Goal: Transaction & Acquisition: Purchase product/service

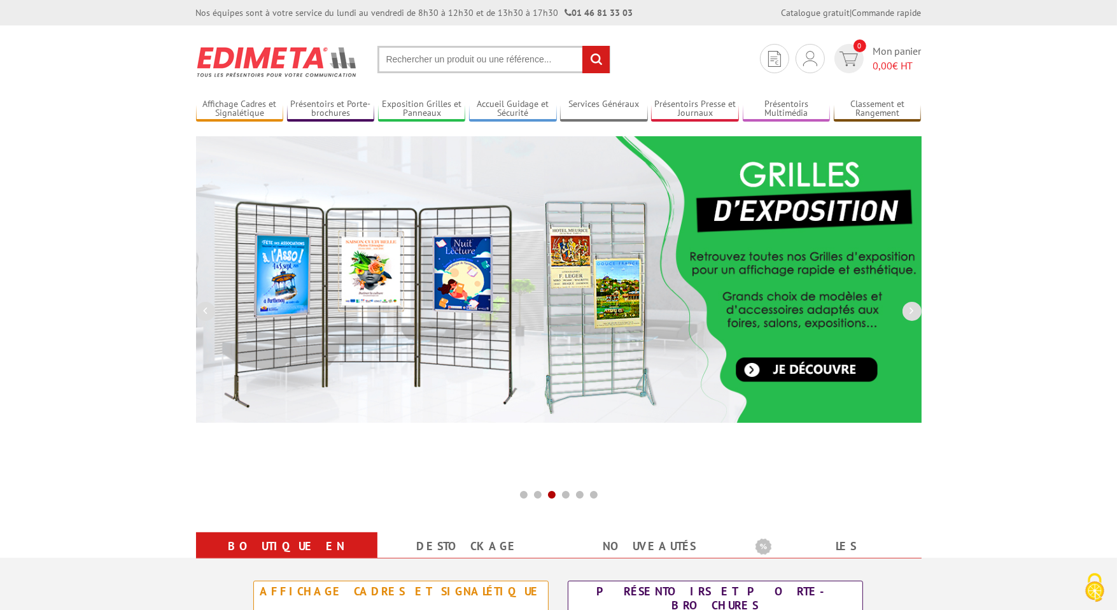
click at [525, 64] on input "text" at bounding box center [493, 59] width 233 height 27
paste input "212401"
type input "212401"
click at [582, 46] on input "rechercher" at bounding box center [595, 59] width 27 height 27
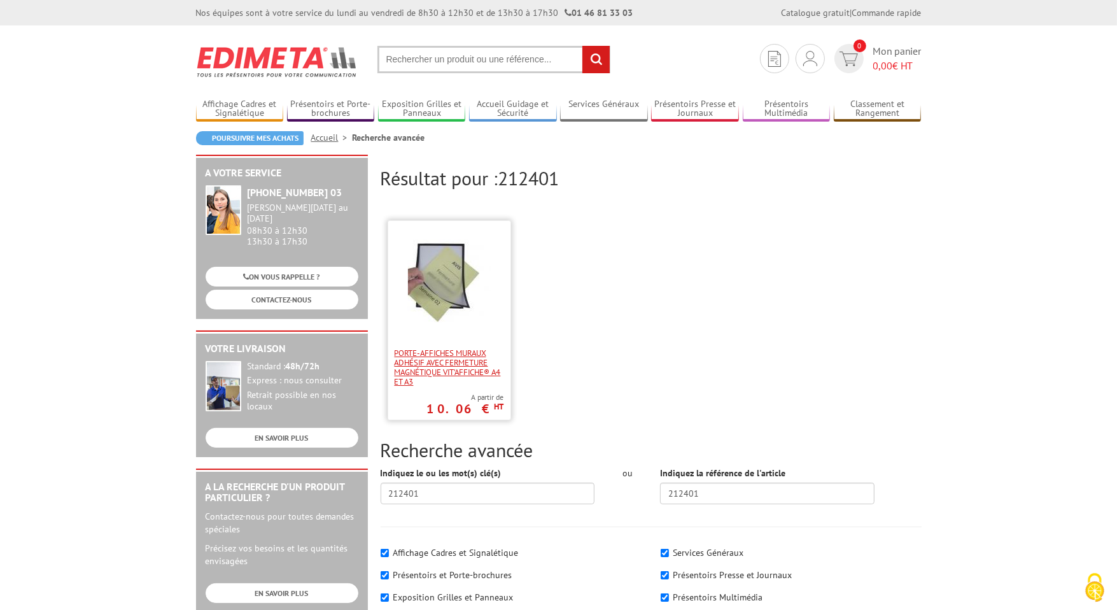
click at [405, 354] on span "Porte-affiches muraux adhésif avec fermeture magnétique VIT’AFFICHE® A4 et A3" at bounding box center [449, 367] width 109 height 38
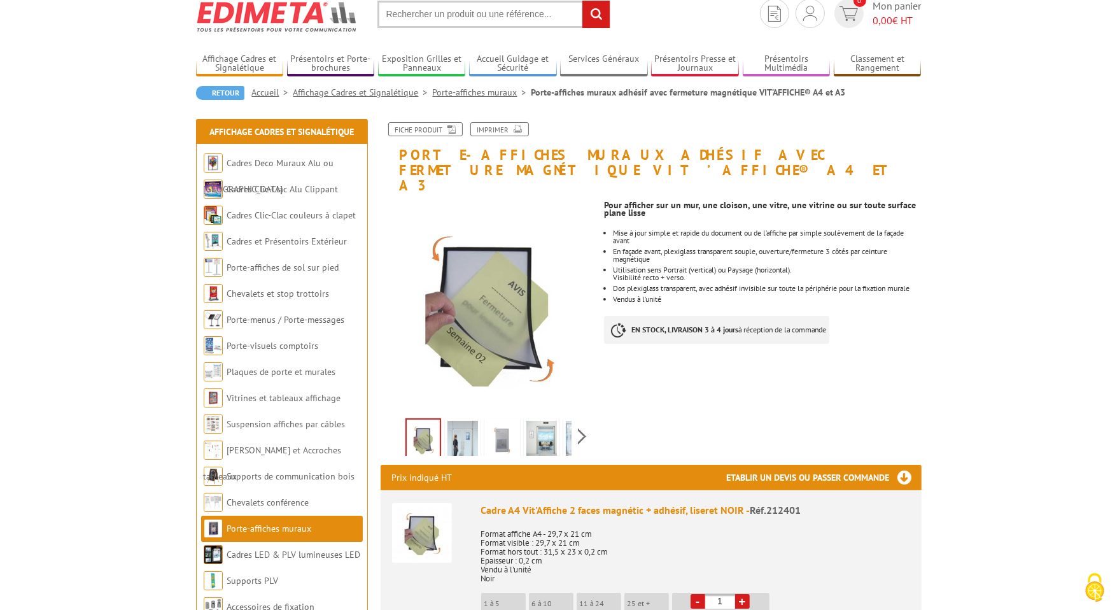
scroll to position [191, 0]
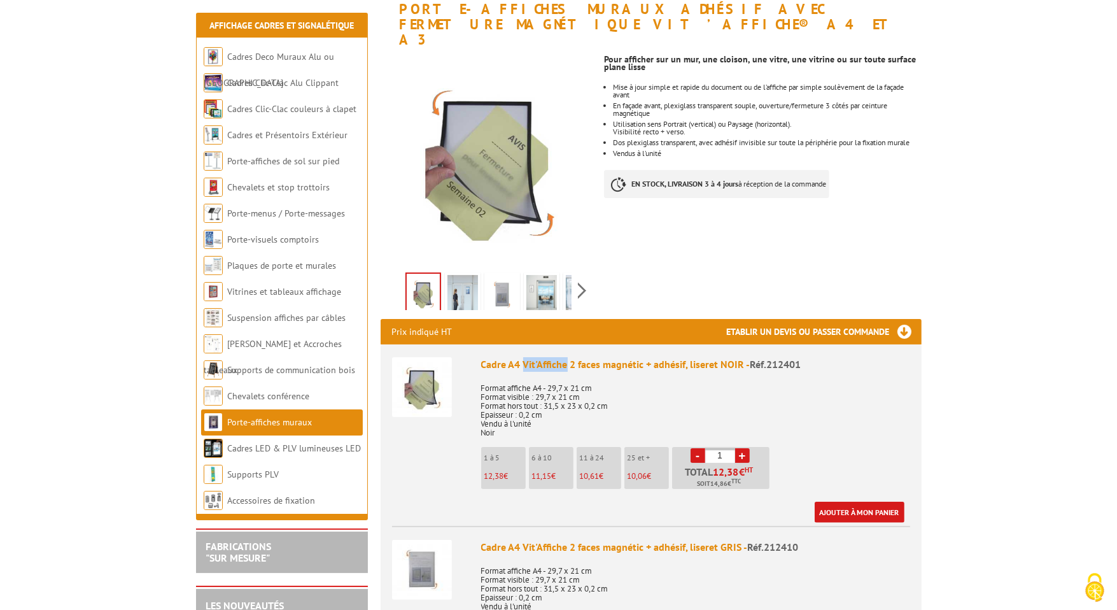
drag, startPoint x: 524, startPoint y: 351, endPoint x: 567, endPoint y: 339, distance: 44.3
click at [567, 344] on li "Cadre A4 Vit'Affiche 2 faces magnétic + adhésif, liseret NOIR - Réf.212401 Form…" at bounding box center [651, 433] width 518 height 178
copy div "Vit'Affiche"
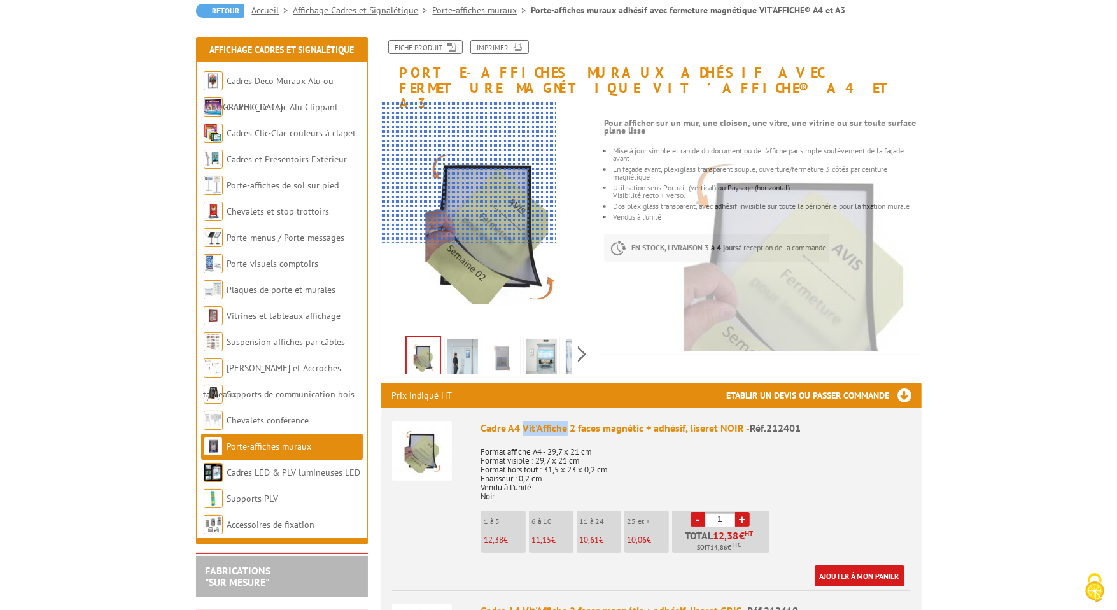
scroll to position [0, 0]
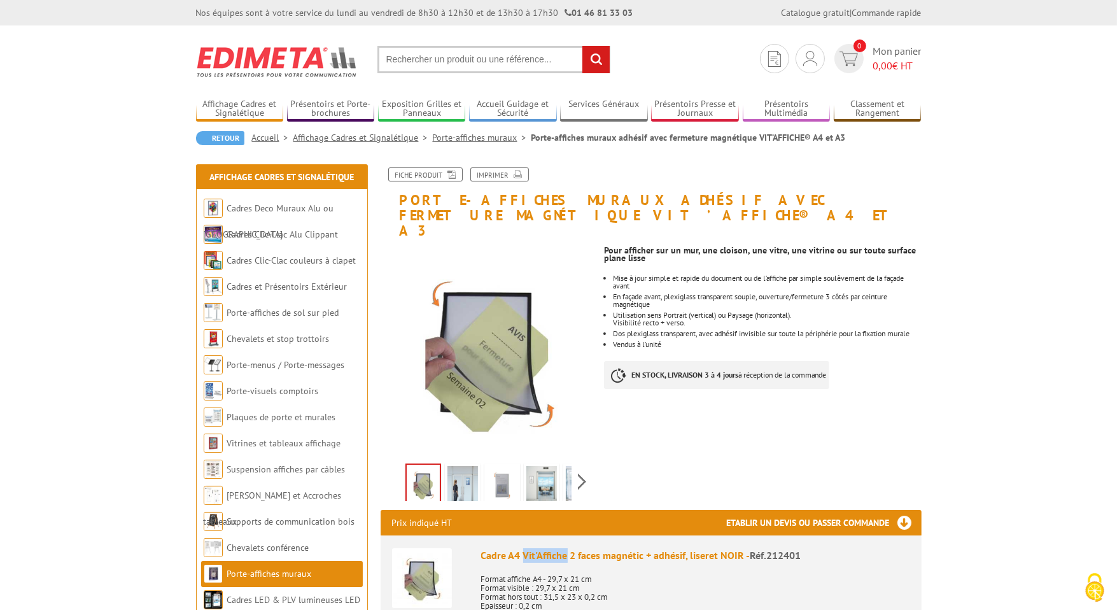
click at [486, 138] on link "Porte-affiches muraux" at bounding box center [482, 137] width 99 height 11
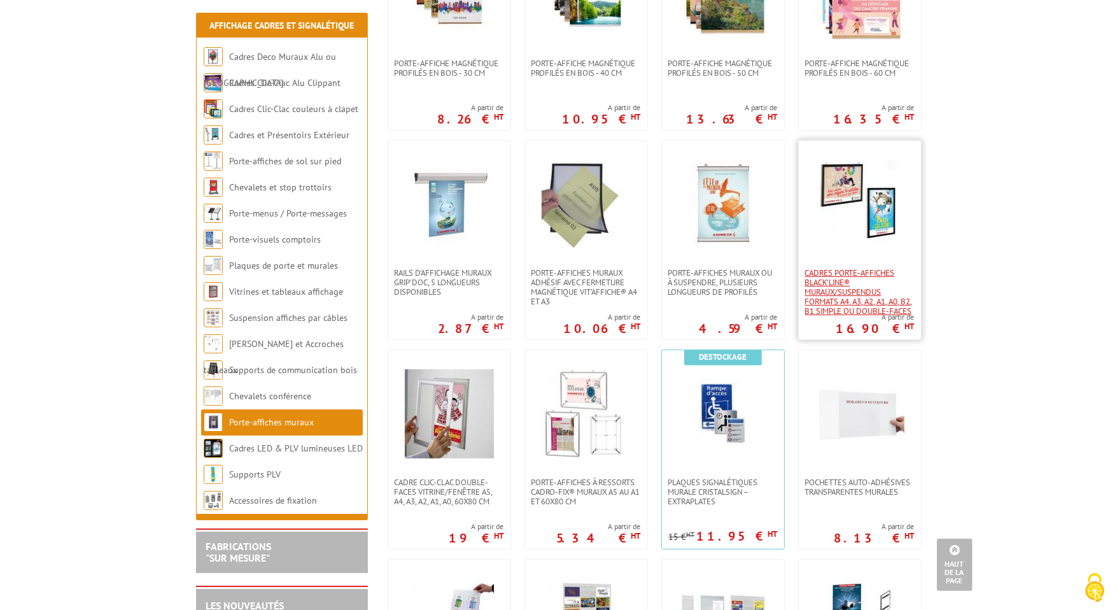
scroll to position [445, 0]
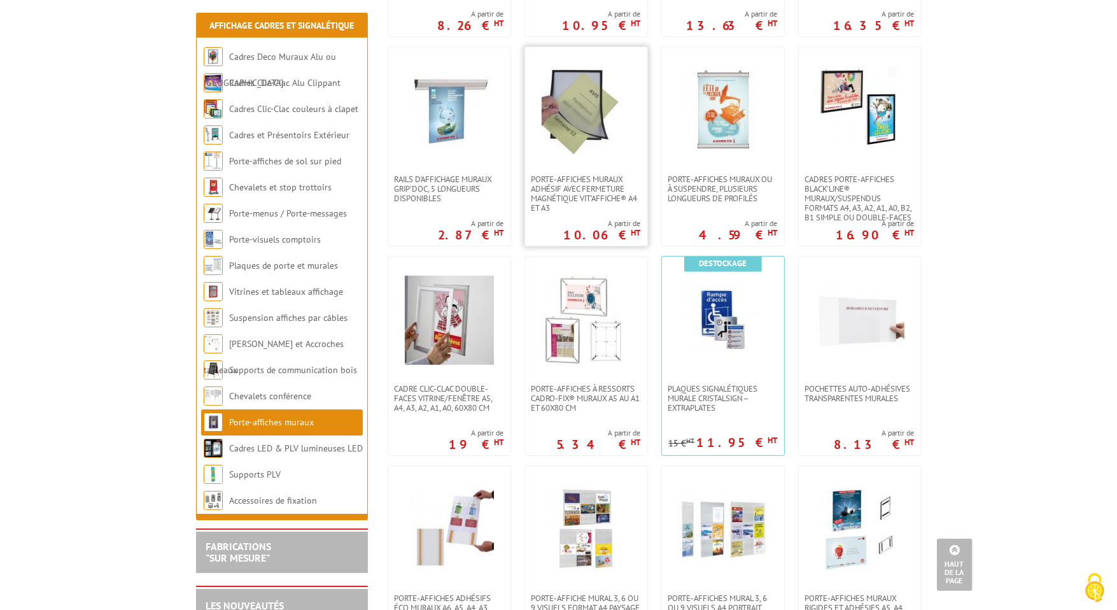
click at [611, 132] on img at bounding box center [586, 110] width 89 height 89
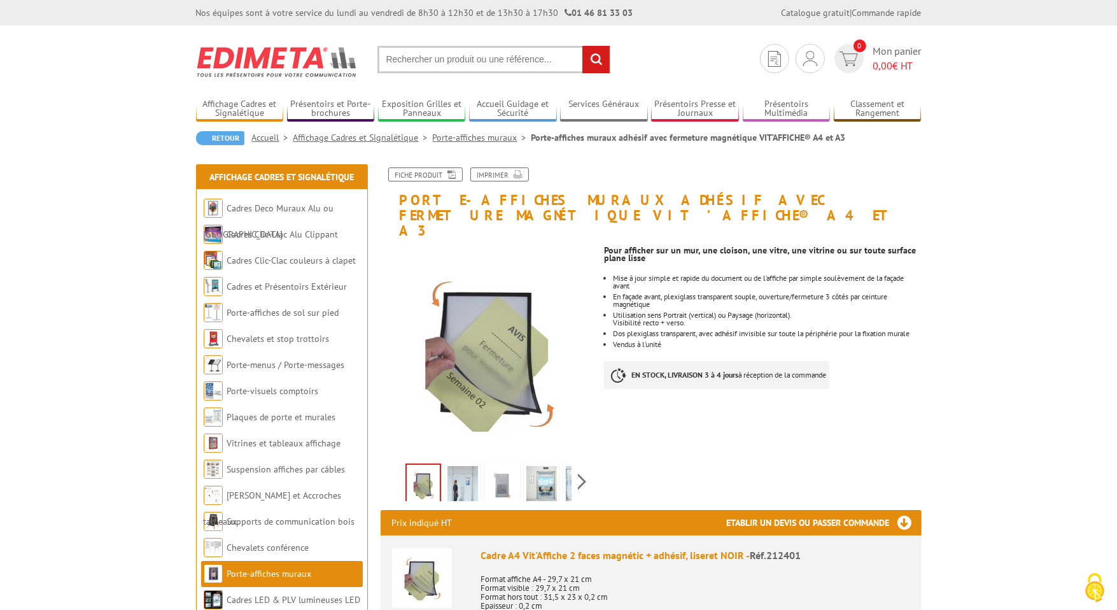
click at [529, 466] on img at bounding box center [541, 485] width 31 height 39
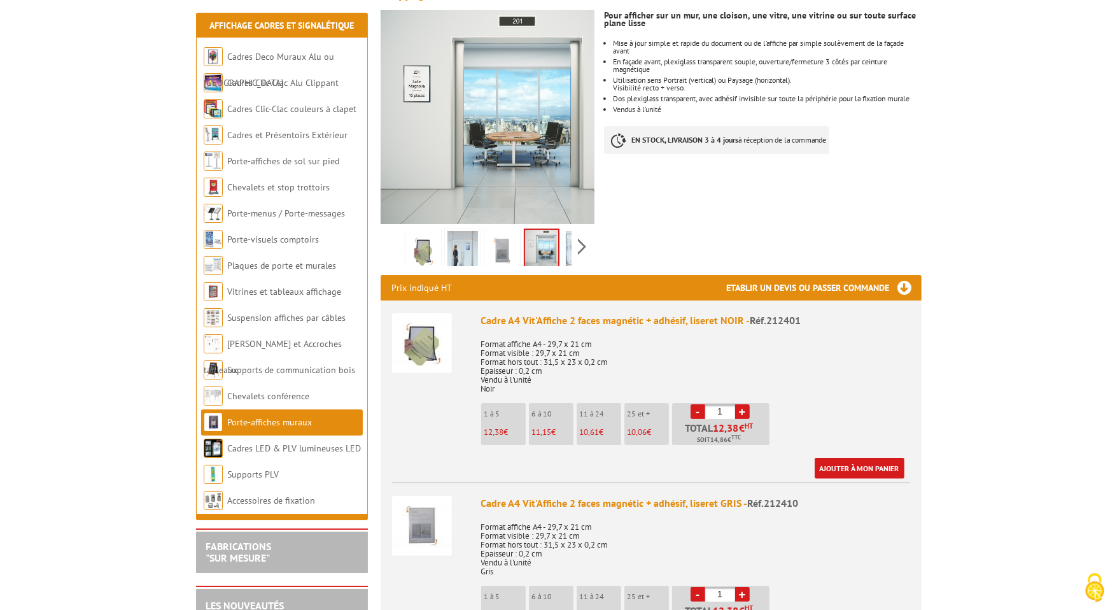
scroll to position [255, 0]
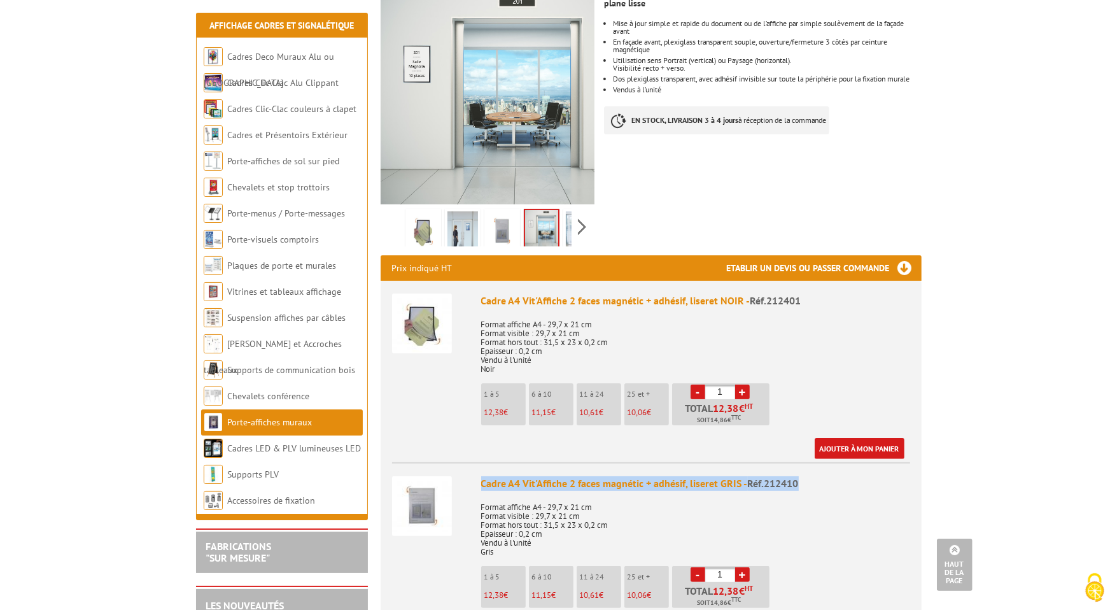
drag, startPoint x: 483, startPoint y: 470, endPoint x: 806, endPoint y: 456, distance: 323.6
click at [806, 462] on li "Cadre A4 Vit'Affiche 2 faces magnétic + adhésif, liseret GRIS - Réf.212410 Form…" at bounding box center [651, 551] width 518 height 179
copy div "Cadre A4 Vit'Affiche 2 faces magnétic + adhésif, liseret GRIS - Réf.212410"
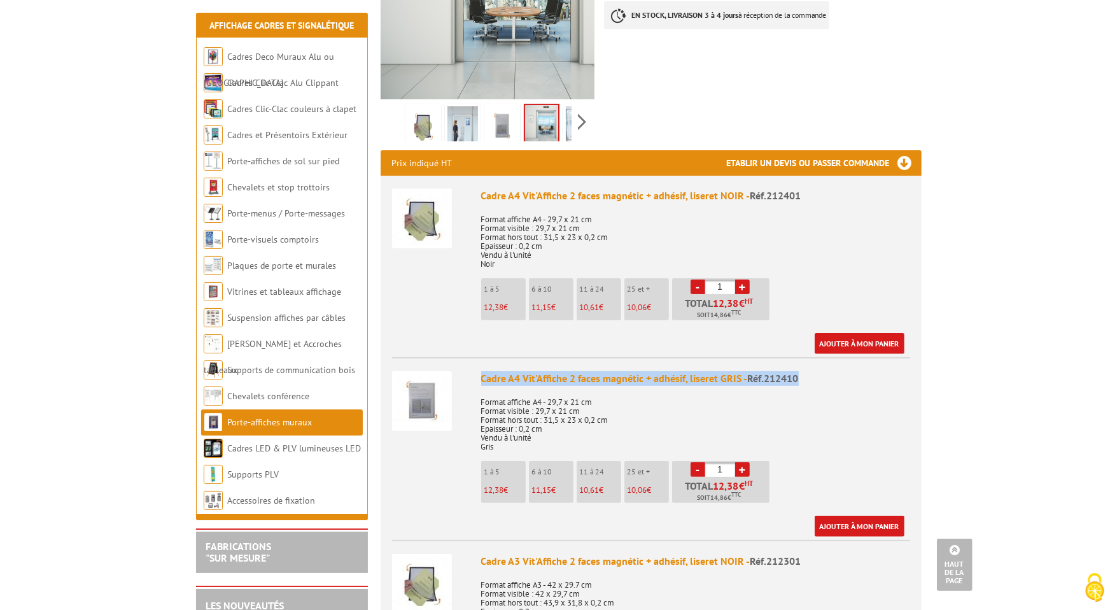
scroll to position [382, 0]
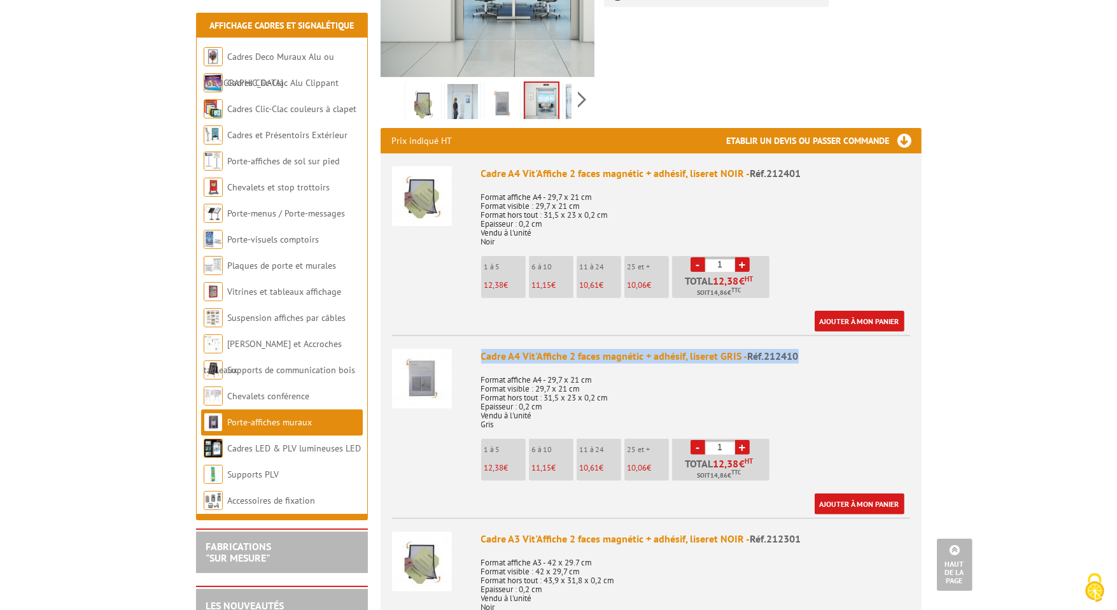
click at [741, 440] on link "+" at bounding box center [742, 447] width 15 height 15
type input "2"
click at [857, 493] on link "Ajouter à mon panier" at bounding box center [860, 503] width 90 height 21
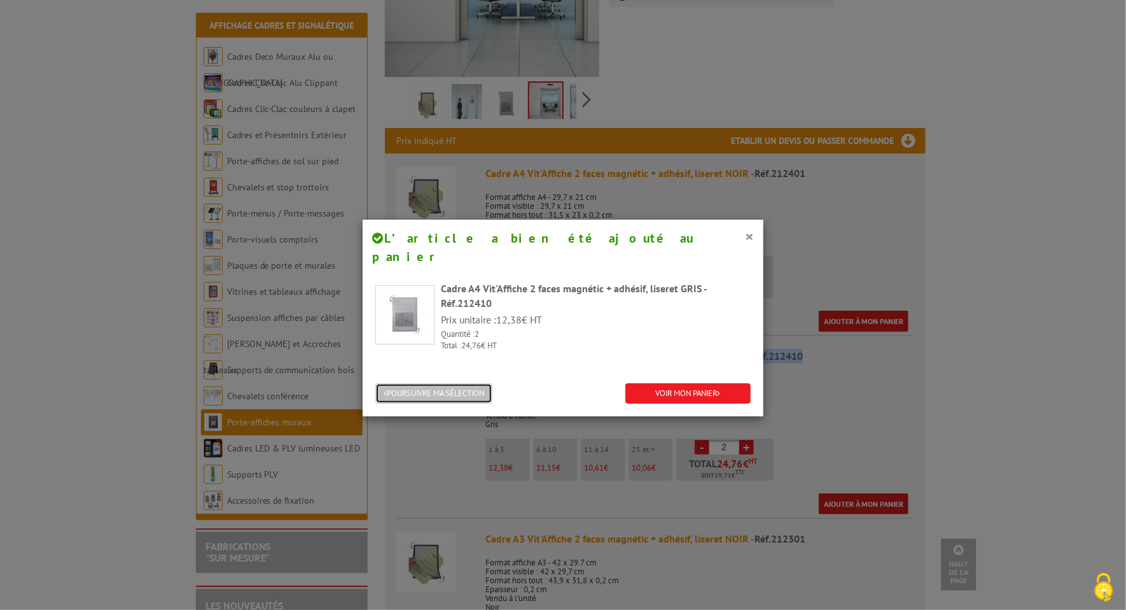
click at [457, 383] on button "POURSUIVRE MA SÉLECTION" at bounding box center [433, 393] width 117 height 21
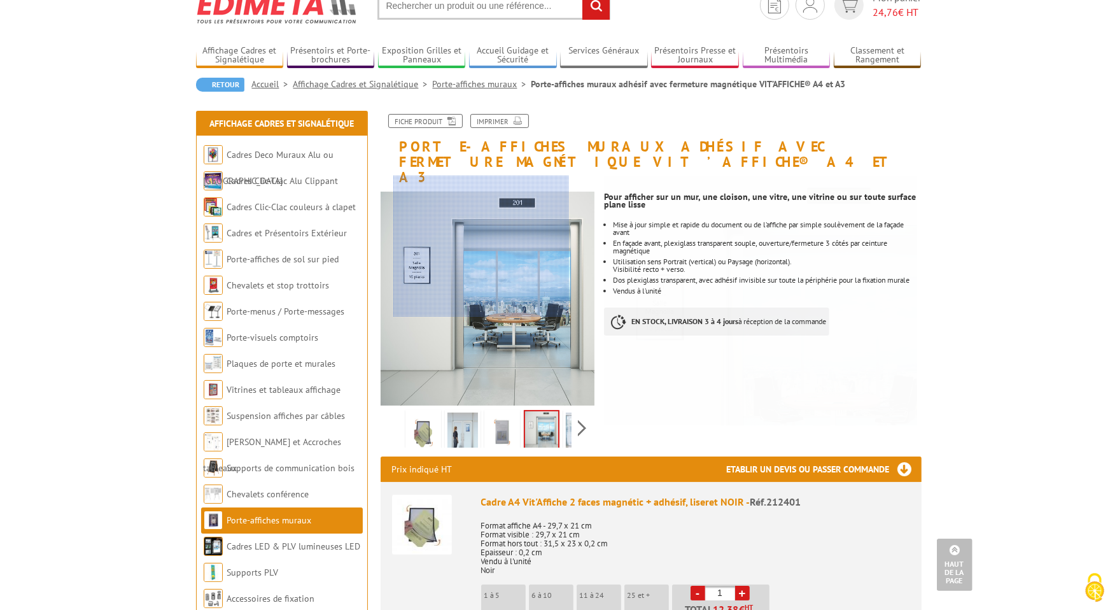
scroll to position [0, 0]
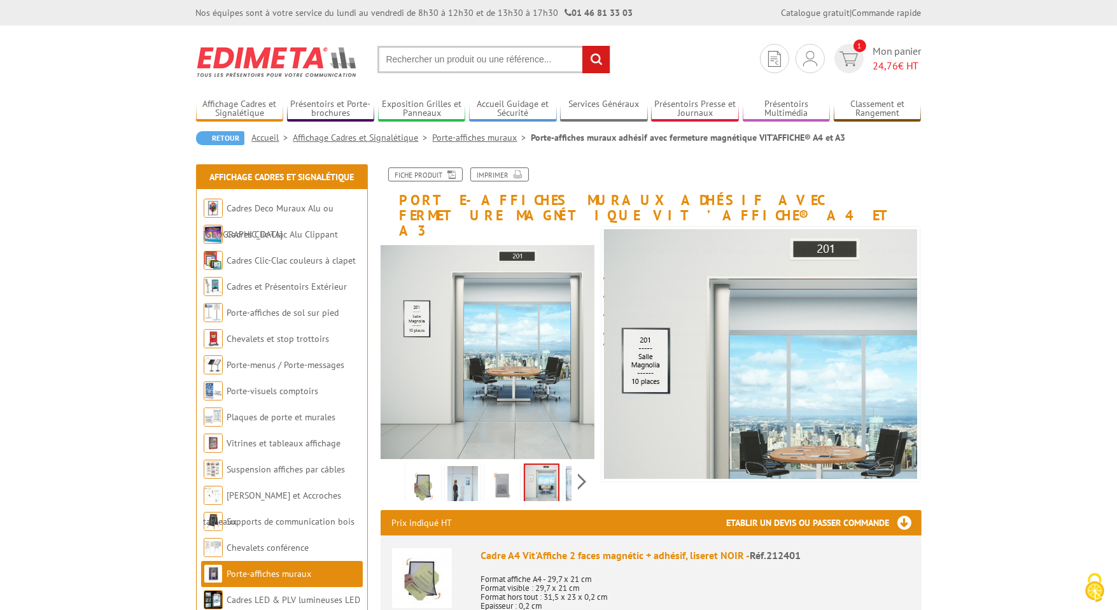
click at [458, 58] on input "text" at bounding box center [493, 59] width 233 height 27
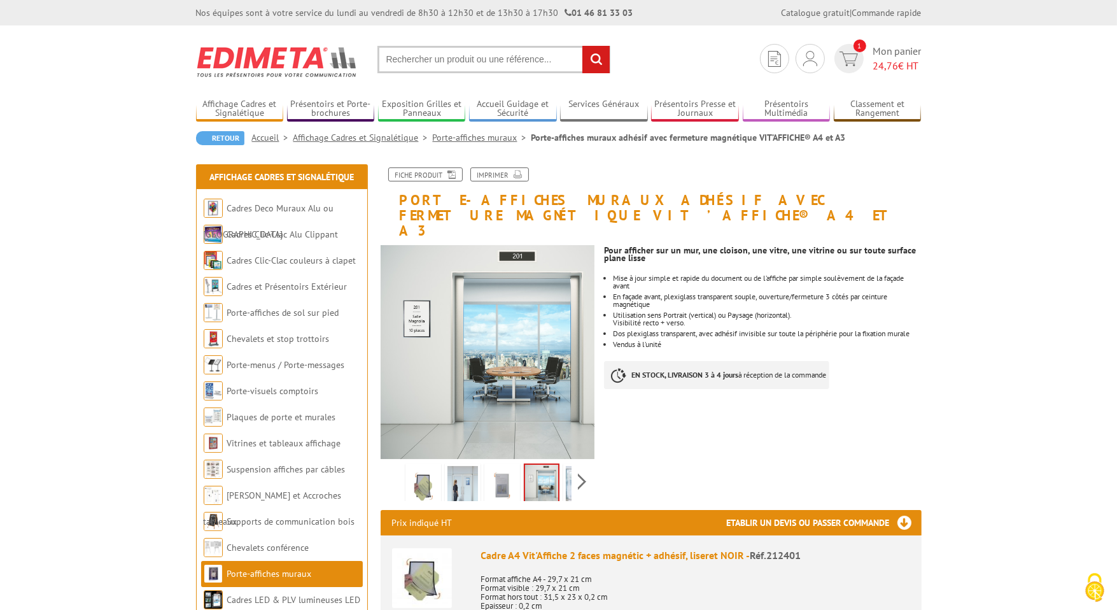
paste input "2240730"
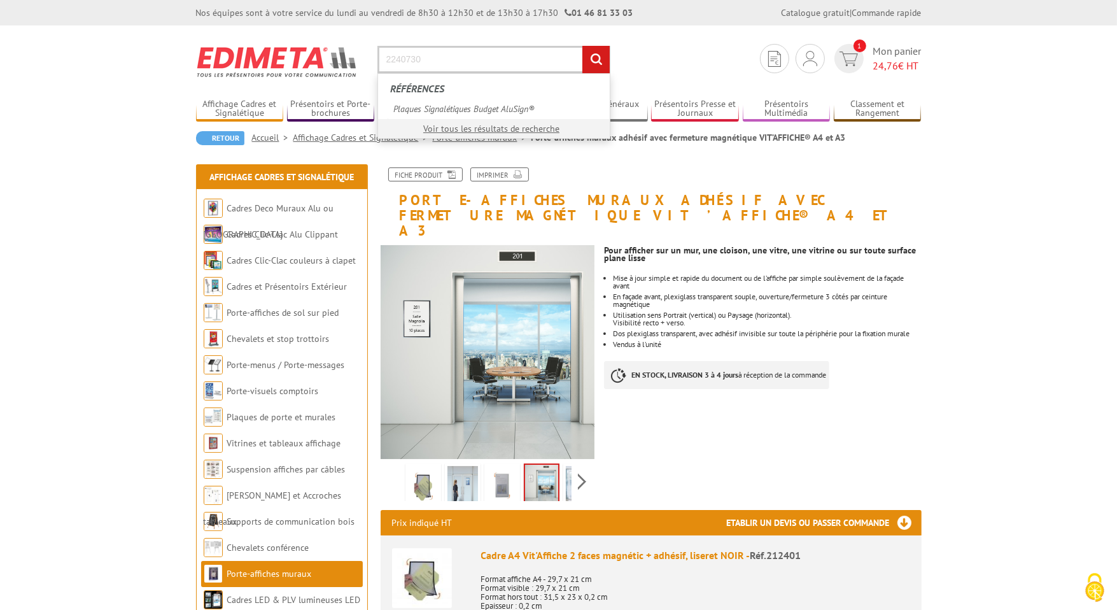
type input "2240730"
click at [591, 62] on input "rechercher" at bounding box center [595, 59] width 27 height 27
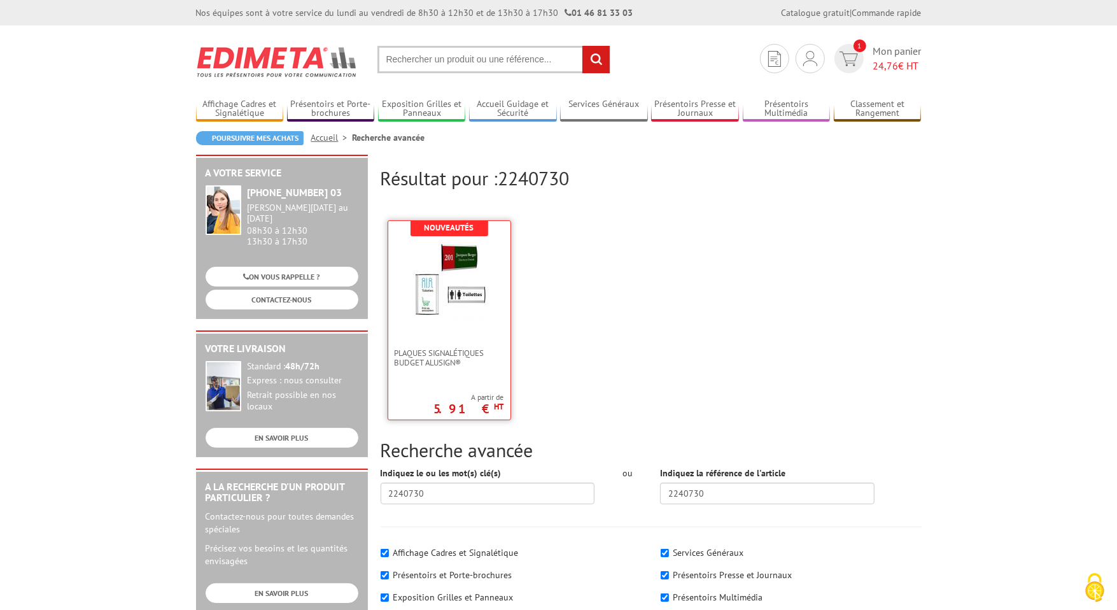
click at [442, 346] on link at bounding box center [449, 284] width 122 height 127
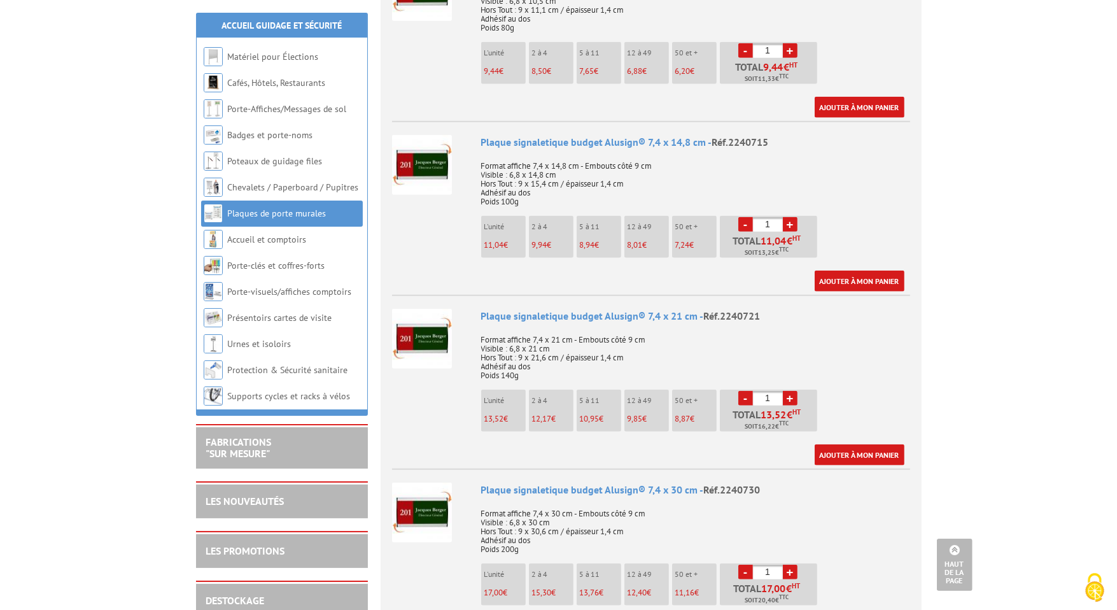
scroll to position [1273, 0]
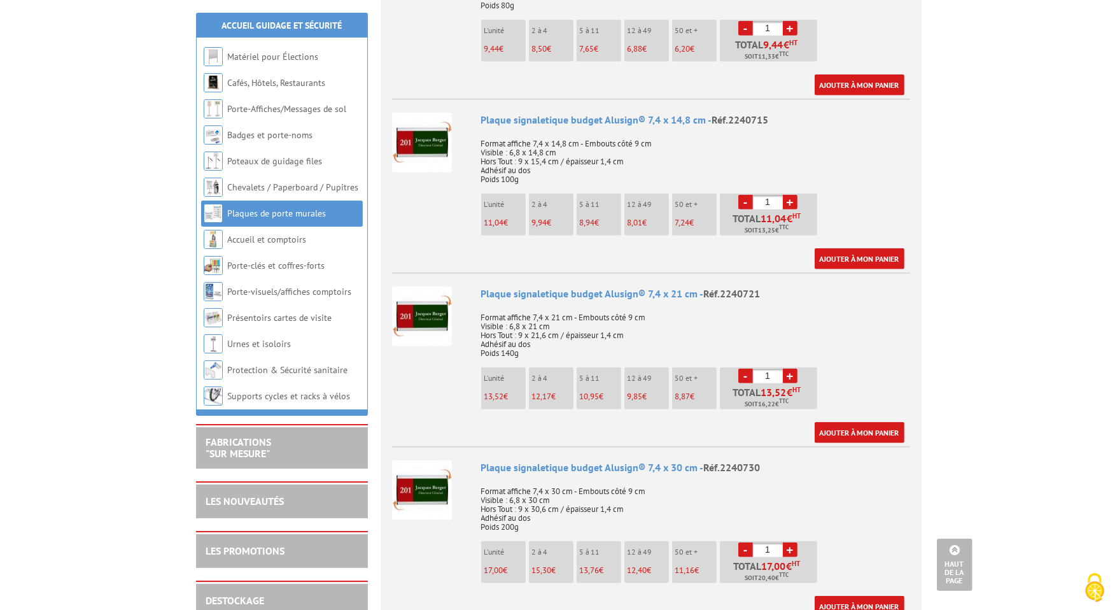
click at [794, 543] on link "+" at bounding box center [790, 549] width 15 height 15
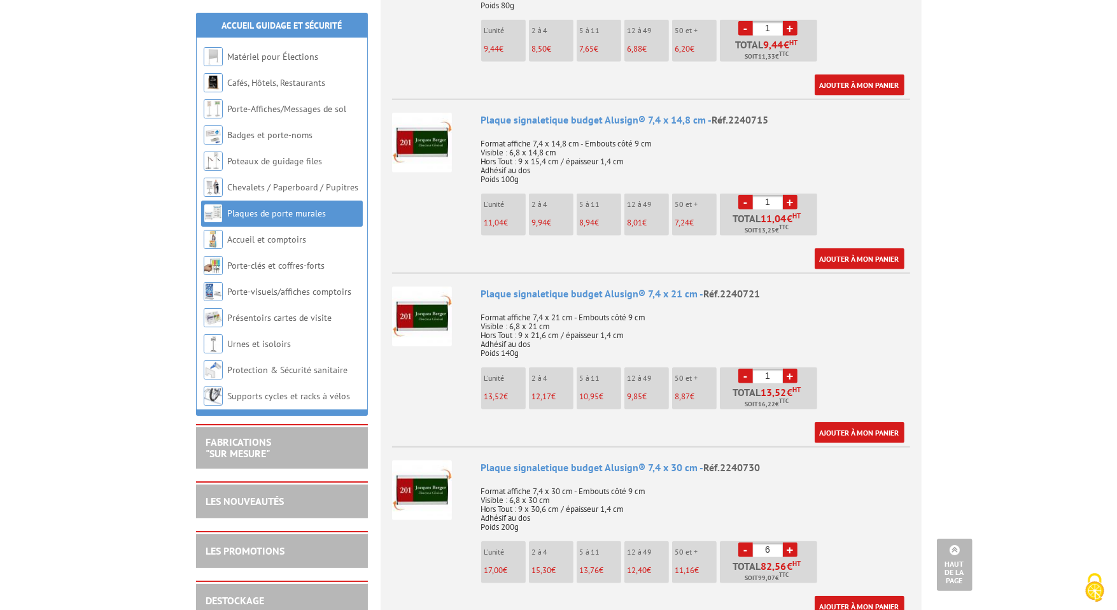
click at [794, 543] on link "+" at bounding box center [790, 549] width 15 height 15
type input "8"
click at [855, 598] on link "Ajouter à mon panier" at bounding box center [860, 606] width 90 height 21
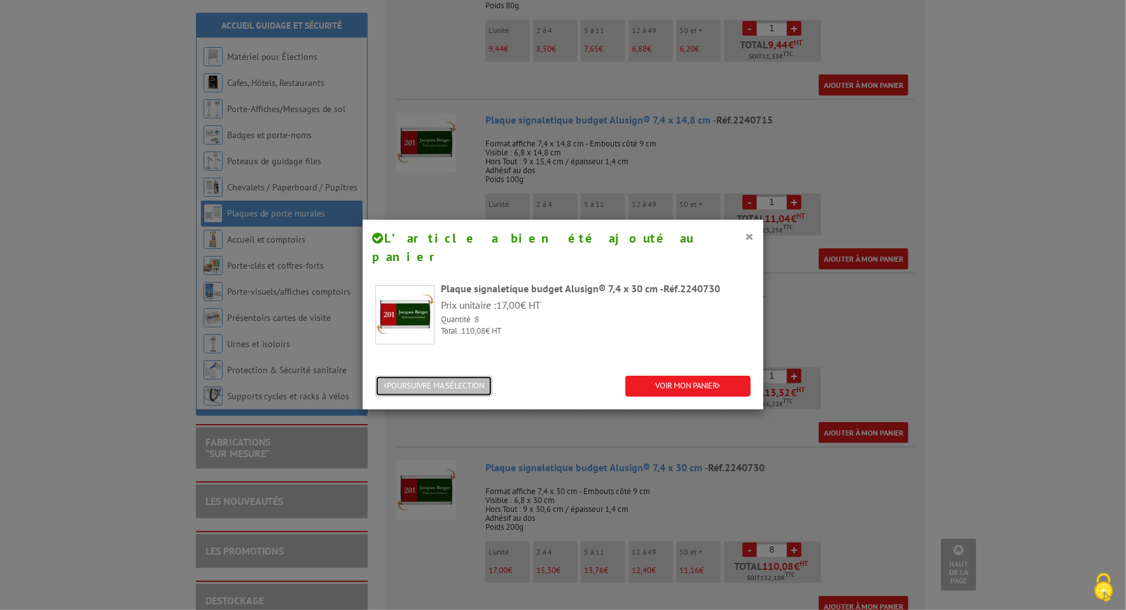
click at [445, 375] on button "POURSUIVRE MA SÉLECTION" at bounding box center [433, 385] width 117 height 21
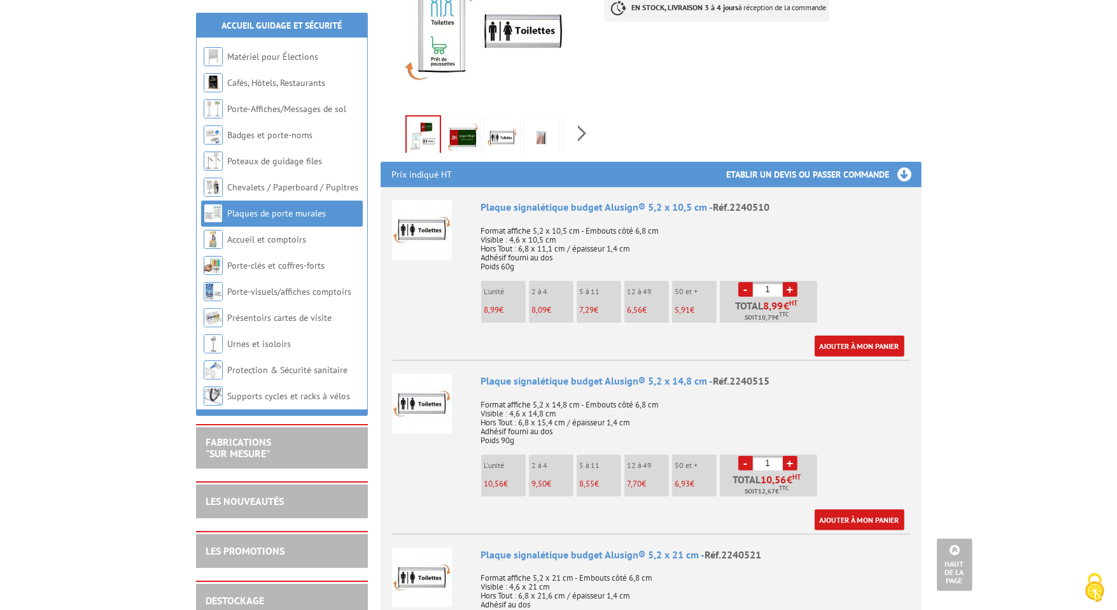
scroll to position [0, 0]
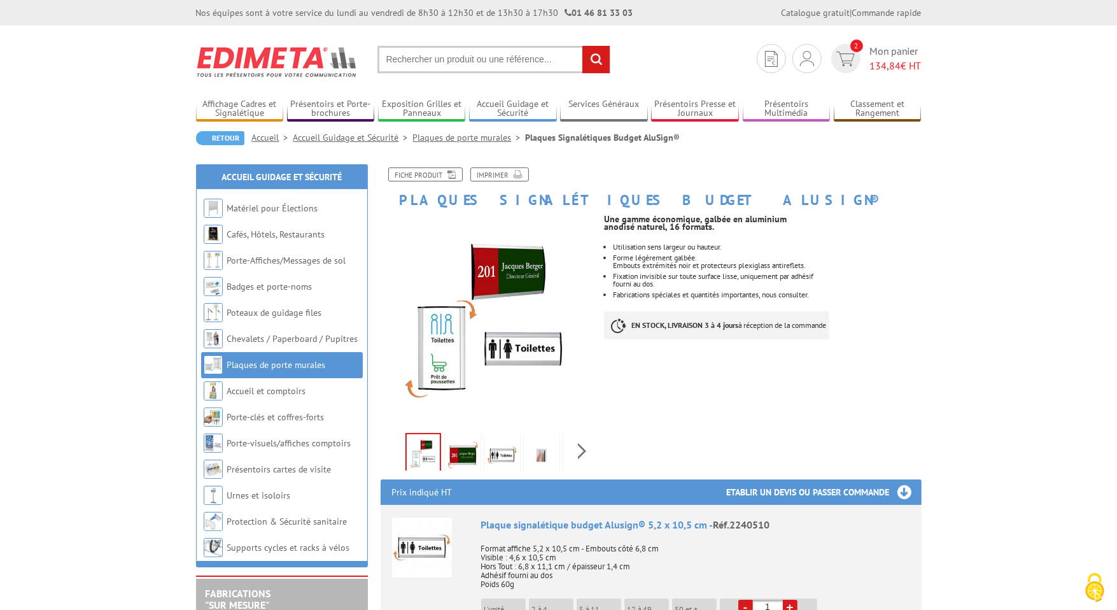
click at [467, 61] on input "text" at bounding box center [493, 59] width 233 height 27
paste input "214142"
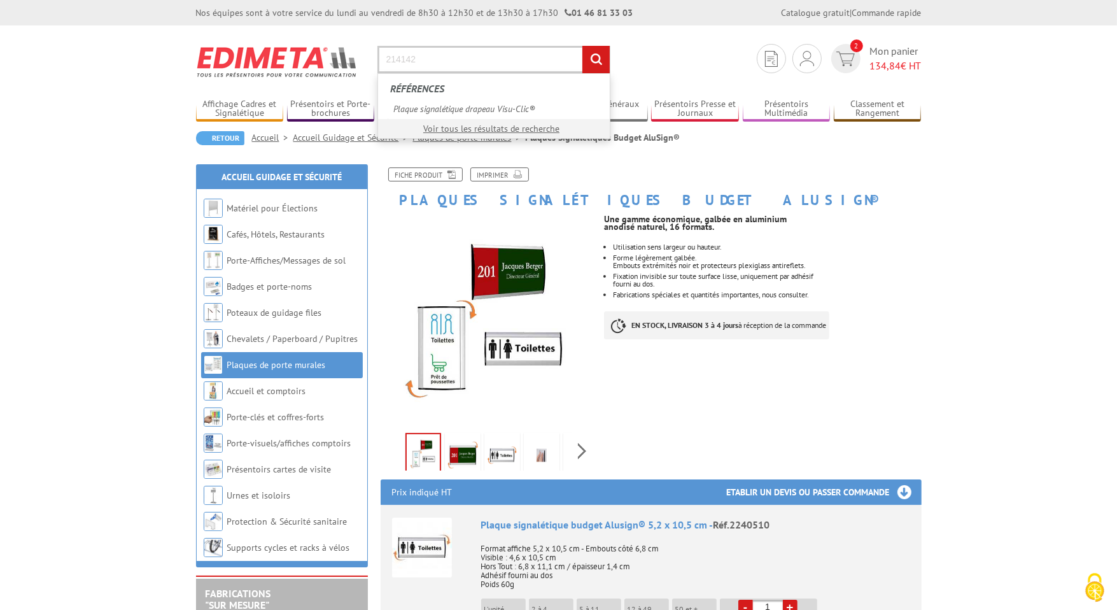
type input "214142"
click at [582, 46] on input "rechercher" at bounding box center [595, 59] width 27 height 27
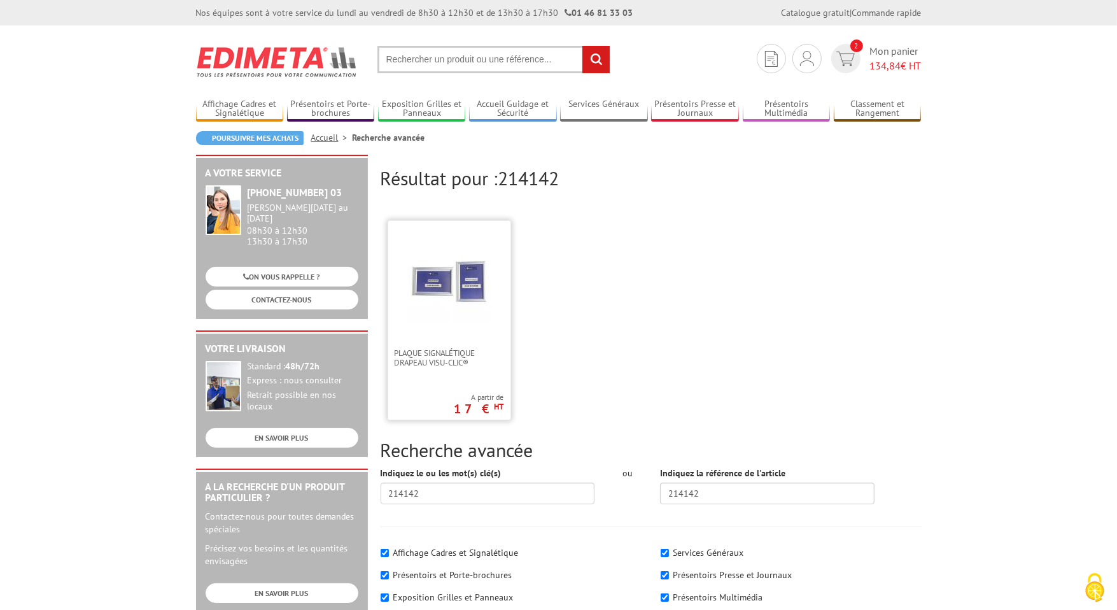
click at [461, 265] on img at bounding box center [449, 281] width 83 height 83
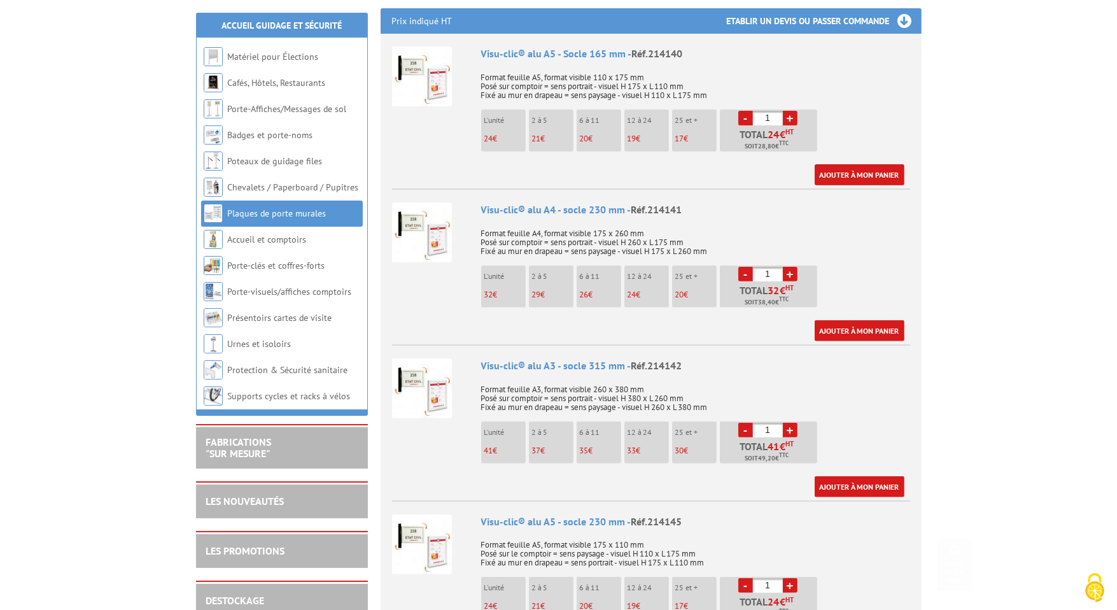
scroll to position [445, 0]
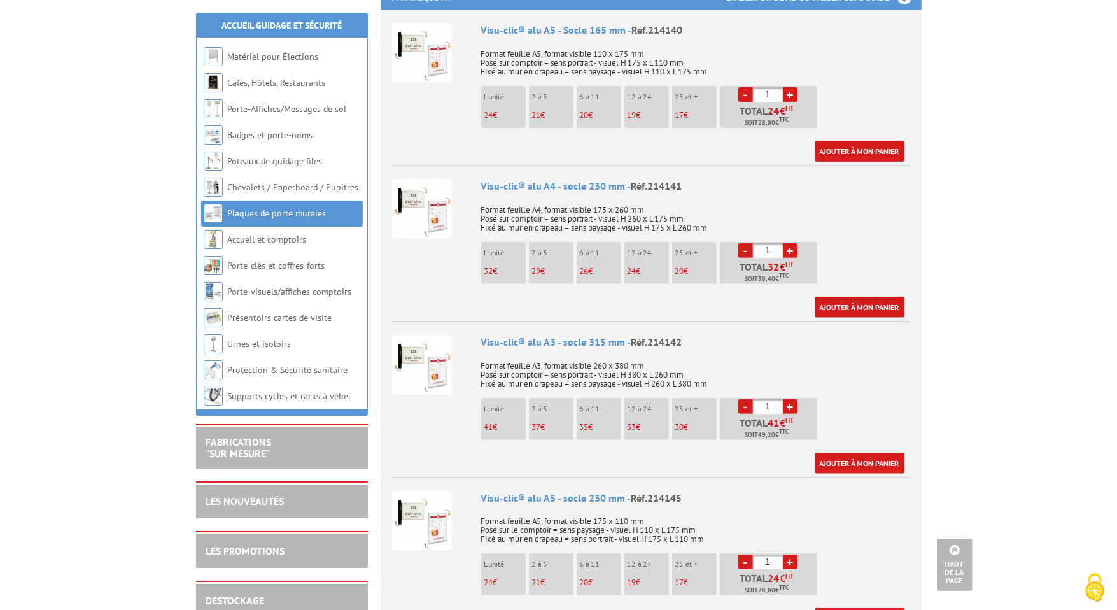
click at [789, 403] on link "+" at bounding box center [790, 406] width 15 height 15
type input "2"
click at [848, 458] on link "Ajouter à mon panier" at bounding box center [860, 462] width 90 height 21
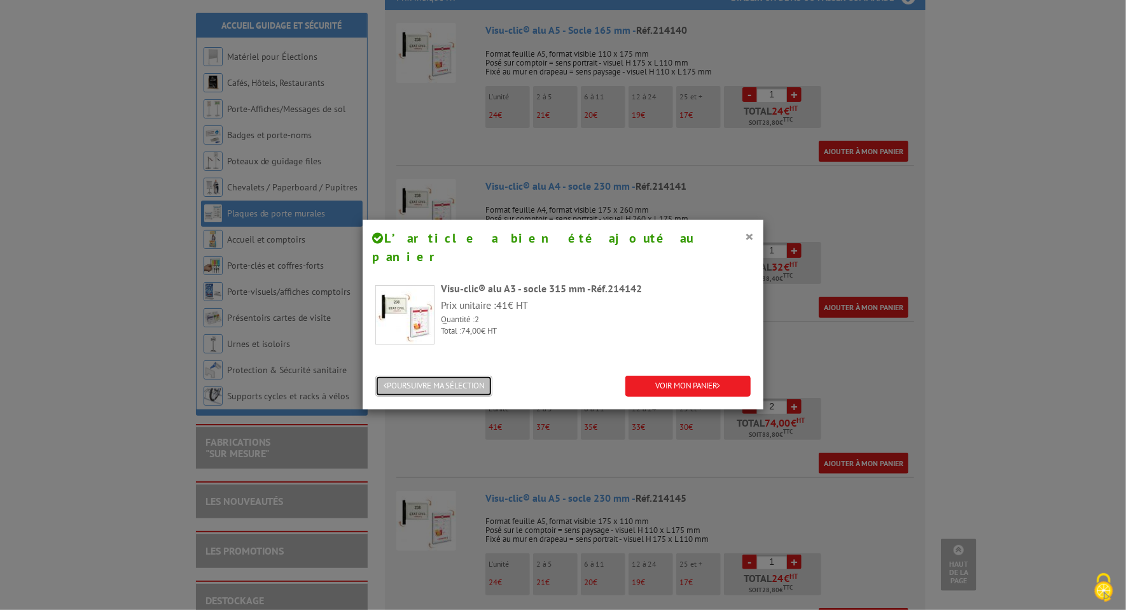
click at [421, 375] on button "POURSUIVRE MA SÉLECTION" at bounding box center [433, 385] width 117 height 21
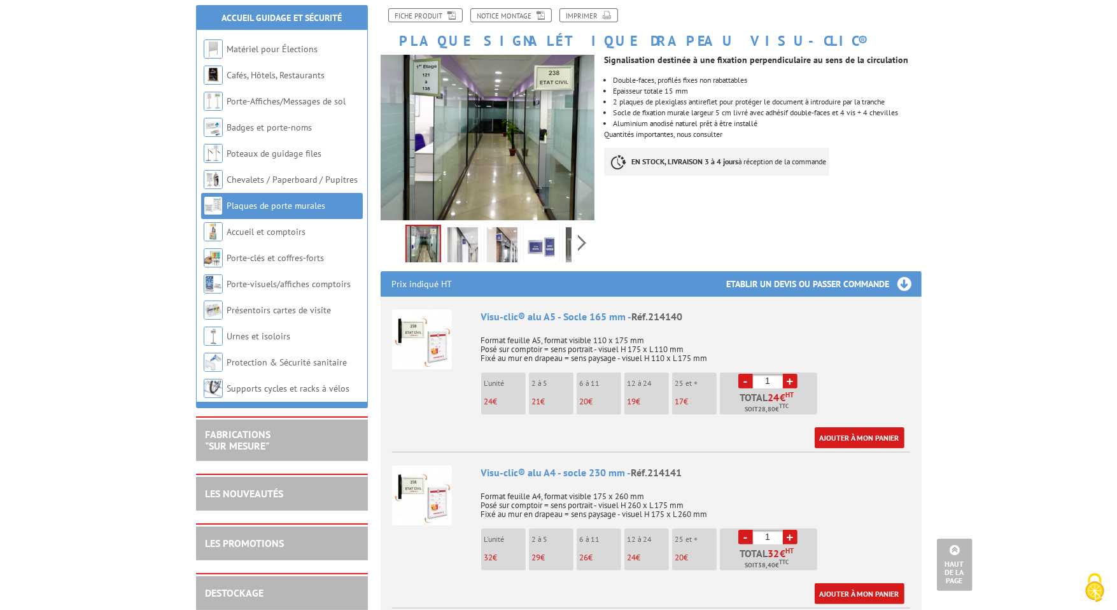
scroll to position [0, 0]
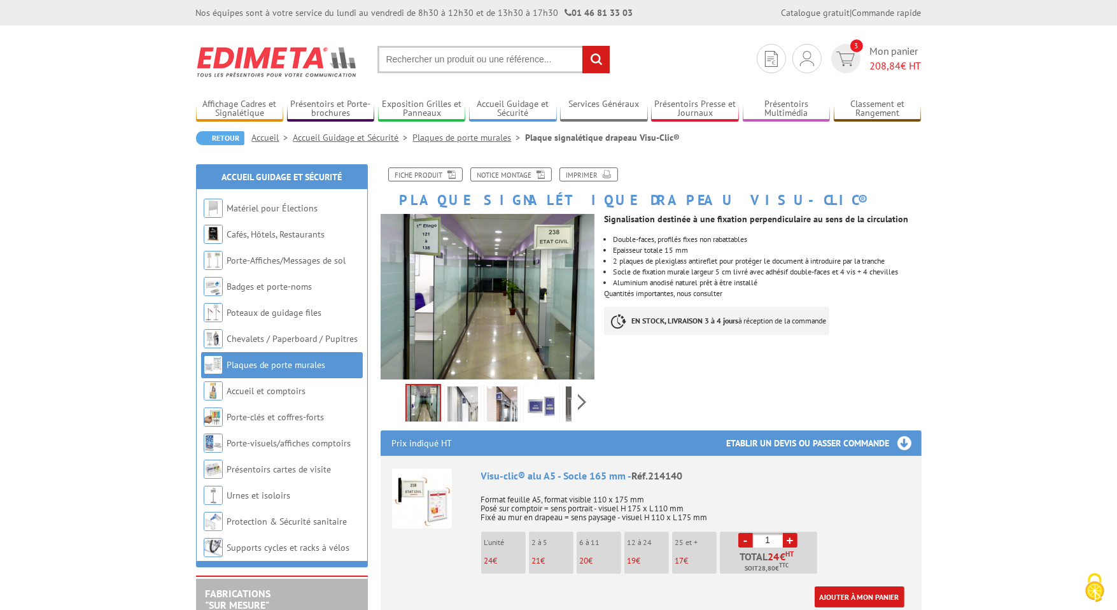
click at [396, 55] on input "text" at bounding box center [493, 59] width 233 height 27
paste input "214221"
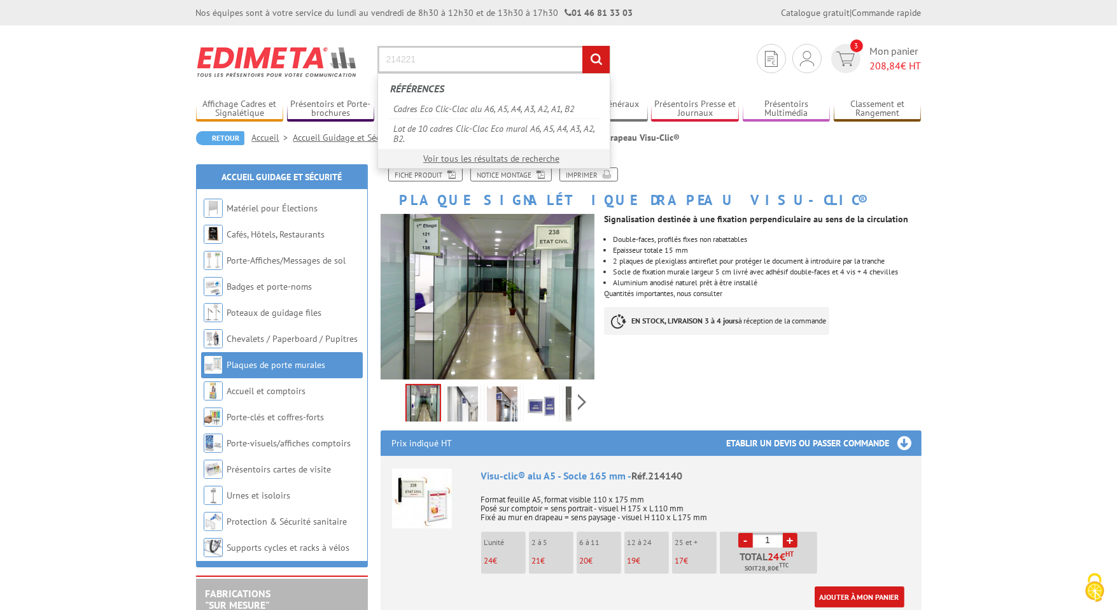
type input "214221"
click at [582, 46] on input "rechercher" at bounding box center [595, 59] width 27 height 27
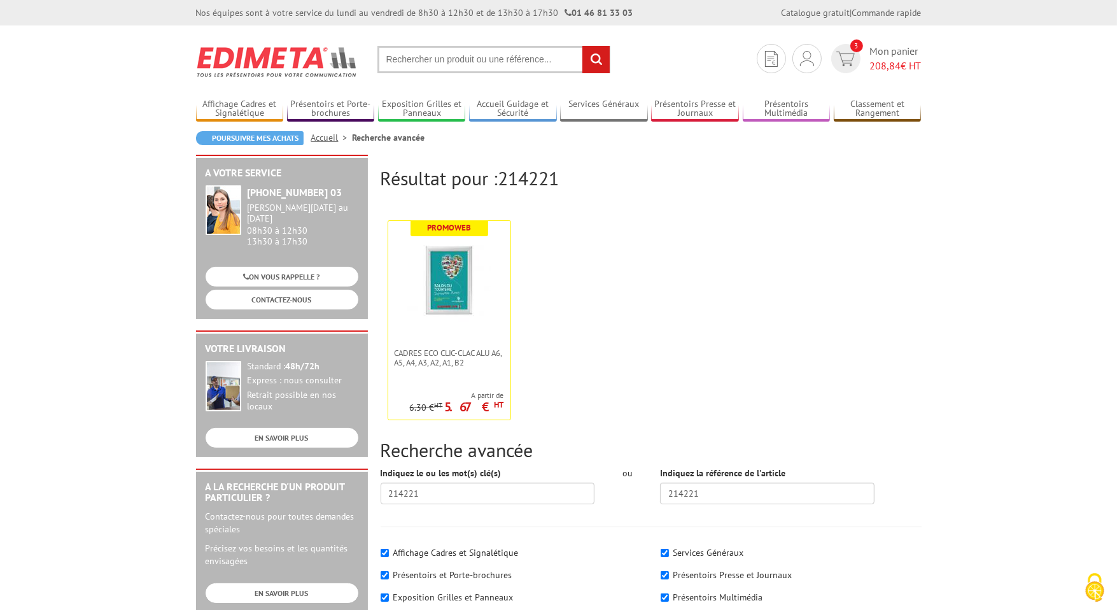
click at [417, 56] on input "text" at bounding box center [493, 59] width 233 height 27
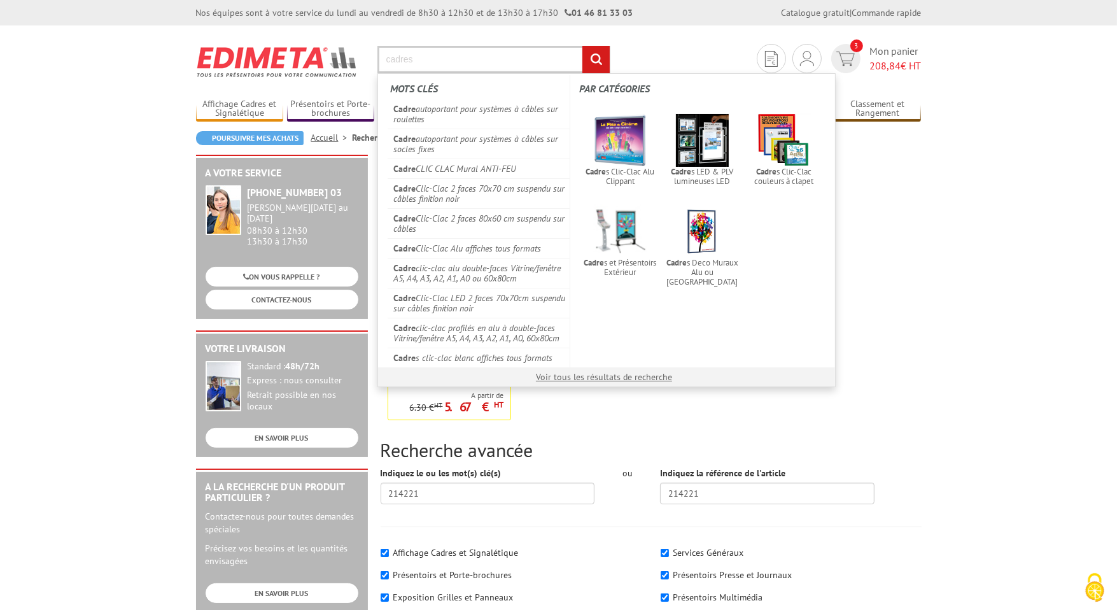
type input "cadres"
click at [582, 46] on input "rechercher" at bounding box center [595, 59] width 27 height 27
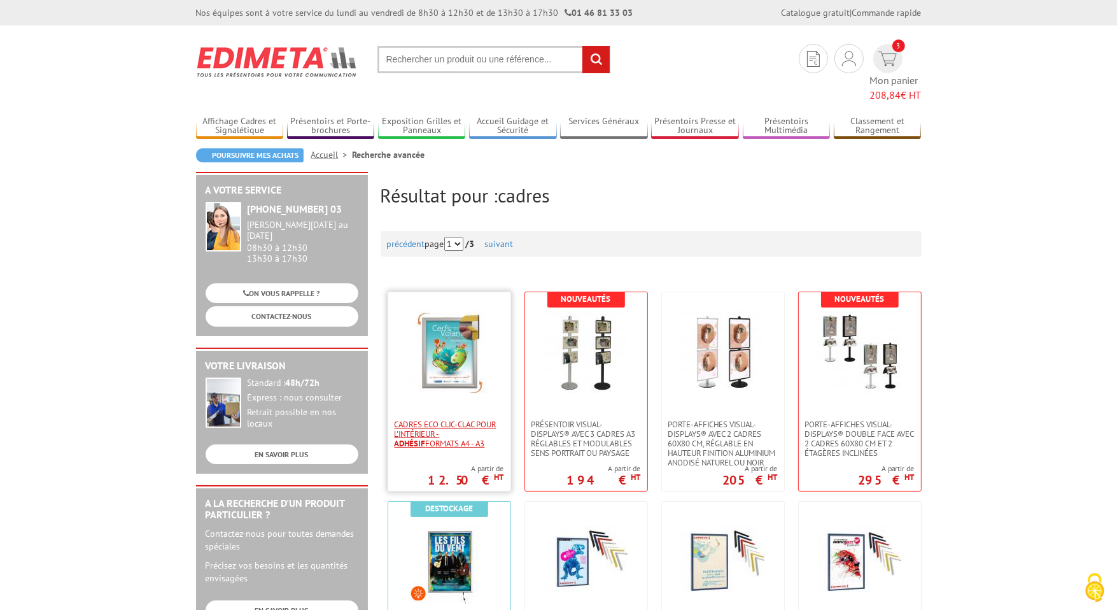
drag, startPoint x: 437, startPoint y: 418, endPoint x: 436, endPoint y: 406, distance: 12.1
click at [436, 419] on span "Cadres Eco Clic-Clac pour l'intérieur - Adhésif formats A4 - A3" at bounding box center [449, 433] width 109 height 29
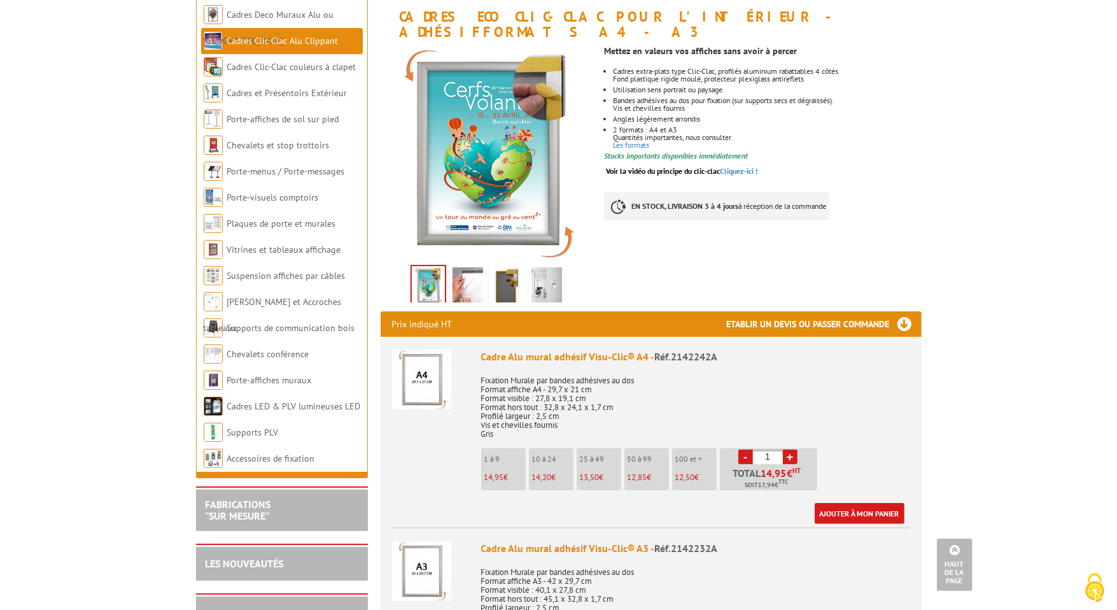
scroll to position [191, 0]
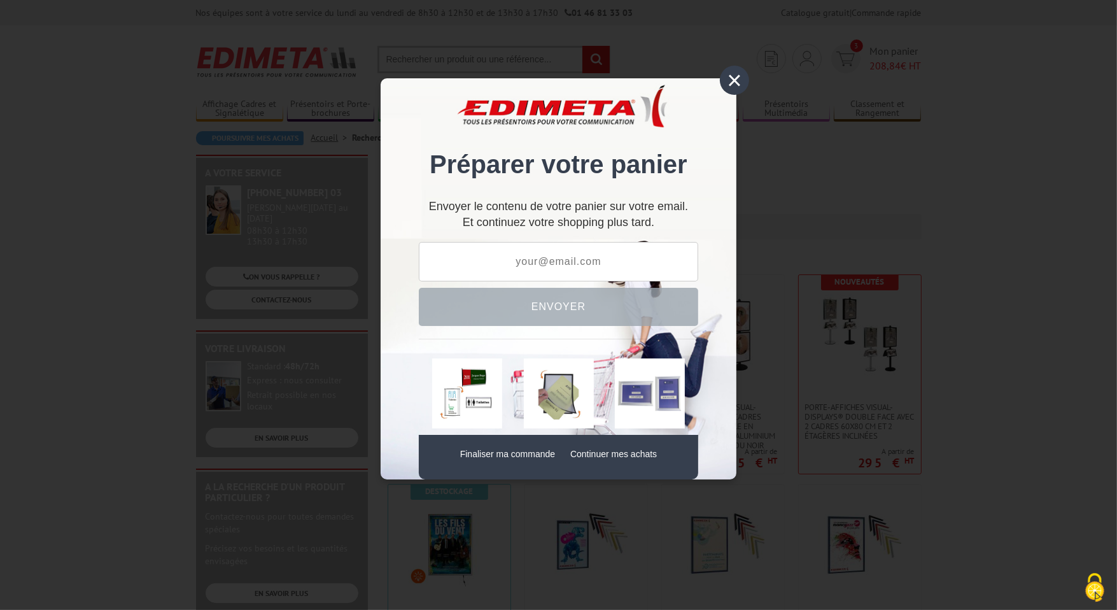
click at [607, 271] on input "text" at bounding box center [558, 261] width 279 height 39
type input "[EMAIL_ADDRESS][DOMAIN_NAME]"
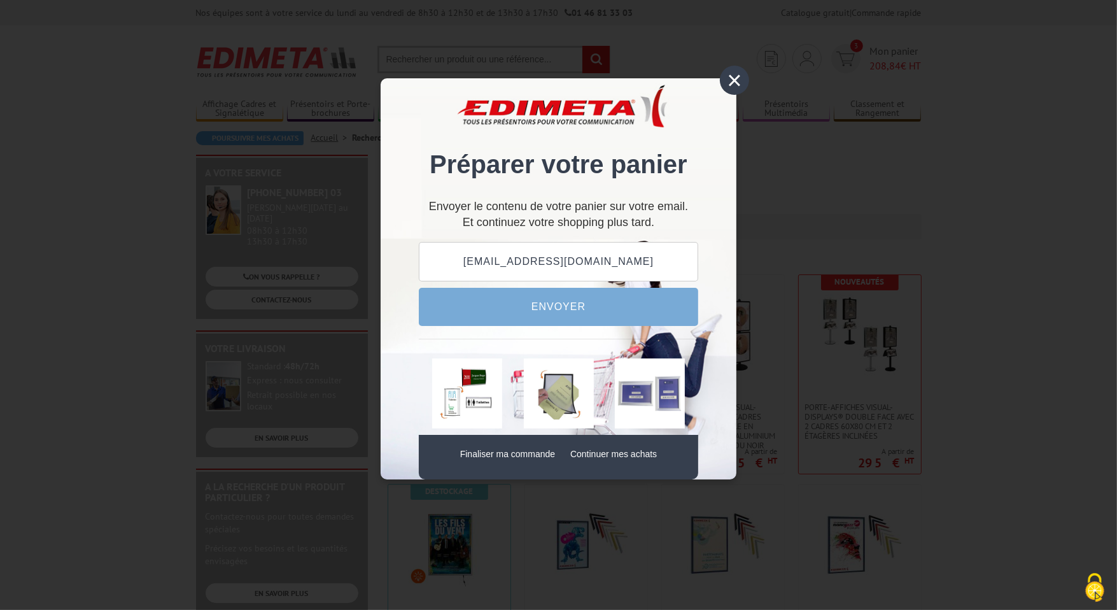
click at [729, 78] on div "×" at bounding box center [734, 80] width 29 height 29
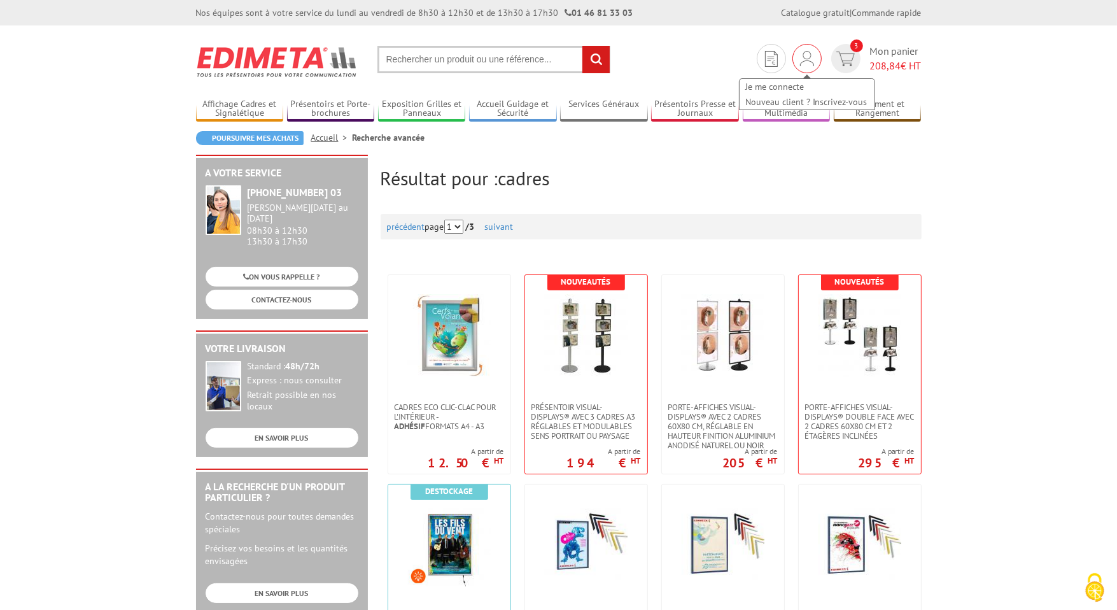
click at [794, 60] on div "Je me connecte Nouveau client ? Inscrivez-vous" at bounding box center [806, 58] width 29 height 29
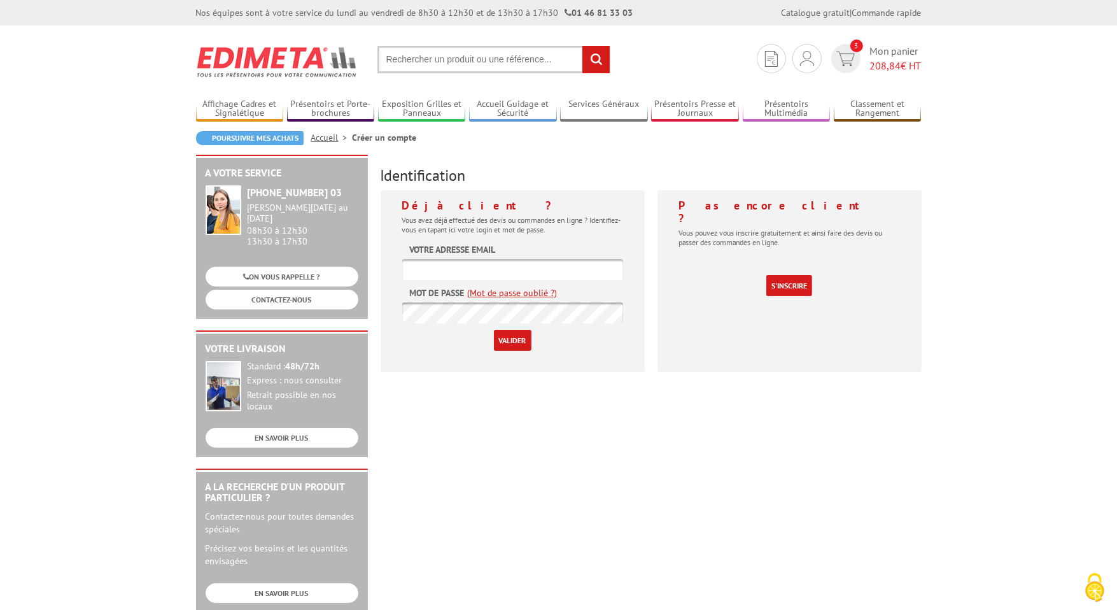
click at [453, 275] on input "text" at bounding box center [512, 269] width 221 height 21
type input "[EMAIL_ADDRESS][DOMAIN_NAME]"
click at [489, 333] on p "Valider" at bounding box center [512, 340] width 221 height 21
click at [507, 344] on input "Valider" at bounding box center [513, 340] width 38 height 21
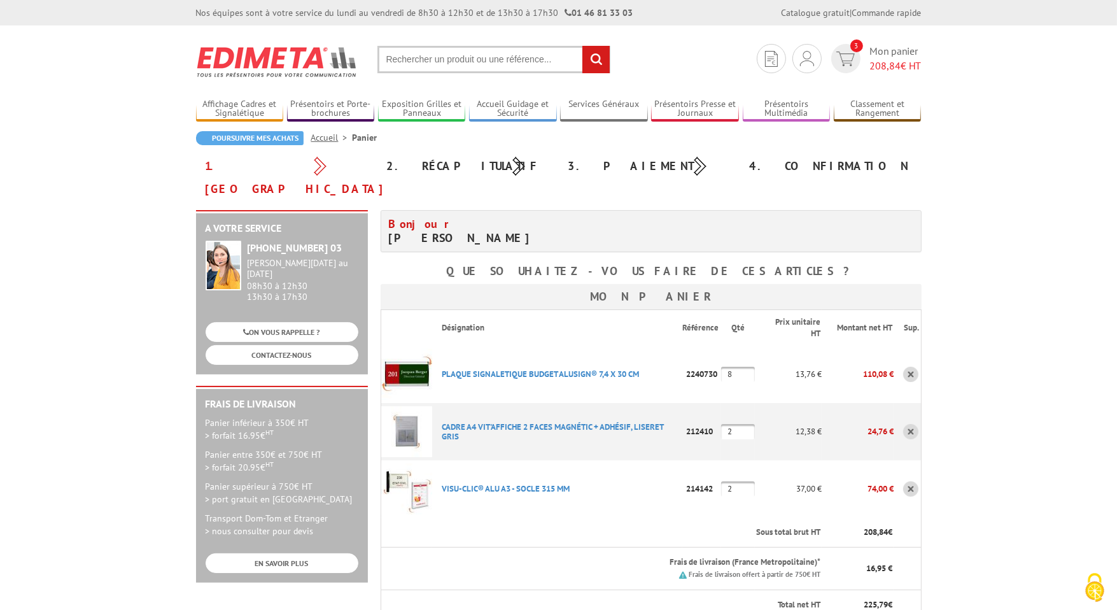
click at [450, 57] on input "text" at bounding box center [493, 59] width 233 height 27
paste input "214221"
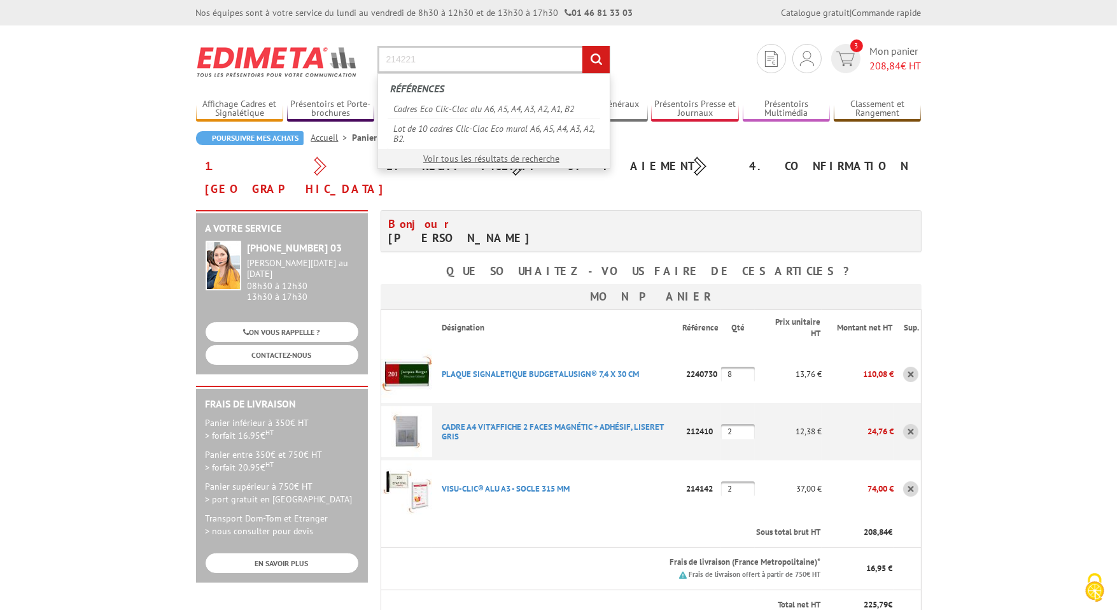
type input "214221"
click at [582, 46] on input "rechercher" at bounding box center [595, 59] width 27 height 27
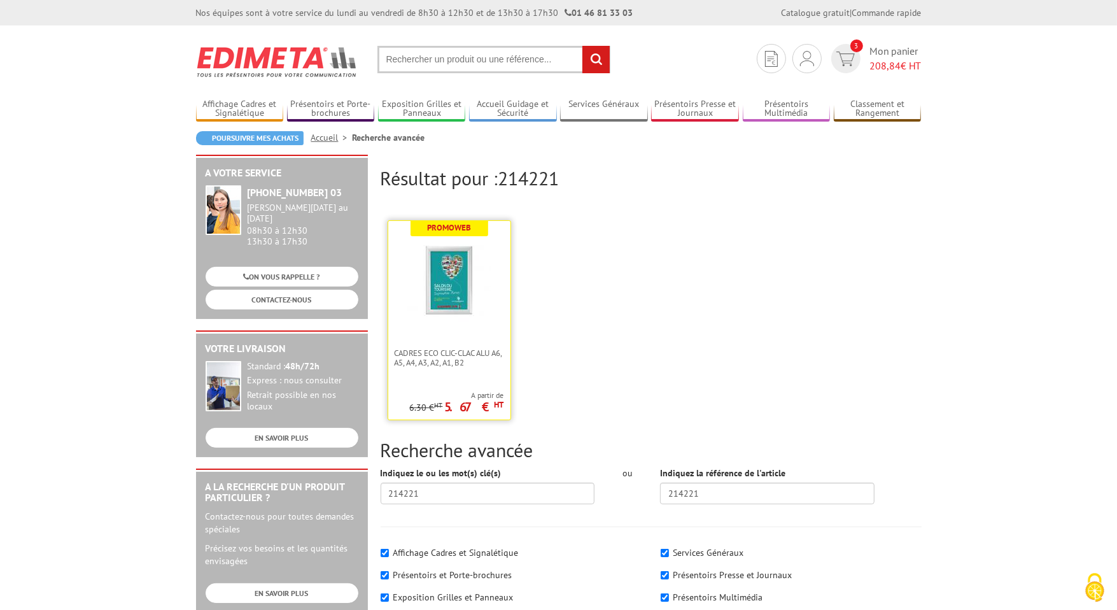
click at [433, 332] on link at bounding box center [449, 284] width 122 height 127
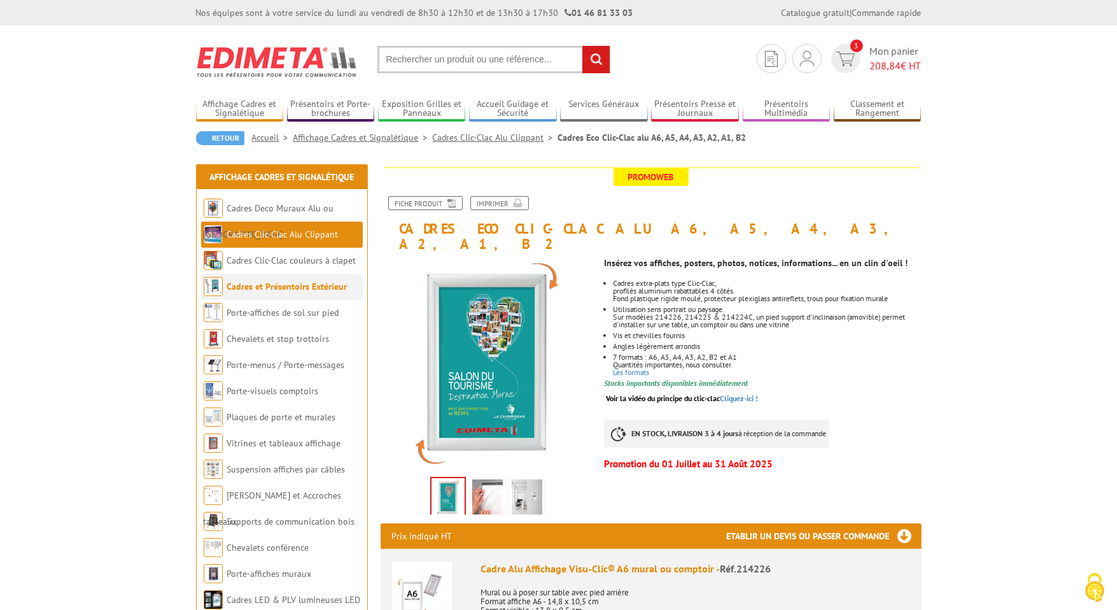
click at [276, 291] on link "Cadres et Présentoirs Extérieur" at bounding box center [287, 286] width 120 height 11
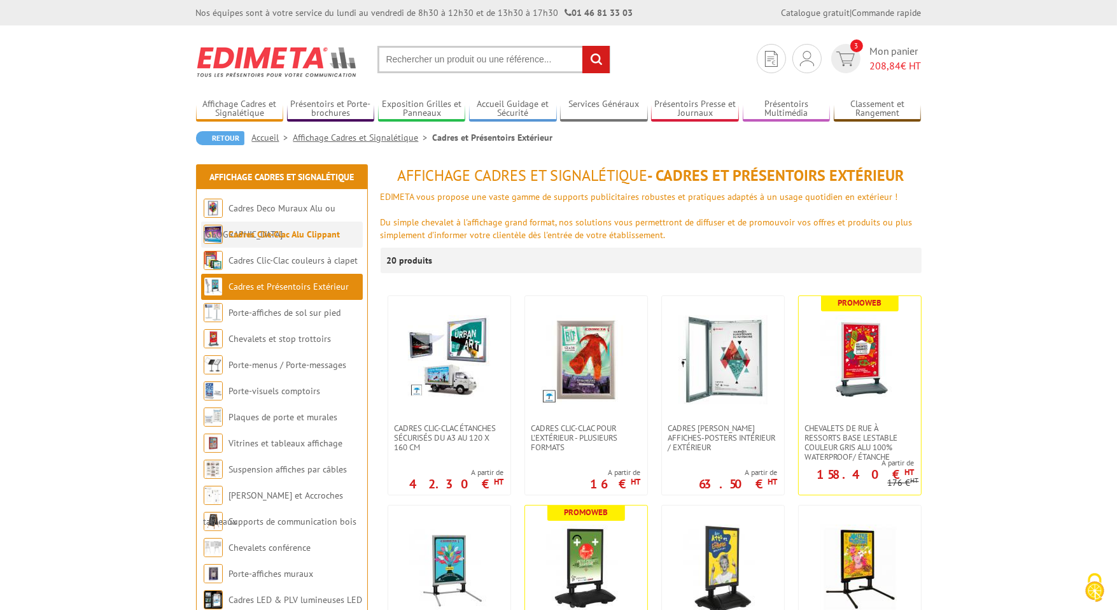
click at [305, 242] on li "Cadres Clic-Clac Alu Clippant" at bounding box center [282, 234] width 162 height 26
click at [302, 237] on link "Cadres Clic-Clac Alu Clippant" at bounding box center [284, 233] width 111 height 11
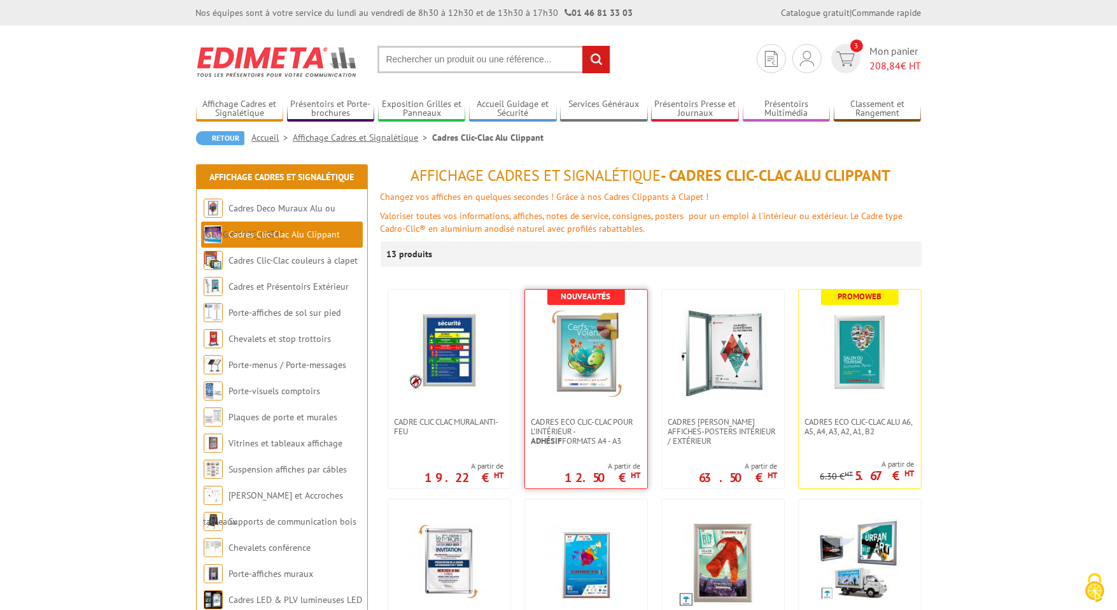
scroll to position [64, 0]
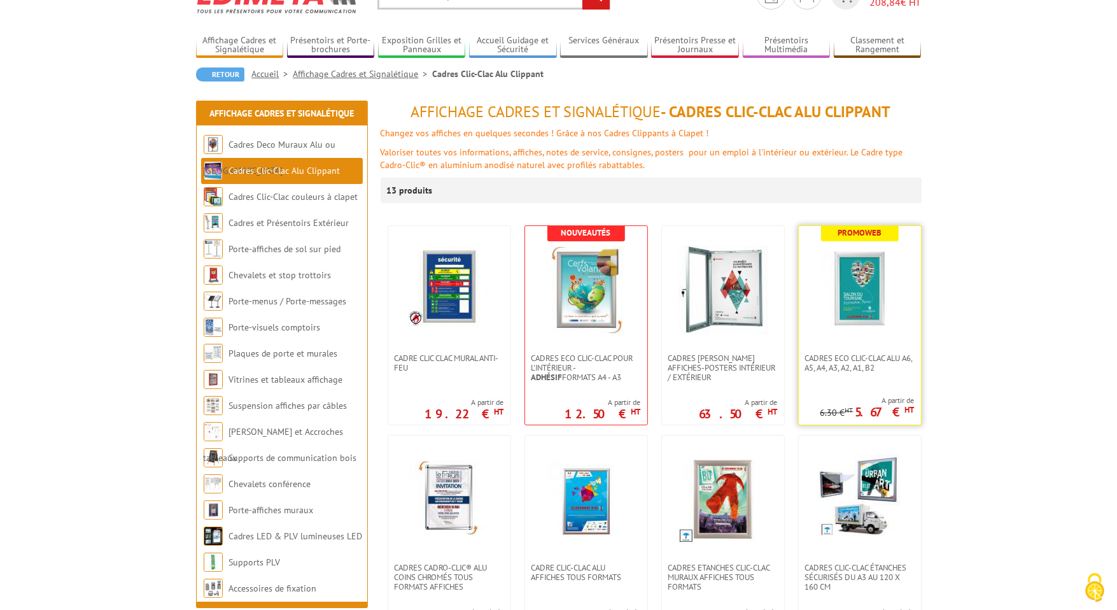
click at [843, 298] on img at bounding box center [859, 289] width 89 height 89
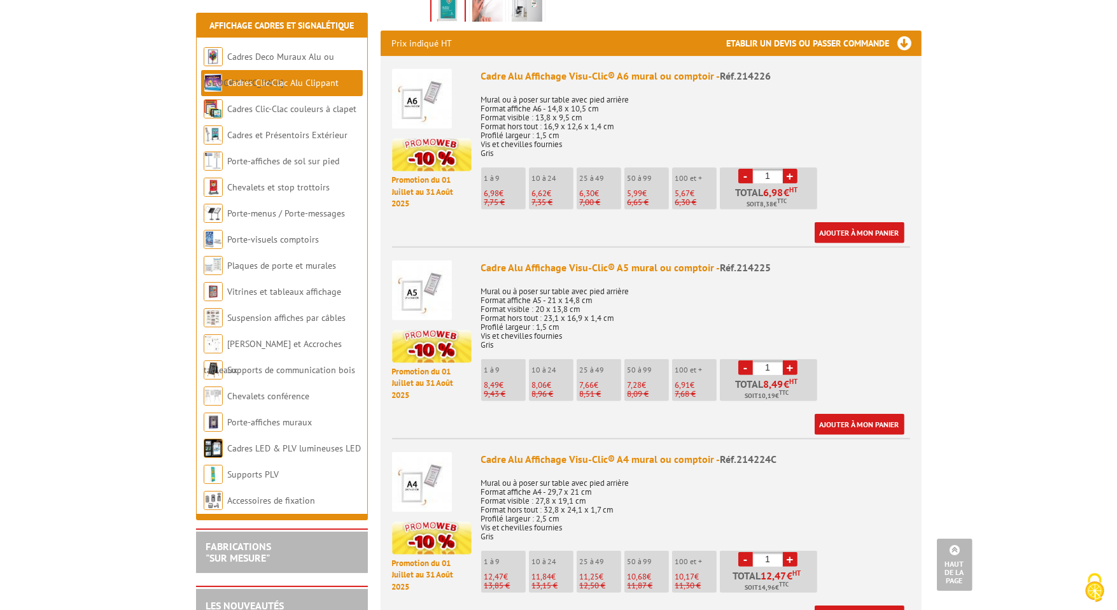
scroll to position [573, 0]
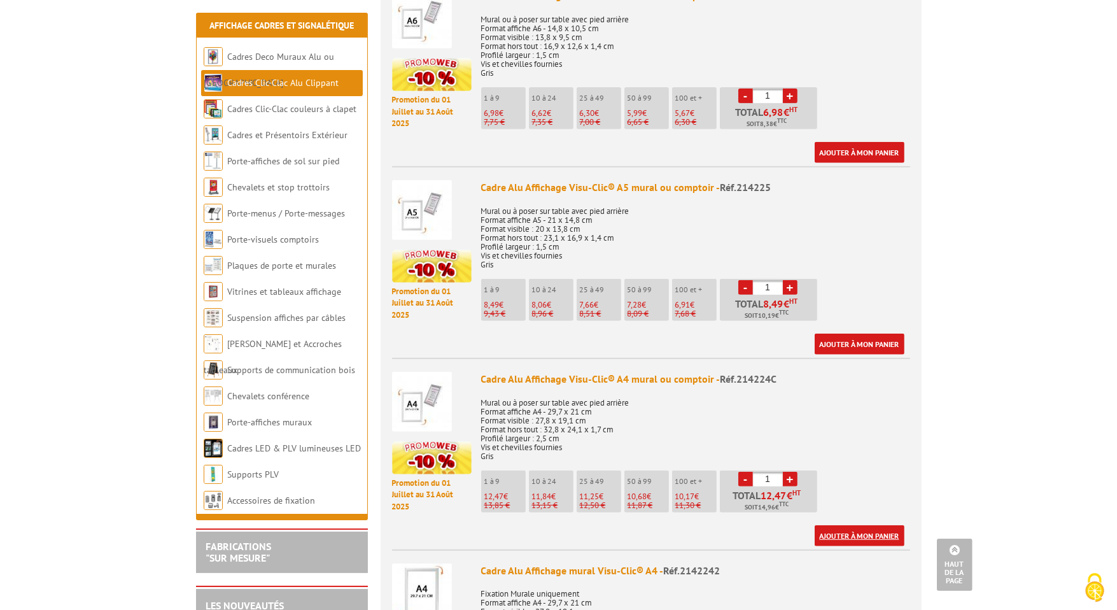
click at [878, 525] on link "Ajouter à mon panier" at bounding box center [860, 535] width 90 height 21
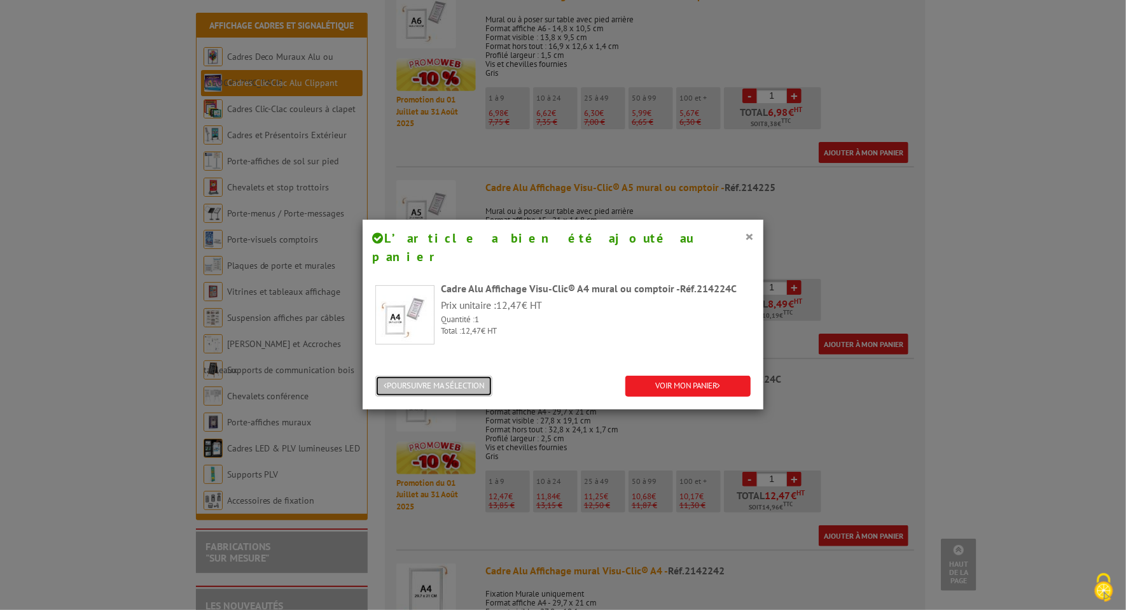
click at [459, 375] on button "POURSUIVRE MA SÉLECTION" at bounding box center [433, 385] width 117 height 21
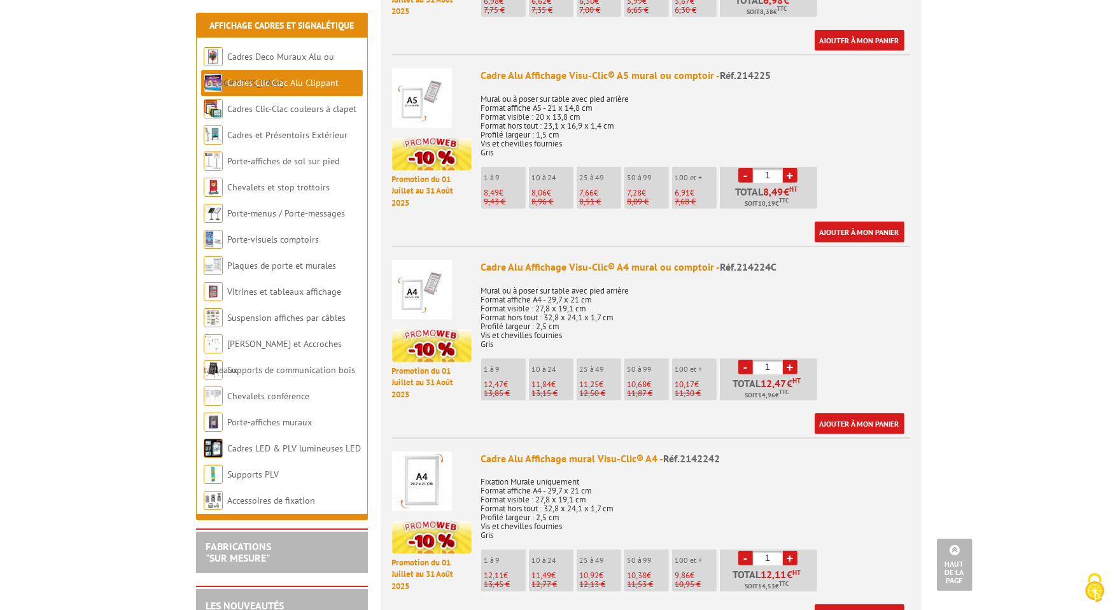
scroll to position [700, 0]
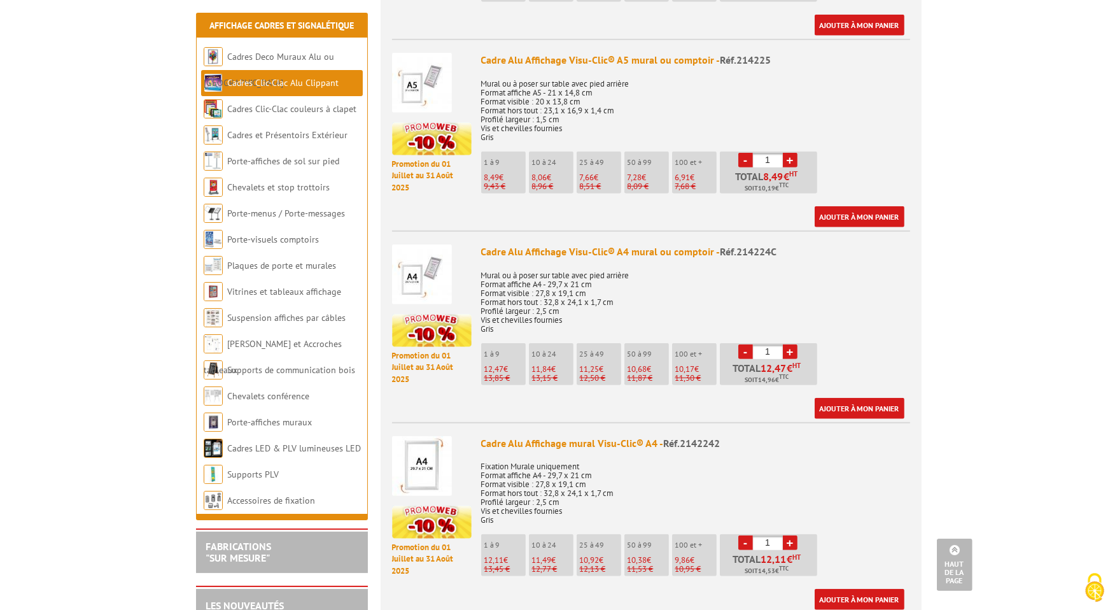
click at [744, 344] on link "-" at bounding box center [745, 351] width 15 height 15
click at [742, 344] on link "-" at bounding box center [745, 351] width 15 height 15
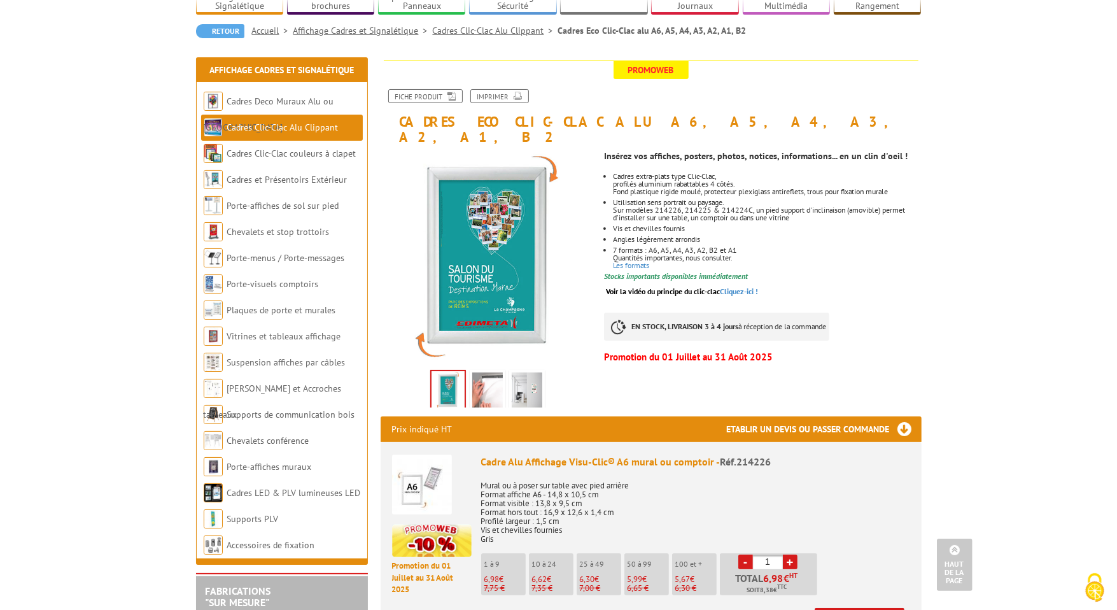
scroll to position [0, 0]
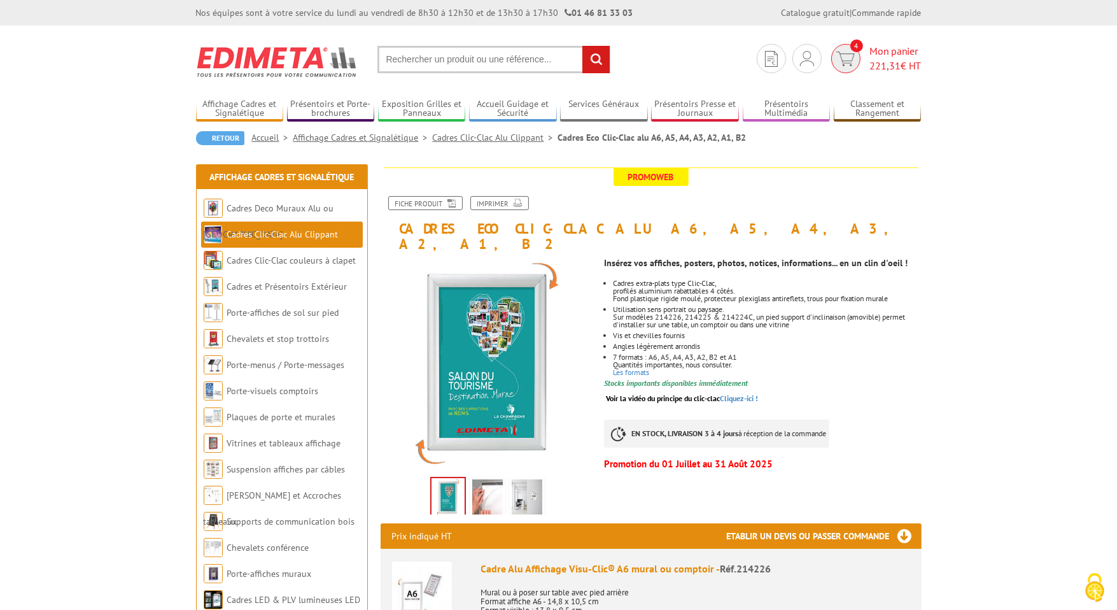
click at [871, 50] on span "Mon panier 221,31 € HT" at bounding box center [896, 58] width 52 height 29
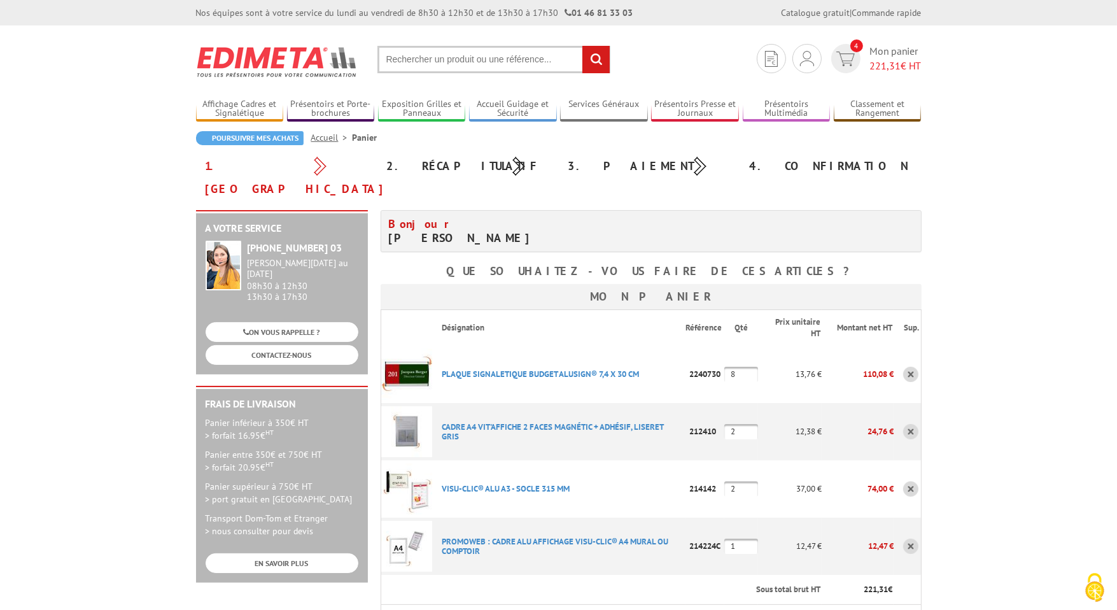
click at [907, 538] on link at bounding box center [910, 545] width 15 height 15
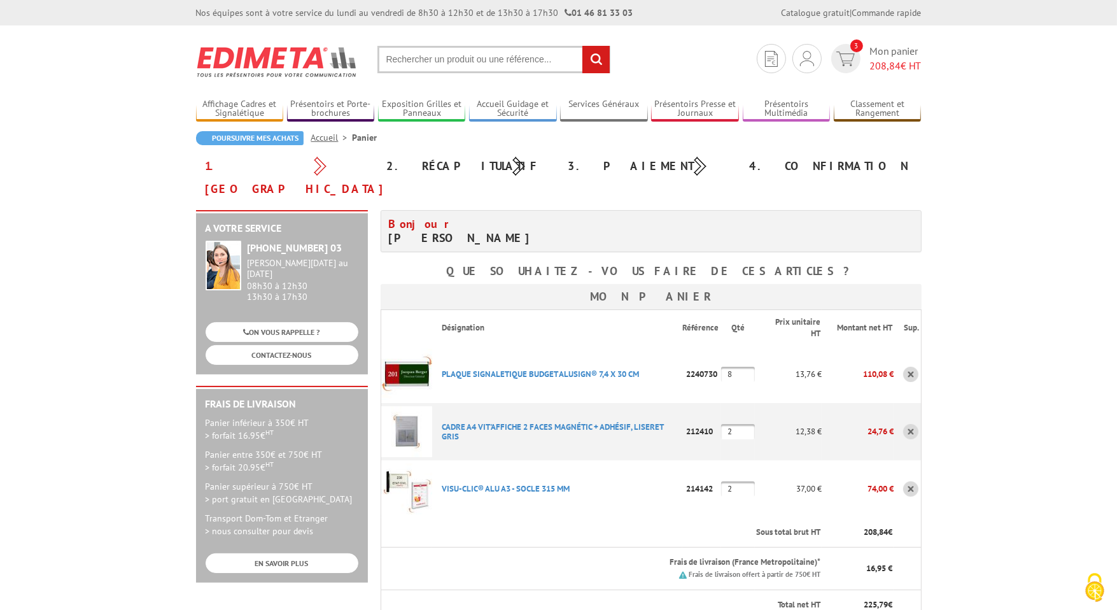
click at [417, 59] on input "text" at bounding box center [493, 59] width 233 height 27
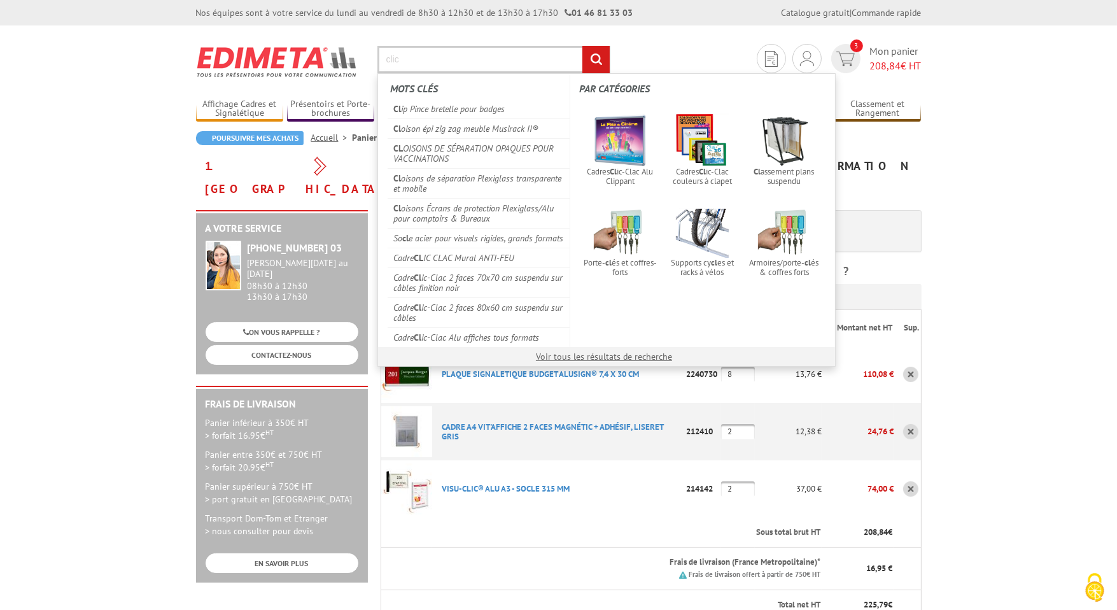
type input "clic"
click at [582, 46] on input "rechercher" at bounding box center [595, 59] width 27 height 27
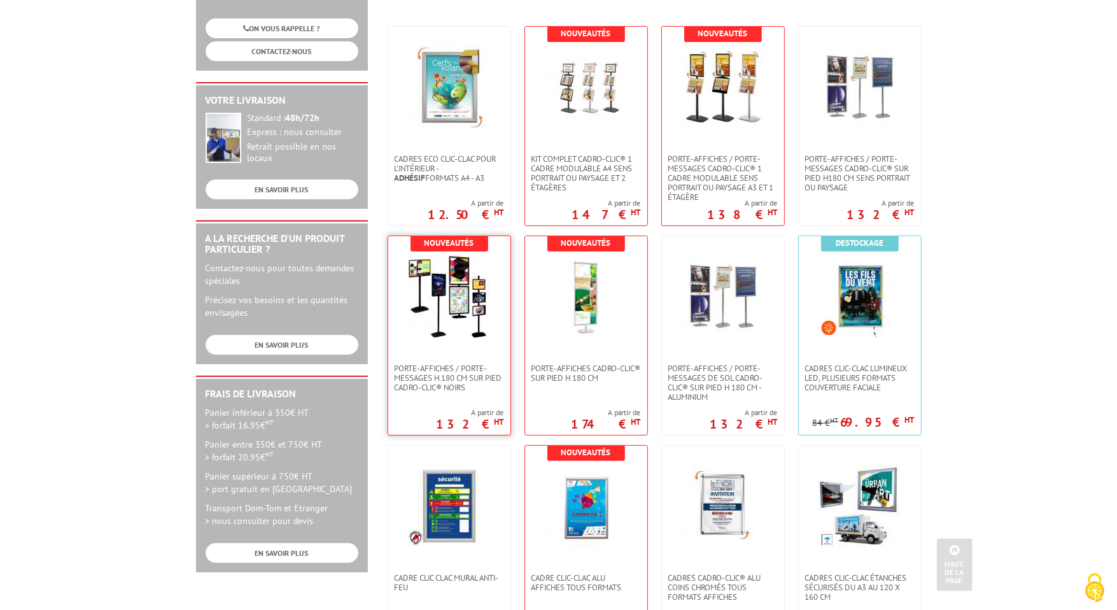
scroll to position [255, 0]
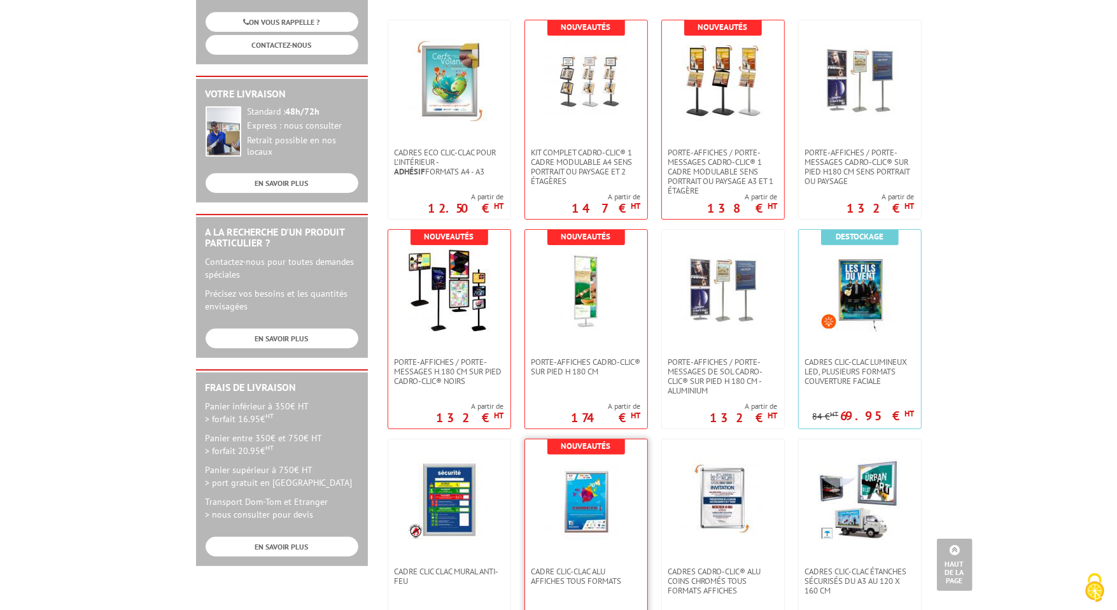
click at [592, 491] on img at bounding box center [586, 499] width 83 height 83
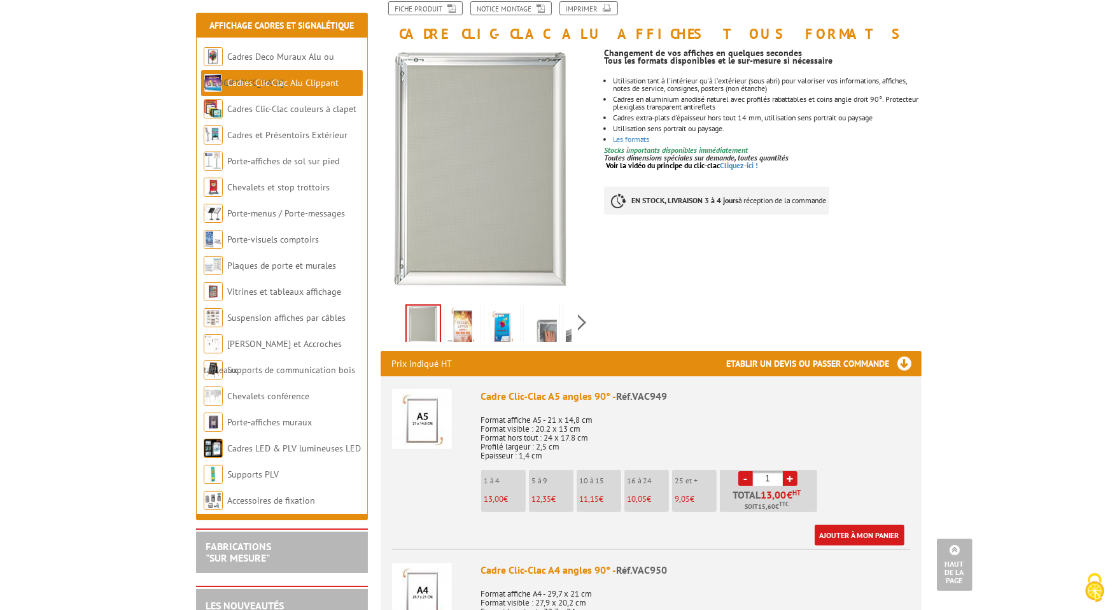
scroll to position [127, 0]
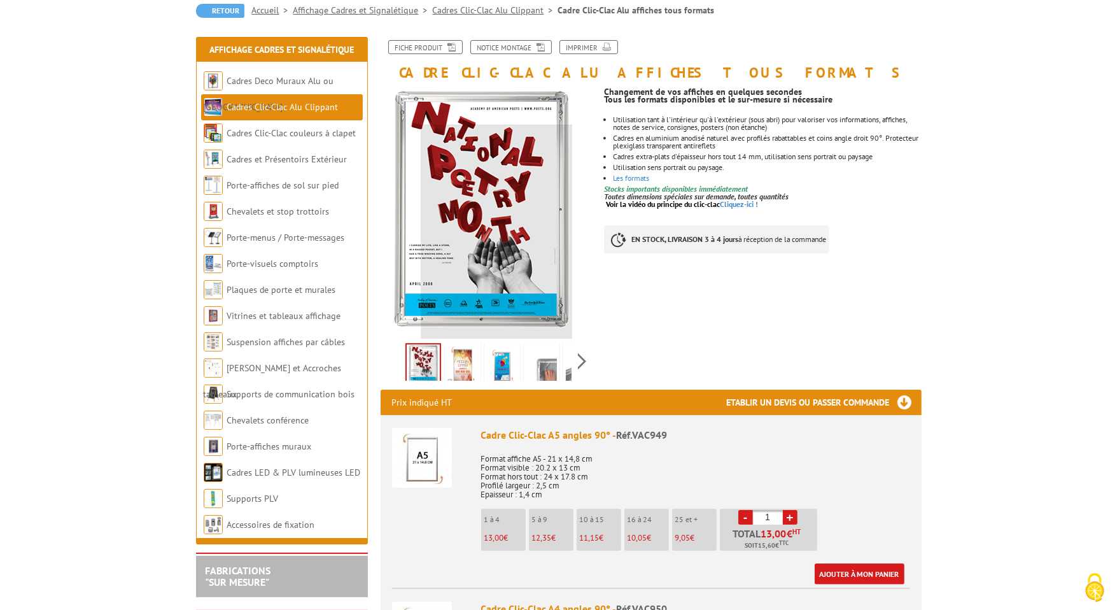
click at [459, 368] on img at bounding box center [462, 365] width 31 height 39
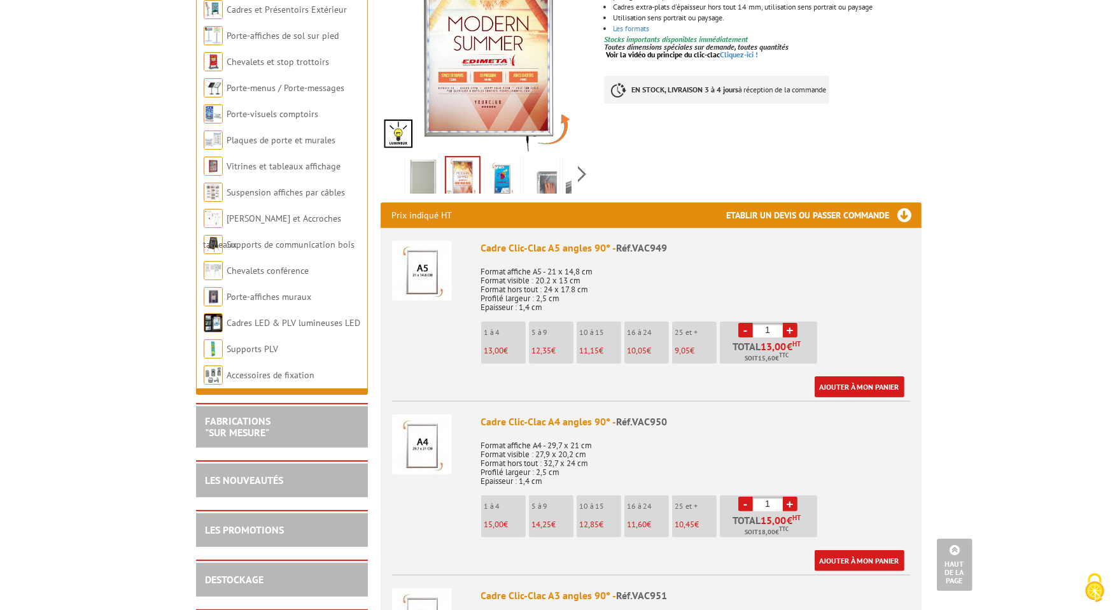
scroll to position [64, 0]
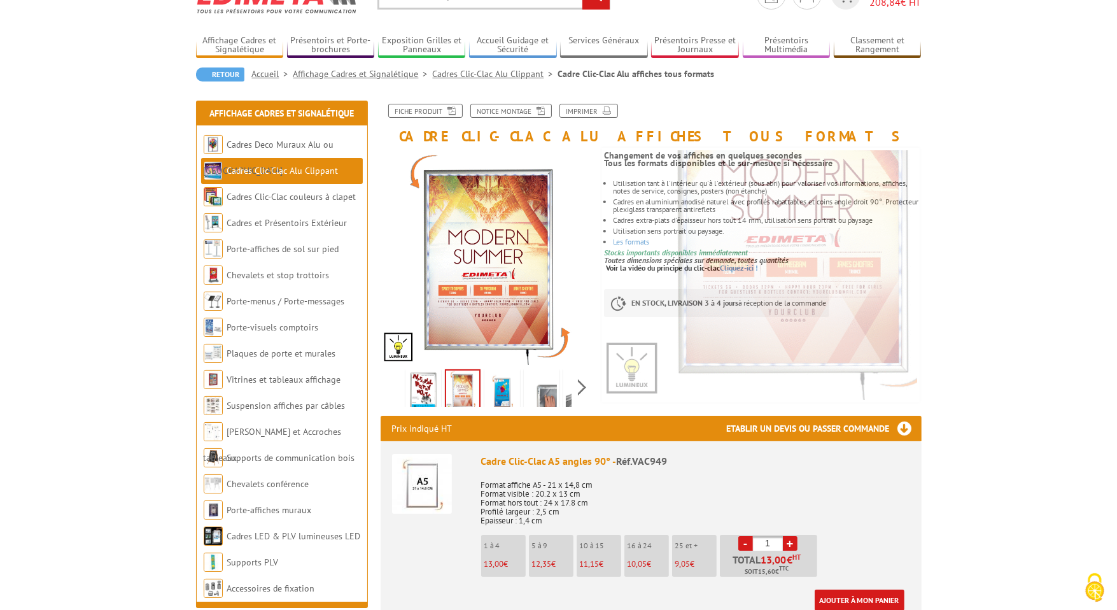
click at [430, 390] on img at bounding box center [423, 391] width 31 height 39
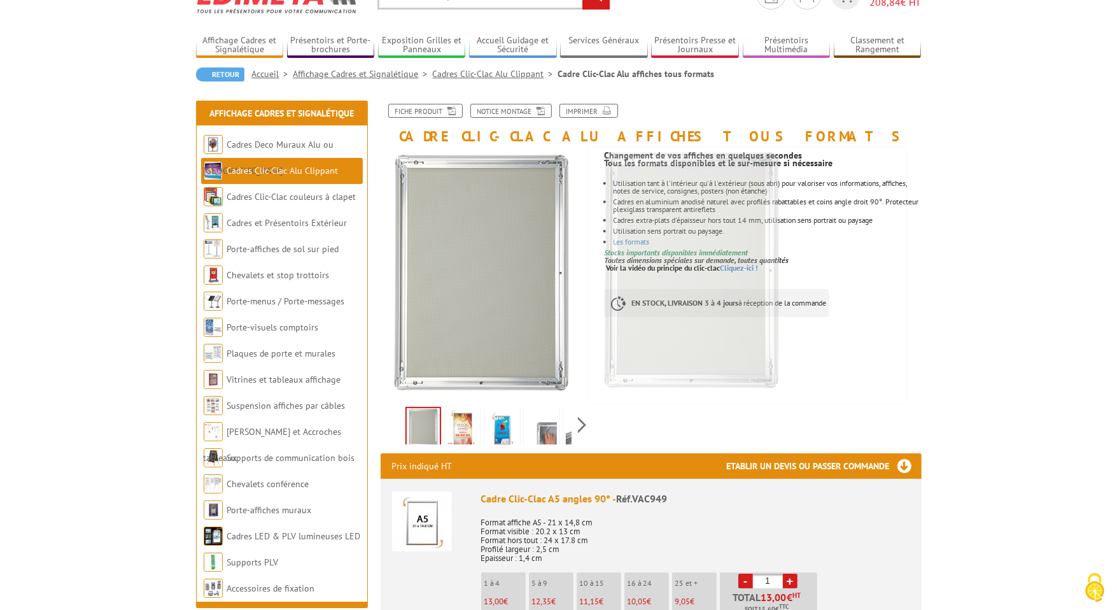
click at [501, 422] on img at bounding box center [502, 428] width 31 height 39
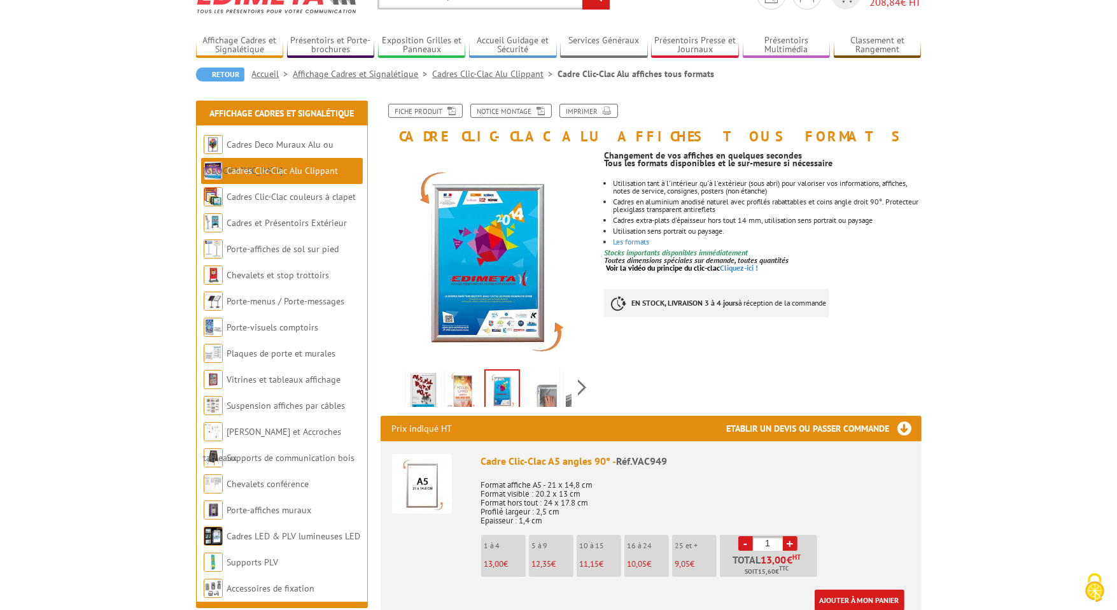
click at [550, 398] on img at bounding box center [541, 391] width 31 height 39
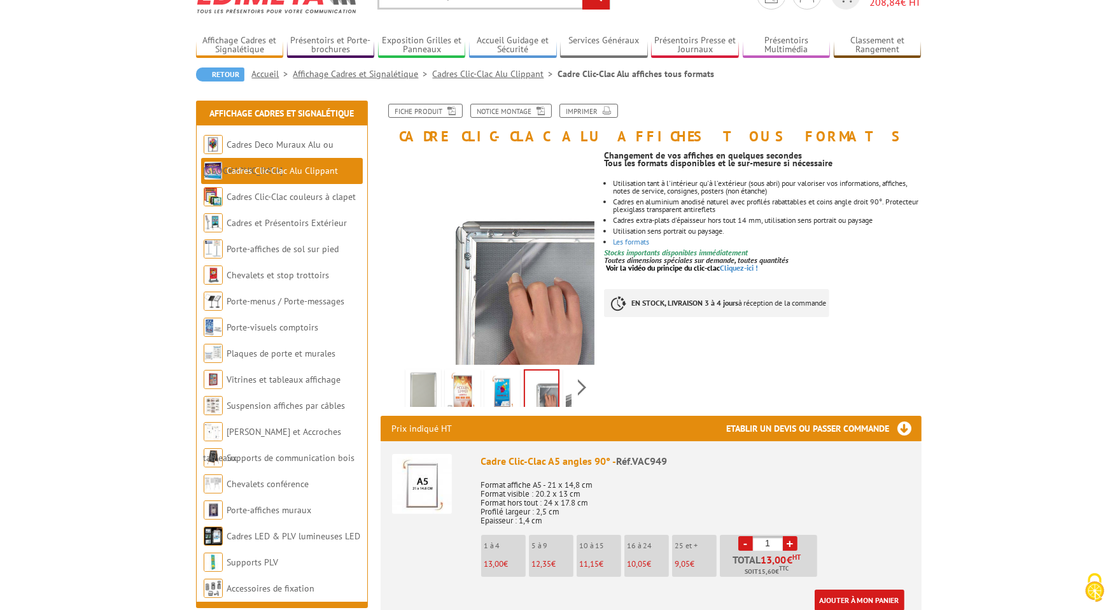
click at [573, 393] on div "Previous Next" at bounding box center [488, 387] width 214 height 45
click at [586, 386] on div "Previous Next" at bounding box center [488, 387] width 214 height 45
click at [511, 393] on img at bounding box center [513, 391] width 31 height 39
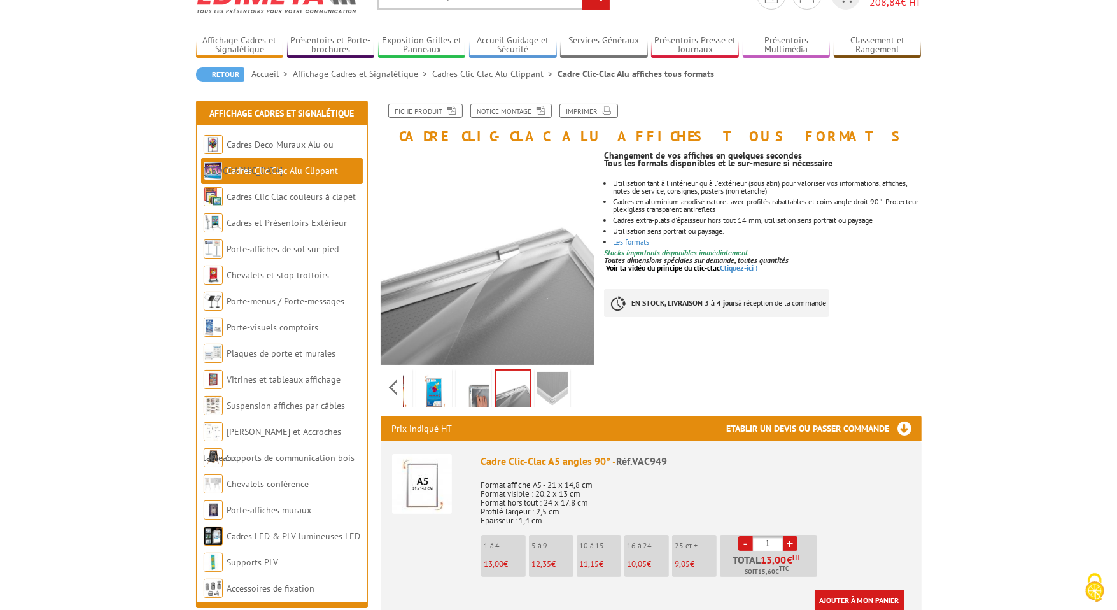
click at [529, 389] on img at bounding box center [512, 389] width 33 height 39
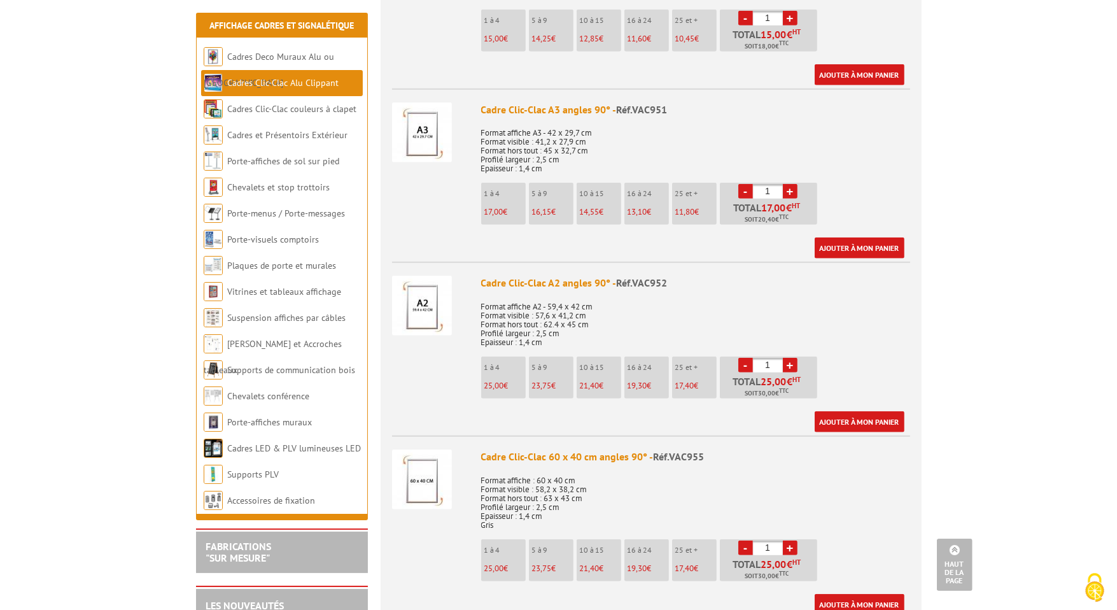
scroll to position [764, 0]
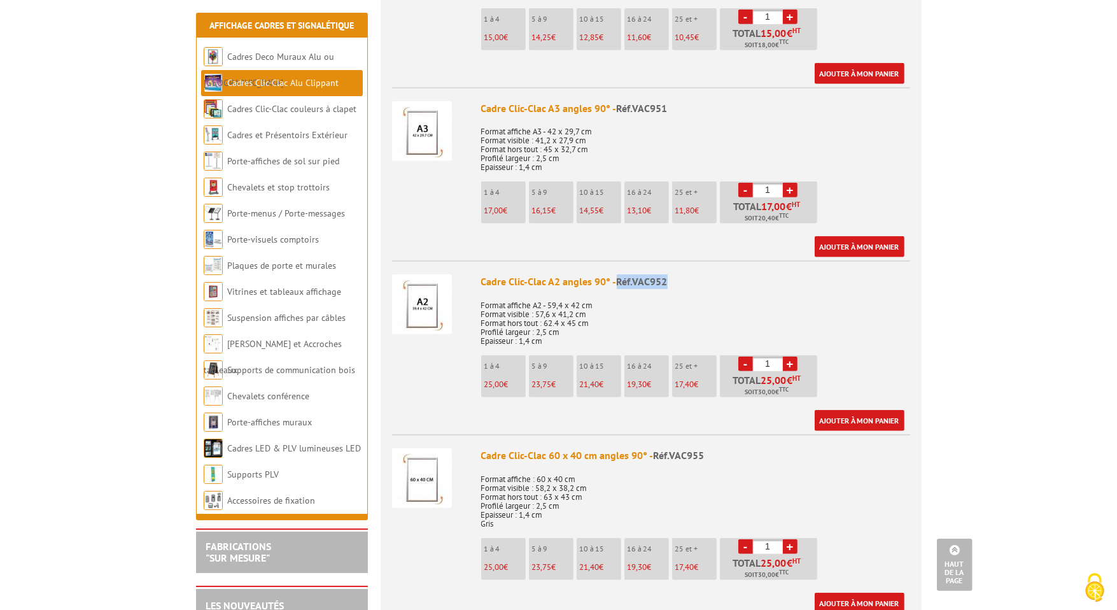
drag, startPoint x: 672, startPoint y: 281, endPoint x: 616, endPoint y: 276, distance: 56.2
click at [616, 276] on div "Cadre Clic-Clac A2 angles 90° - Réf.VAC952" at bounding box center [695, 281] width 429 height 15
copy span "Réf.VAC952"
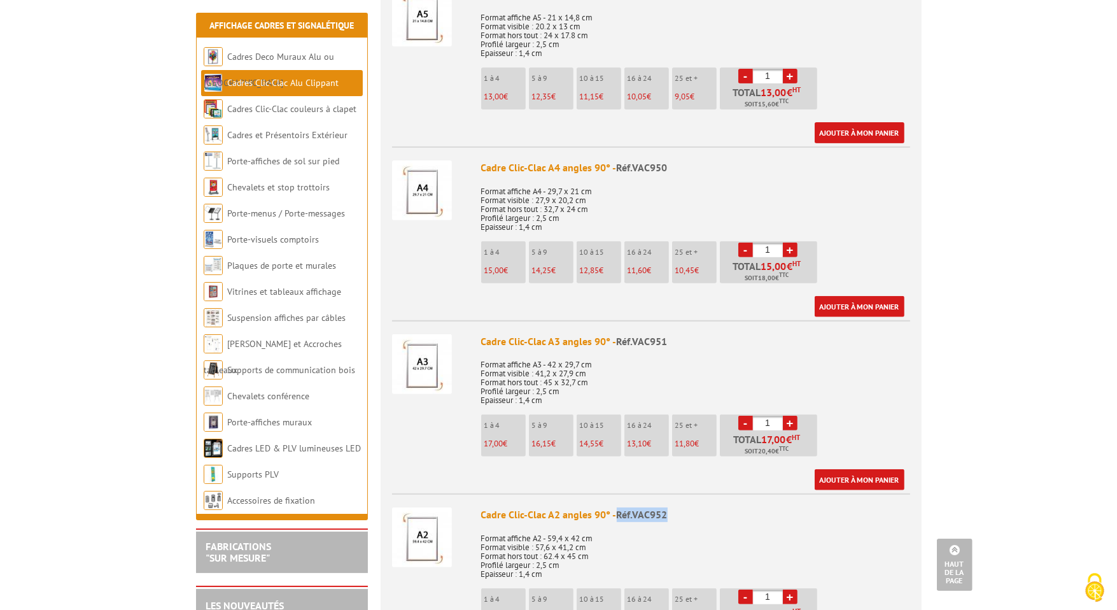
scroll to position [445, 0]
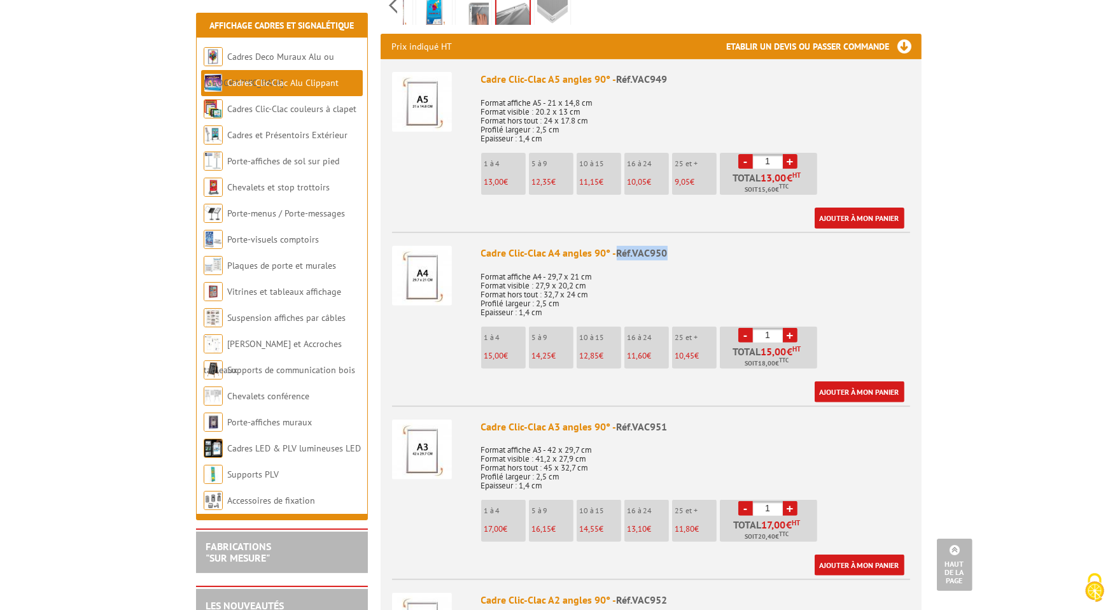
drag, startPoint x: 673, startPoint y: 245, endPoint x: 616, endPoint y: 253, distance: 57.8
click at [616, 253] on div "Cadre Clic-Clac A4 angles 90° - Réf.VAC950" at bounding box center [695, 253] width 429 height 15
copy span "Réf.VAC950"
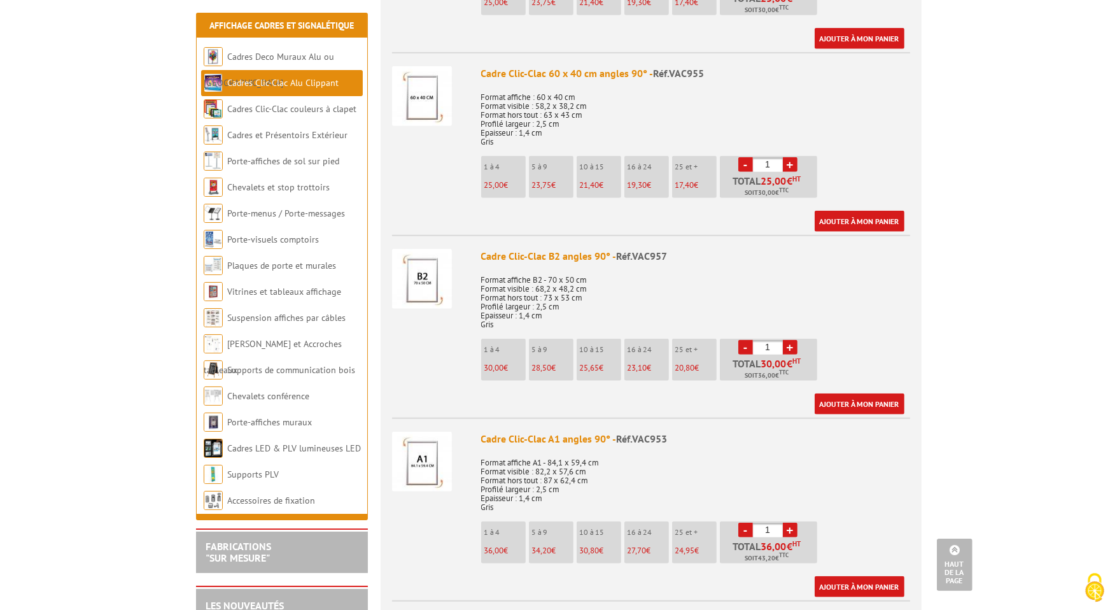
scroll to position [1209, 0]
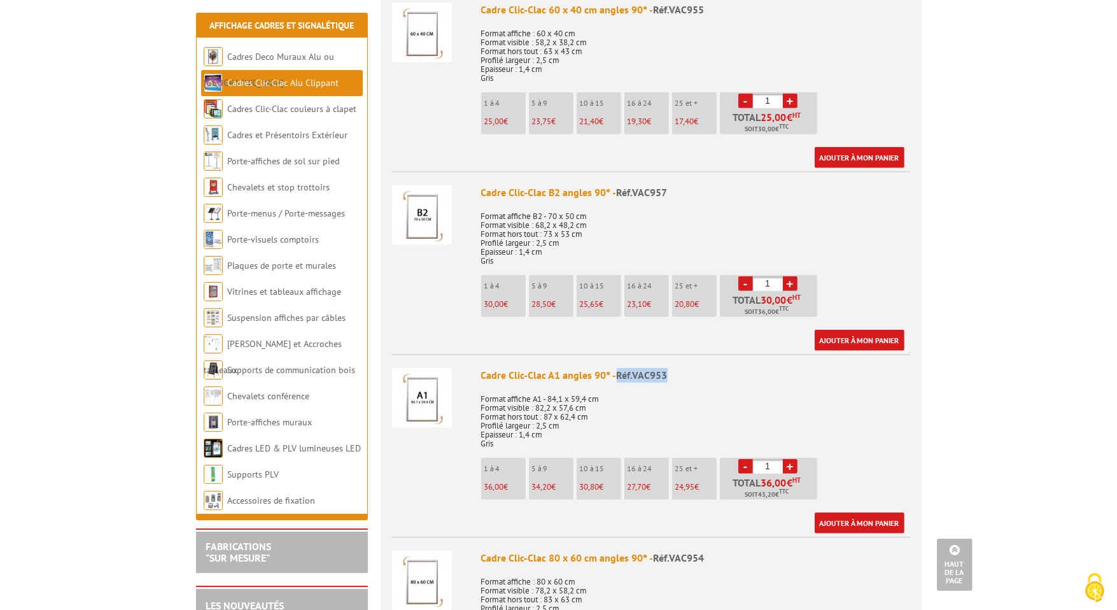
drag, startPoint x: 675, startPoint y: 373, endPoint x: 617, endPoint y: 377, distance: 57.4
click at [617, 377] on div "Cadre Clic-Clac A1 angles 90° - Réf.VAC953" at bounding box center [695, 375] width 429 height 15
copy span "Réf.VAC953"
click at [792, 461] on link "+" at bounding box center [790, 466] width 15 height 15
type input "2"
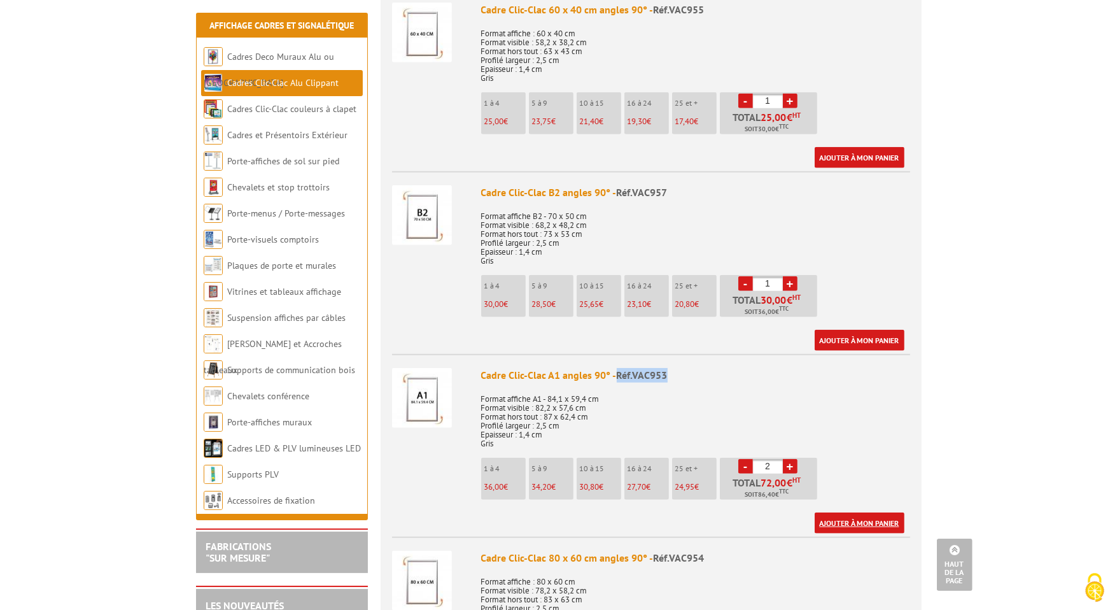
click at [859, 517] on link "Ajouter à mon panier" at bounding box center [860, 522] width 90 height 21
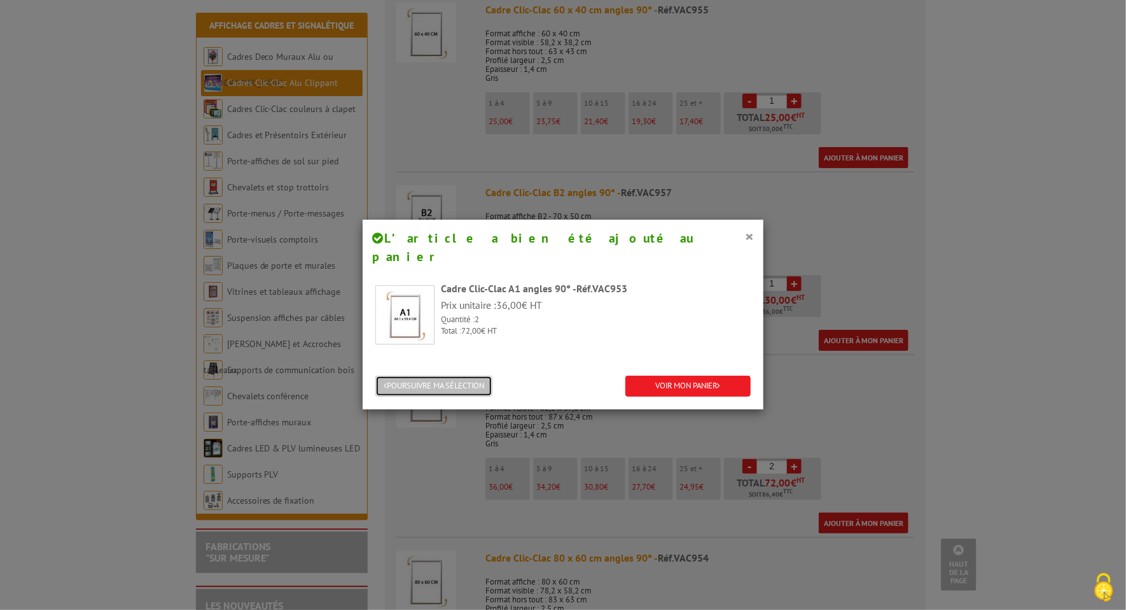
click at [433, 375] on button "POURSUIVRE MA SÉLECTION" at bounding box center [433, 385] width 117 height 21
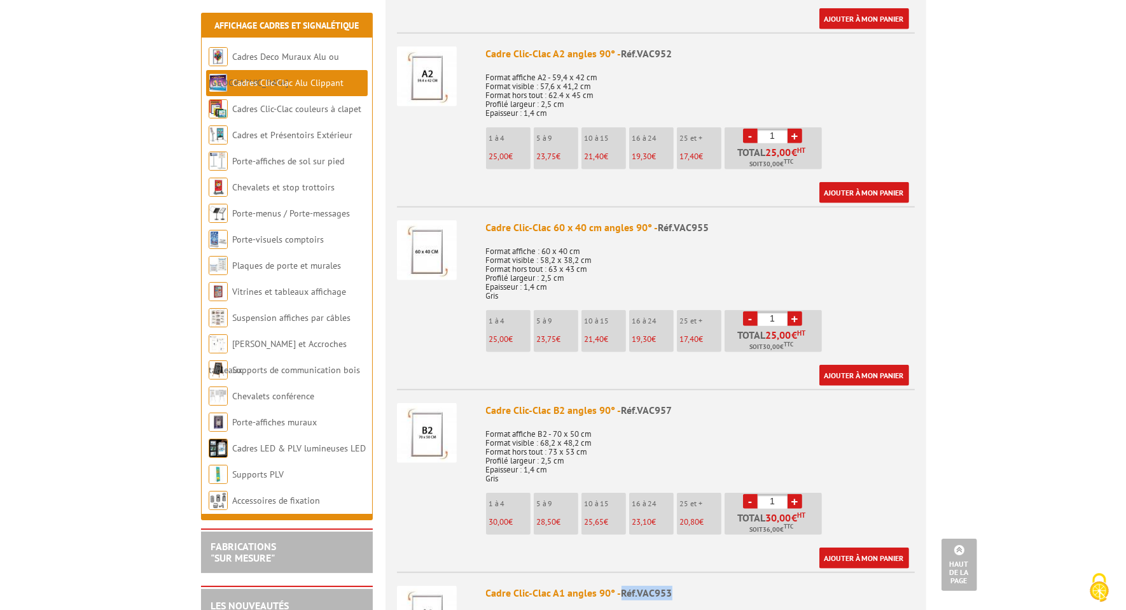
scroll to position [955, 0]
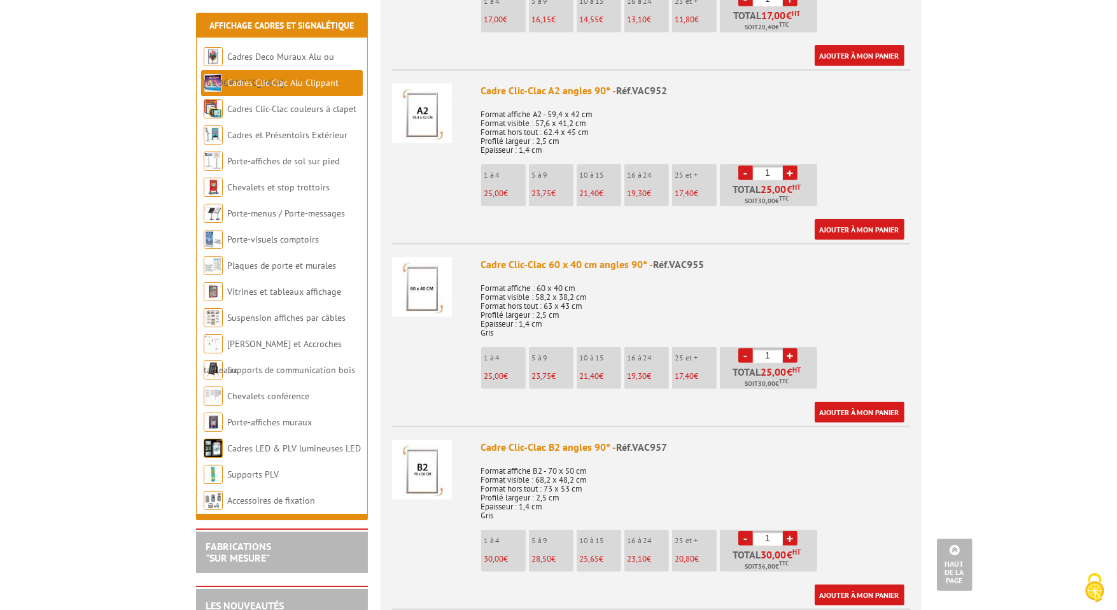
click at [787, 167] on link "+" at bounding box center [790, 172] width 15 height 15
type input "2"
click at [850, 228] on link "Ajouter à mon panier" at bounding box center [860, 229] width 90 height 21
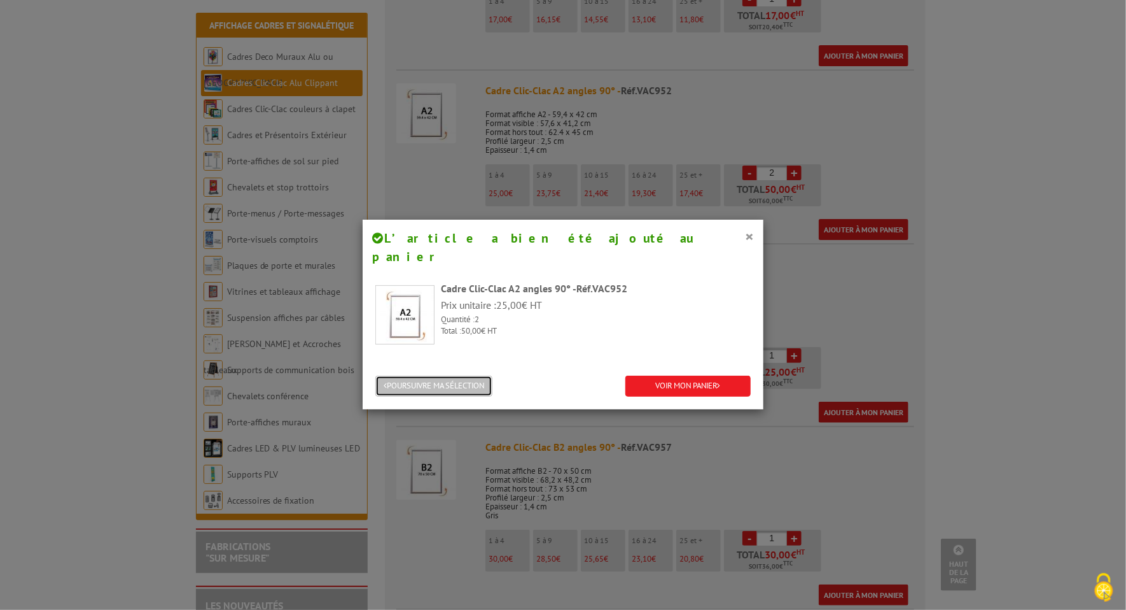
click at [463, 375] on button "POURSUIVRE MA SÉLECTION" at bounding box center [433, 385] width 117 height 21
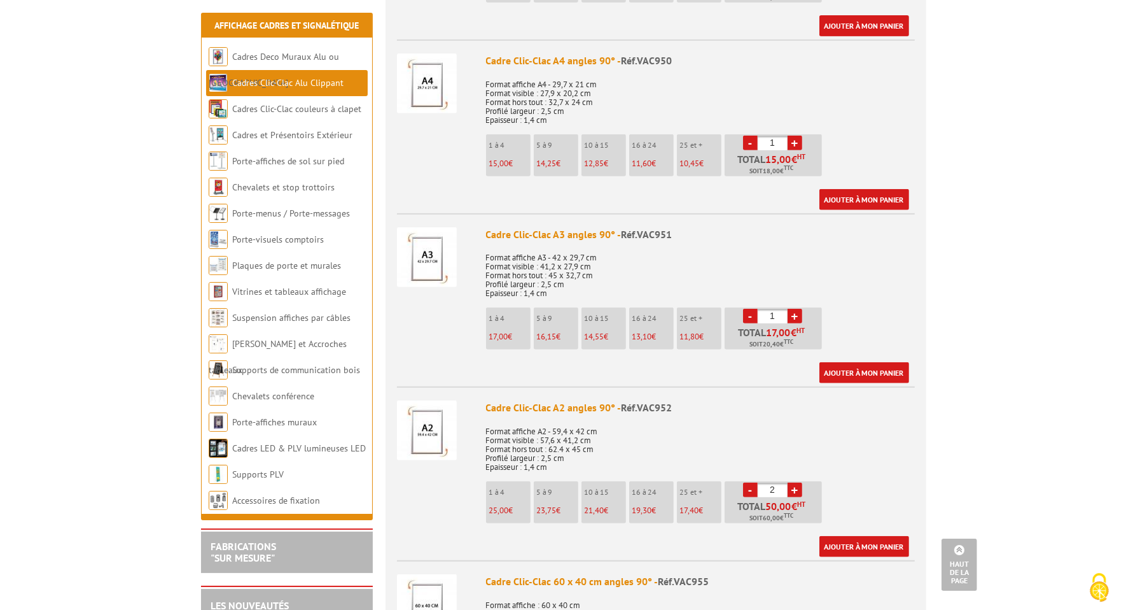
scroll to position [636, 0]
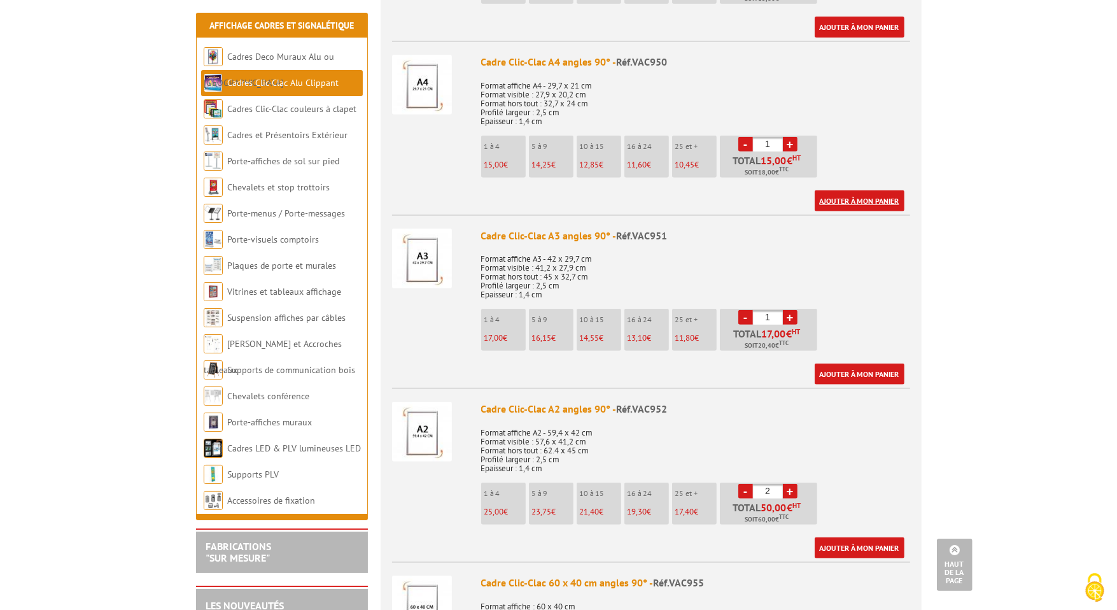
click at [854, 199] on link "Ajouter à mon panier" at bounding box center [860, 200] width 90 height 21
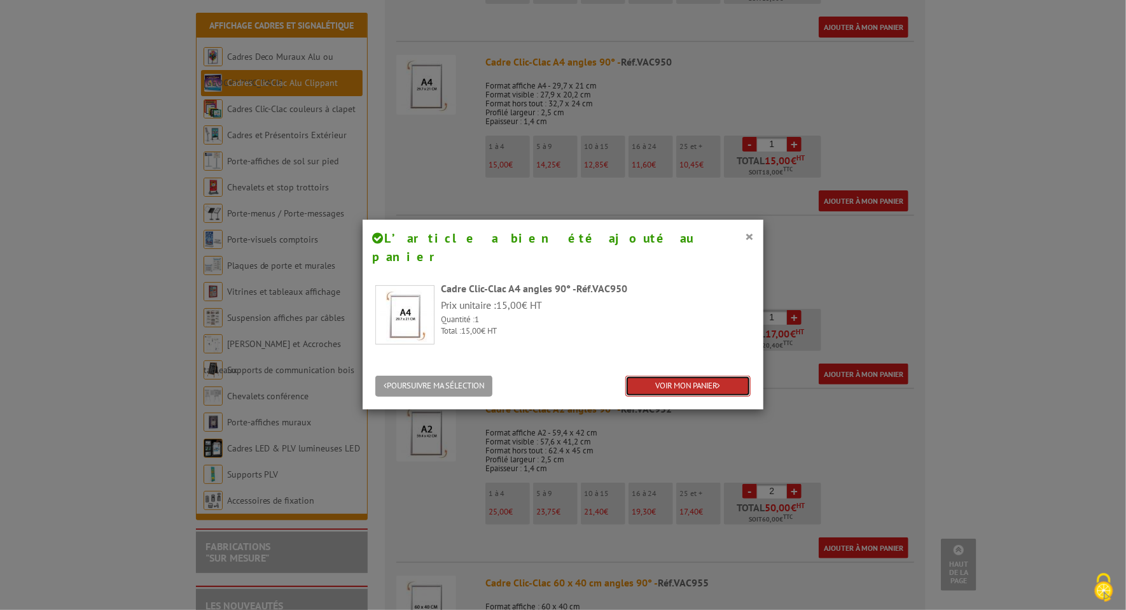
click at [659, 375] on link "VOIR MON PANIER" at bounding box center [688, 385] width 125 height 21
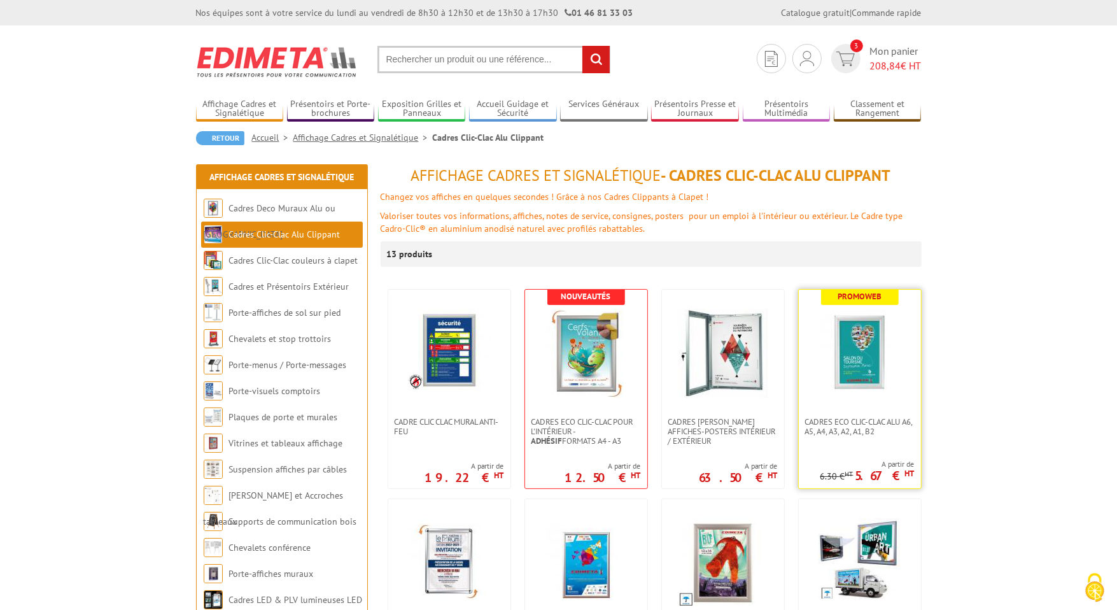
click at [865, 365] on img at bounding box center [859, 353] width 89 height 89
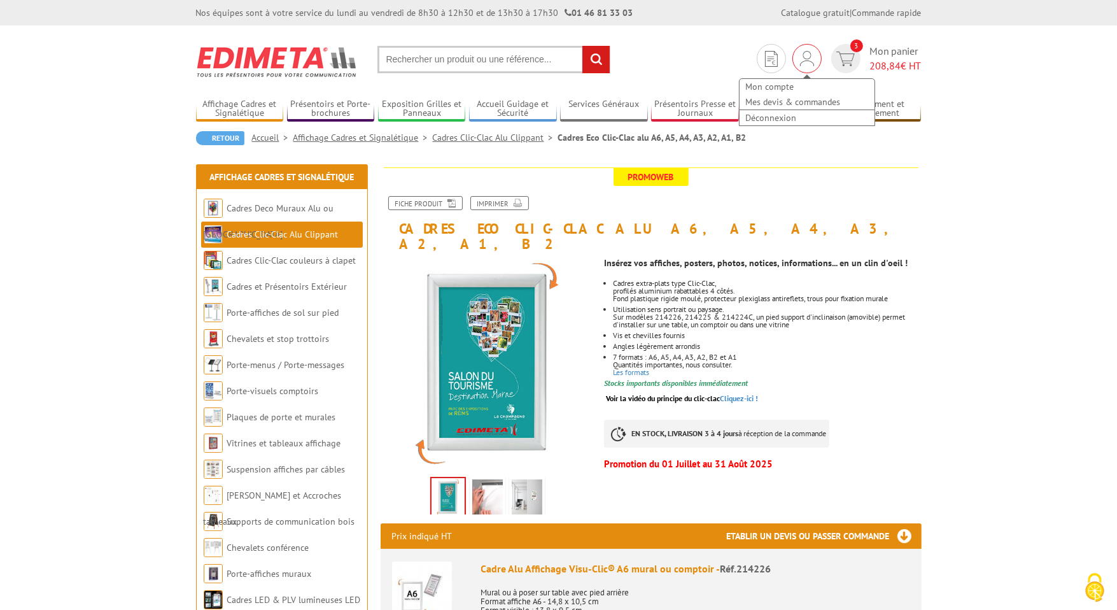
click at [800, 61] on img at bounding box center [807, 58] width 14 height 15
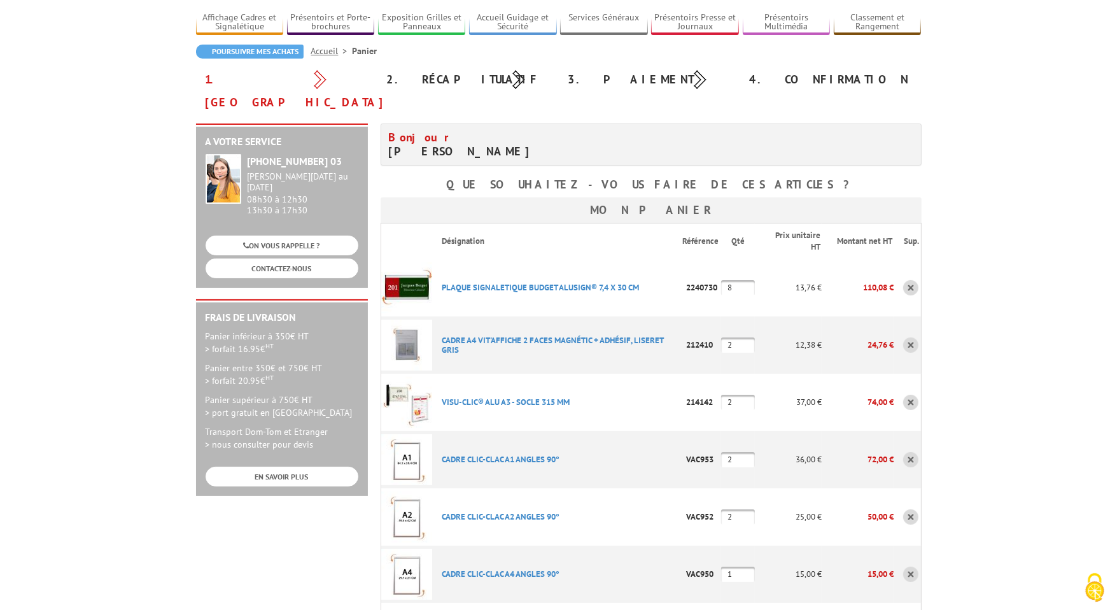
scroll to position [127, 0]
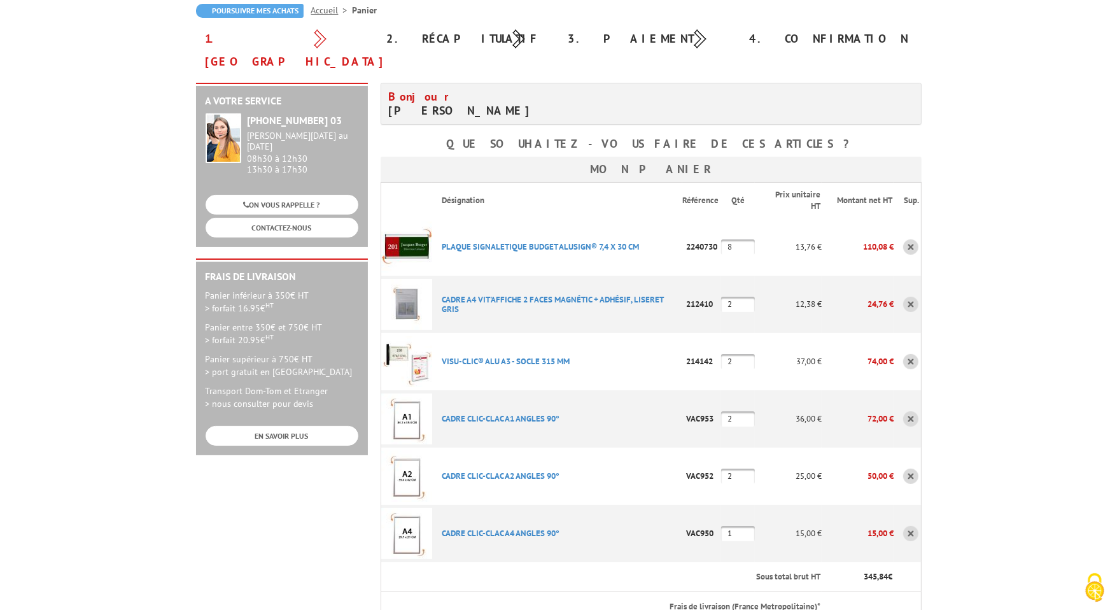
click at [728, 526] on input "1" at bounding box center [738, 533] width 34 height 15
type input "2"
click at [662, 522] on p "CADRE CLIC-CLAC A4 ANGLES 90°" at bounding box center [557, 533] width 251 height 22
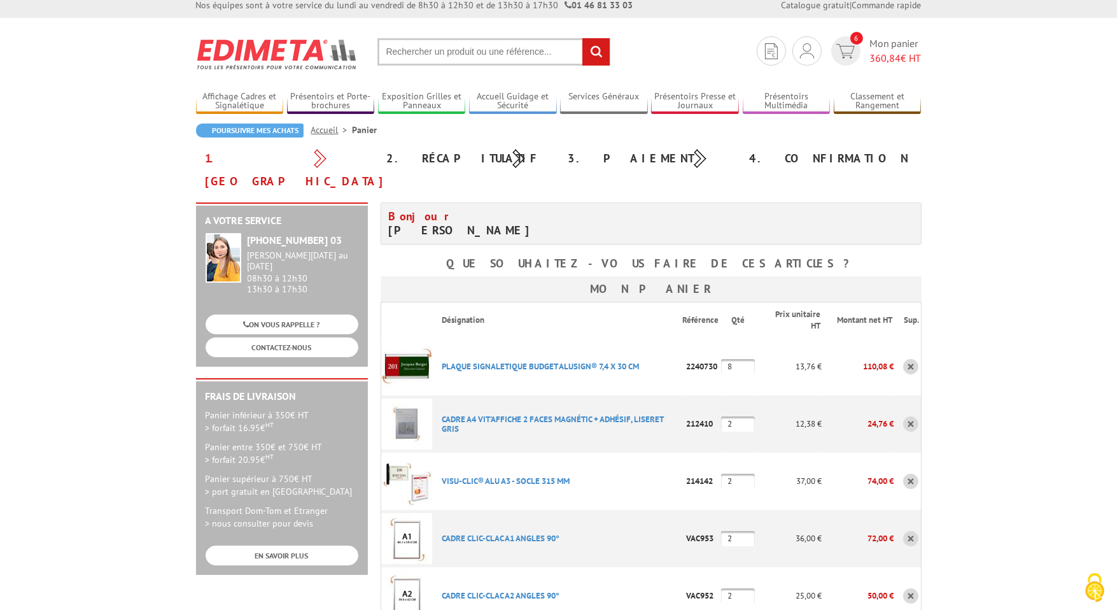
scroll to position [0, 0]
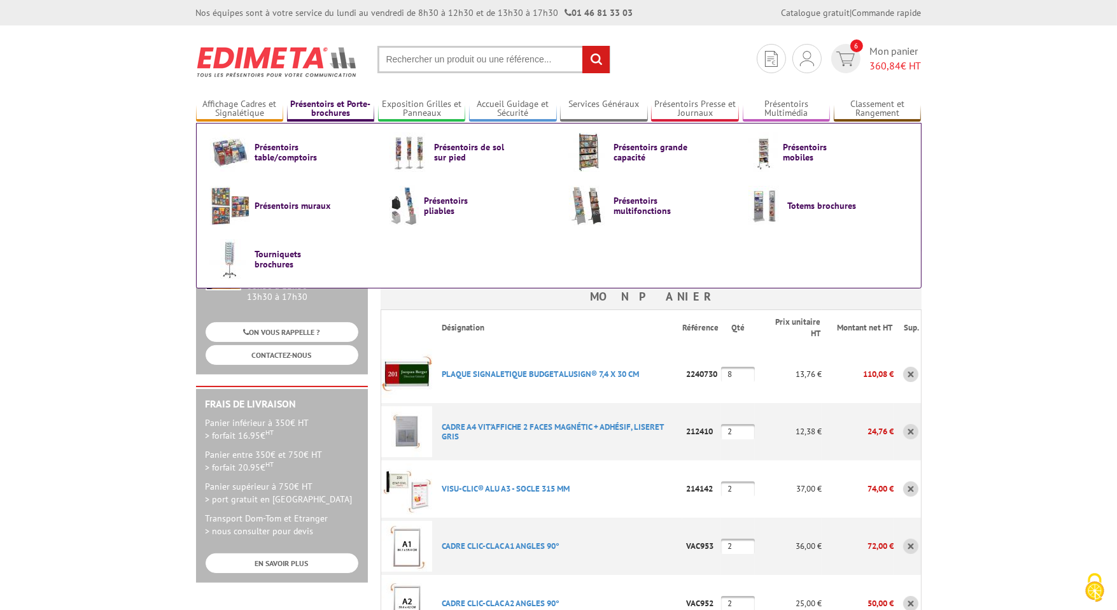
click at [347, 102] on link "Présentoirs et Porte-brochures" at bounding box center [331, 109] width 88 height 21
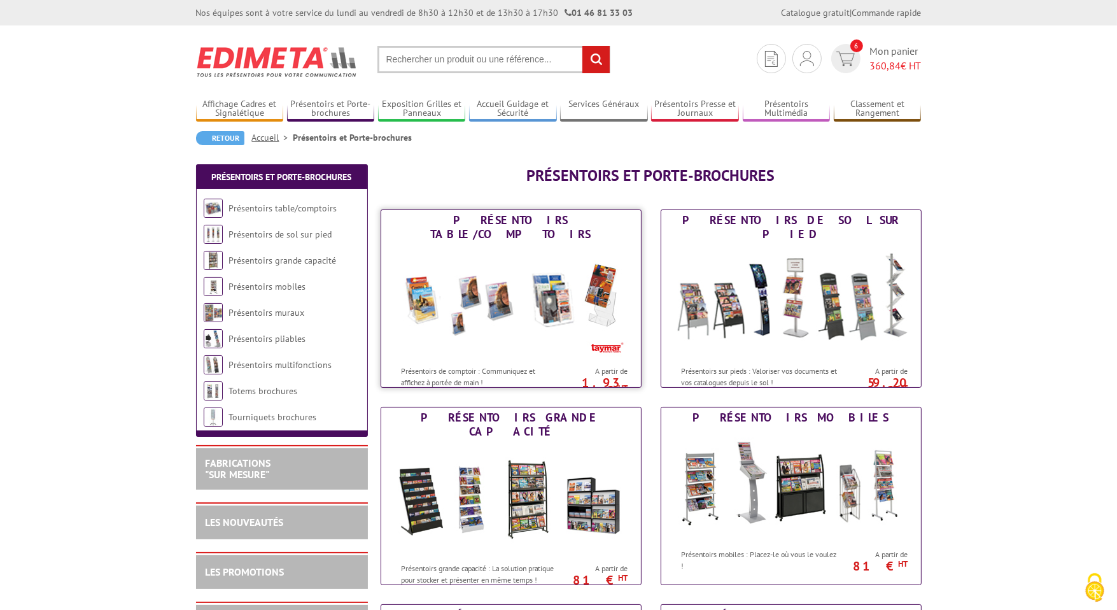
click at [476, 314] on img at bounding box center [510, 301] width 235 height 115
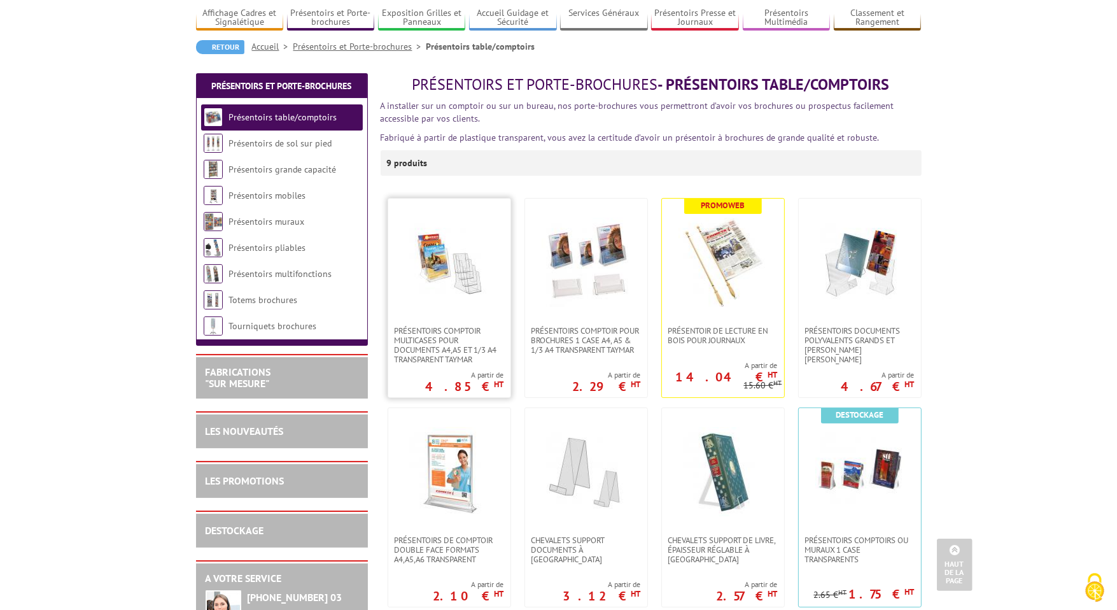
scroll to position [64, 0]
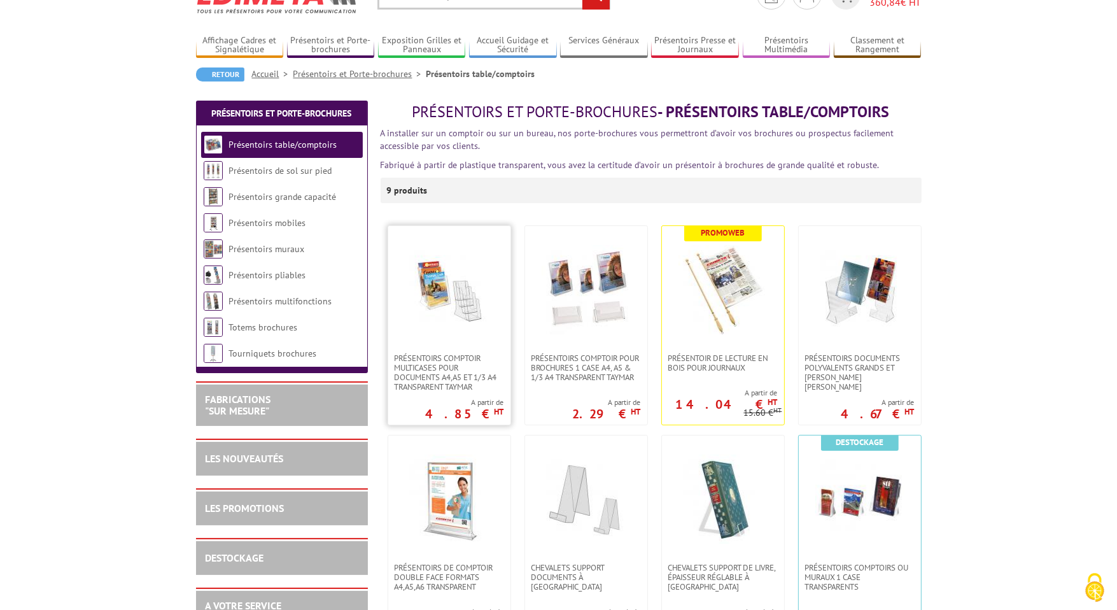
click at [441, 276] on img at bounding box center [449, 289] width 89 height 89
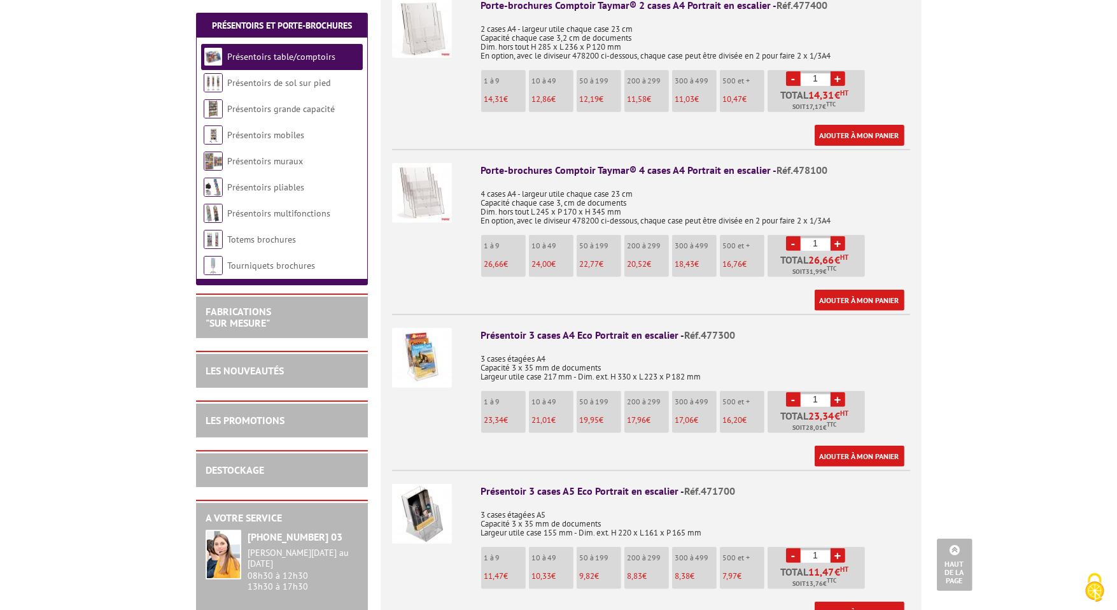
scroll to position [573, 0]
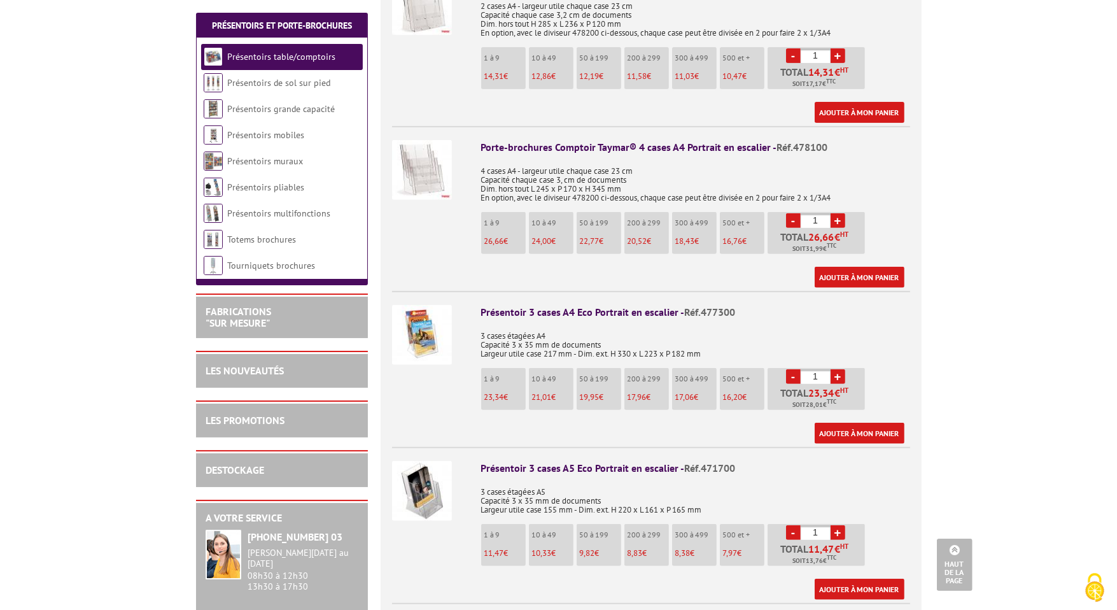
click at [838, 525] on link "+" at bounding box center [838, 532] width 15 height 15
type input "2"
drag, startPoint x: 731, startPoint y: 447, endPoint x: 453, endPoint y: 457, distance: 278.3
click at [453, 457] on li "Présentoir 3 cases A5 Eco Portrait en escalier - Réf.471700 3 cases étagées A5 …" at bounding box center [651, 523] width 518 height 153
drag, startPoint x: 742, startPoint y: 451, endPoint x: 463, endPoint y: 459, distance: 278.9
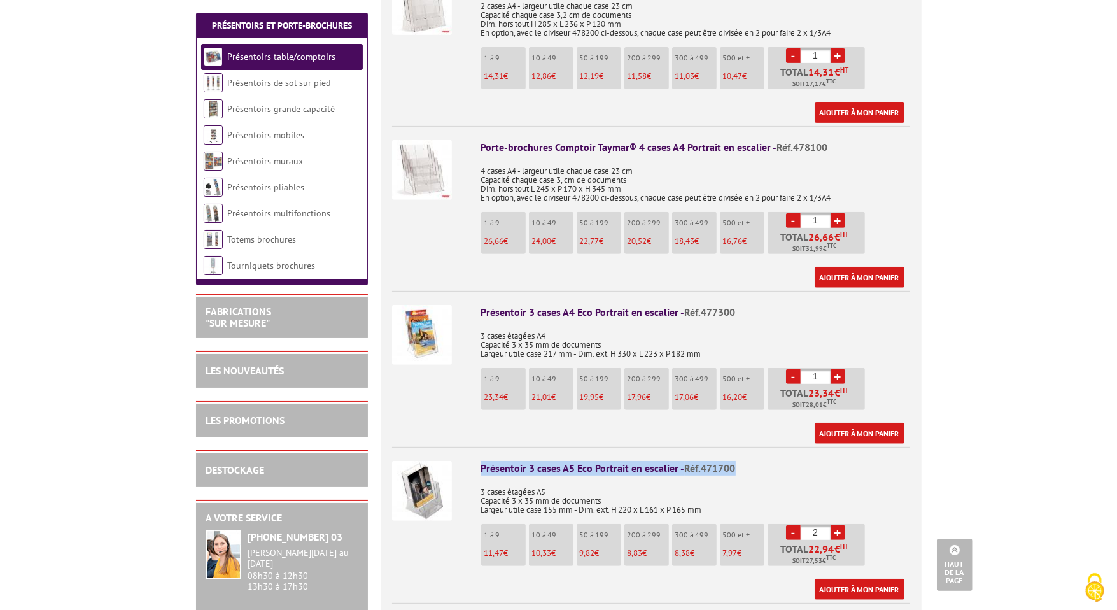
click at [463, 459] on li "Présentoir 3 cases A5 Eco Portrait en escalier - Réf.471700 3 cases étagées A5 …" at bounding box center [651, 523] width 518 height 153
copy li "Présentoir 3 cases A5 Eco Portrait en escalier - Réf.471700"
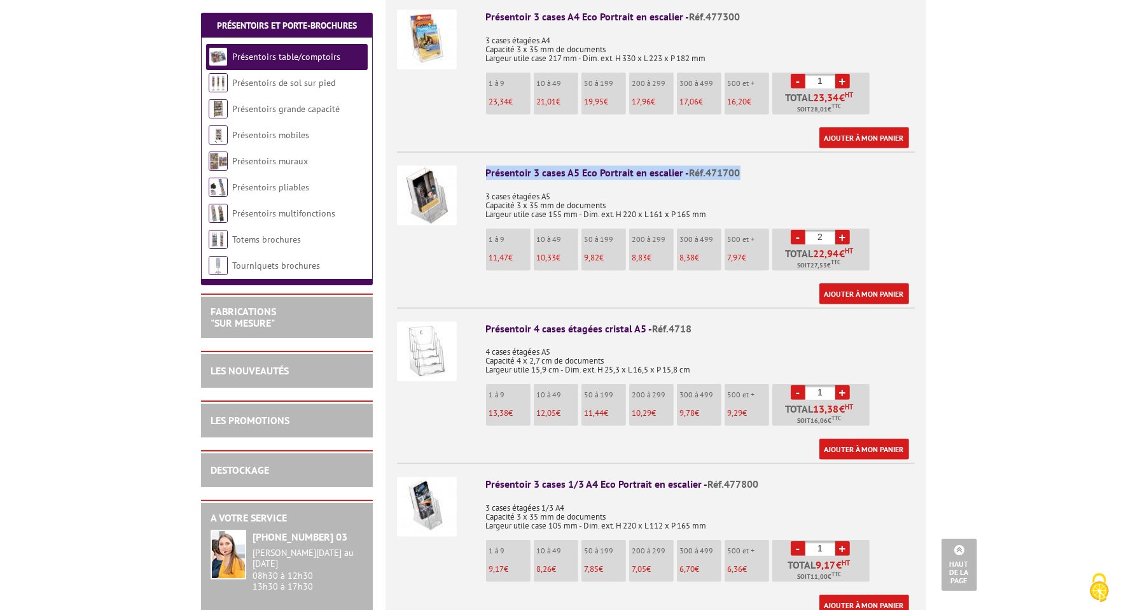
scroll to position [891, 0]
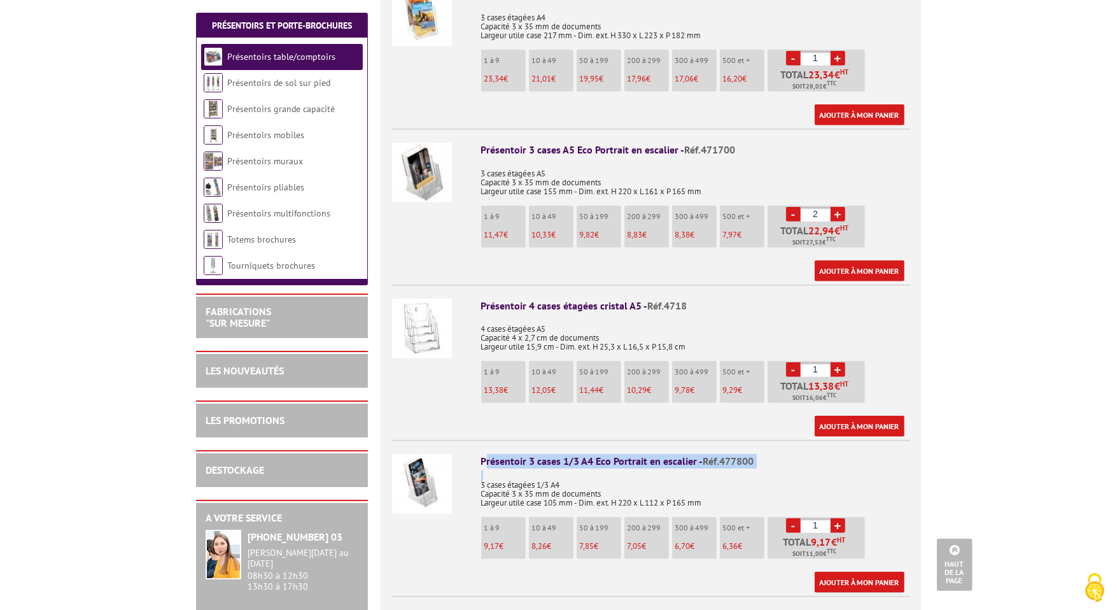
drag, startPoint x: 484, startPoint y: 444, endPoint x: 797, endPoint y: 455, distance: 314.0
click at [797, 455] on div "Présentoir 3 cases 1/3 A4 Eco Portrait en escalier - Réf.477800 3 cases étagées…" at bounding box center [695, 523] width 429 height 139
click at [677, 454] on div "Présentoir 3 cases 1/3 A4 Eco Portrait en escalier - Réf.477800" at bounding box center [695, 461] width 429 height 15
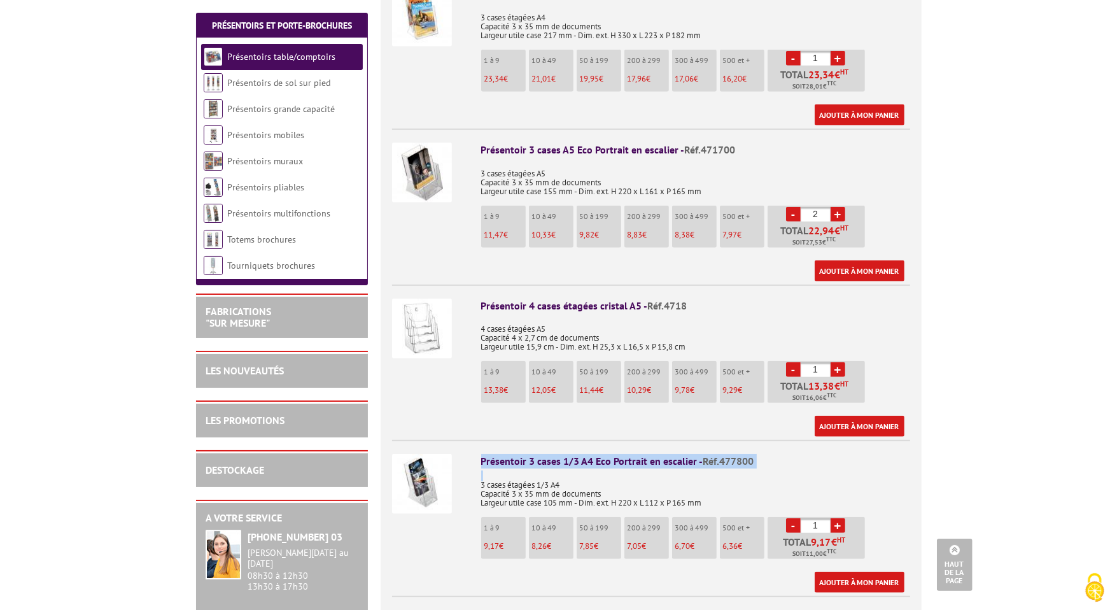
click at [834, 518] on link "+" at bounding box center [838, 525] width 15 height 15
type input "2"
click at [851, 260] on link "Ajouter à mon panier" at bounding box center [860, 270] width 90 height 21
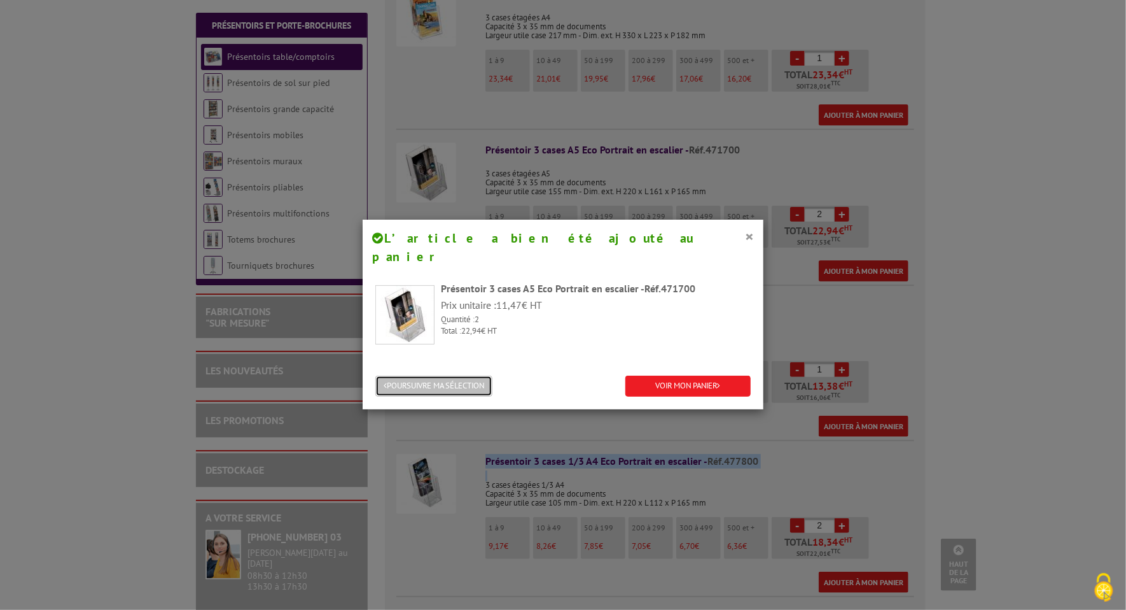
click at [475, 375] on button "POURSUIVRE MA SÉLECTION" at bounding box center [433, 385] width 117 height 21
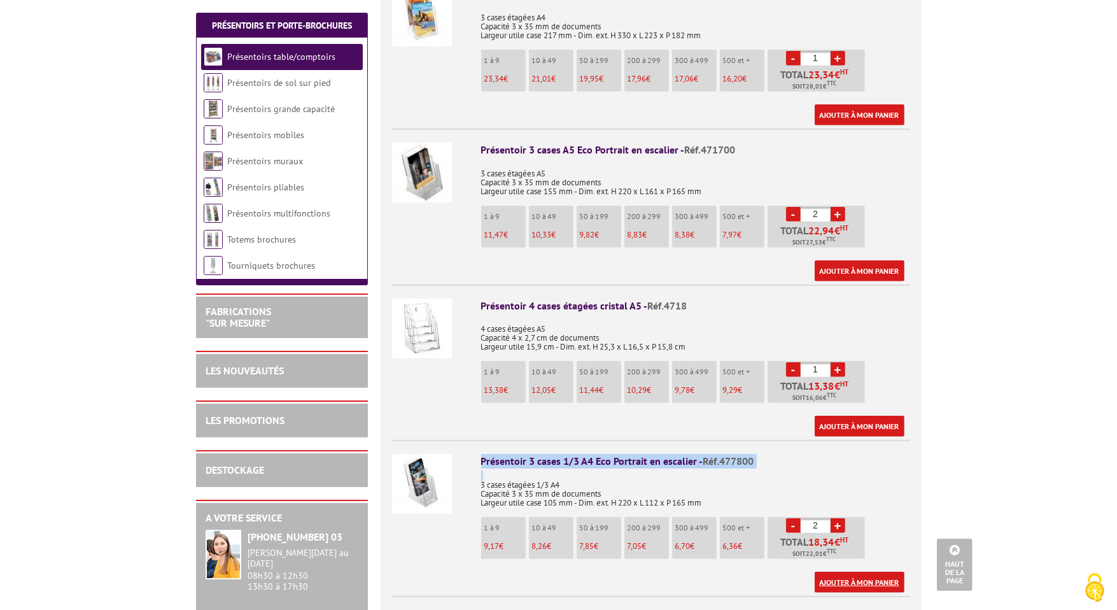
click at [857, 571] on link "Ajouter à mon panier" at bounding box center [860, 581] width 90 height 21
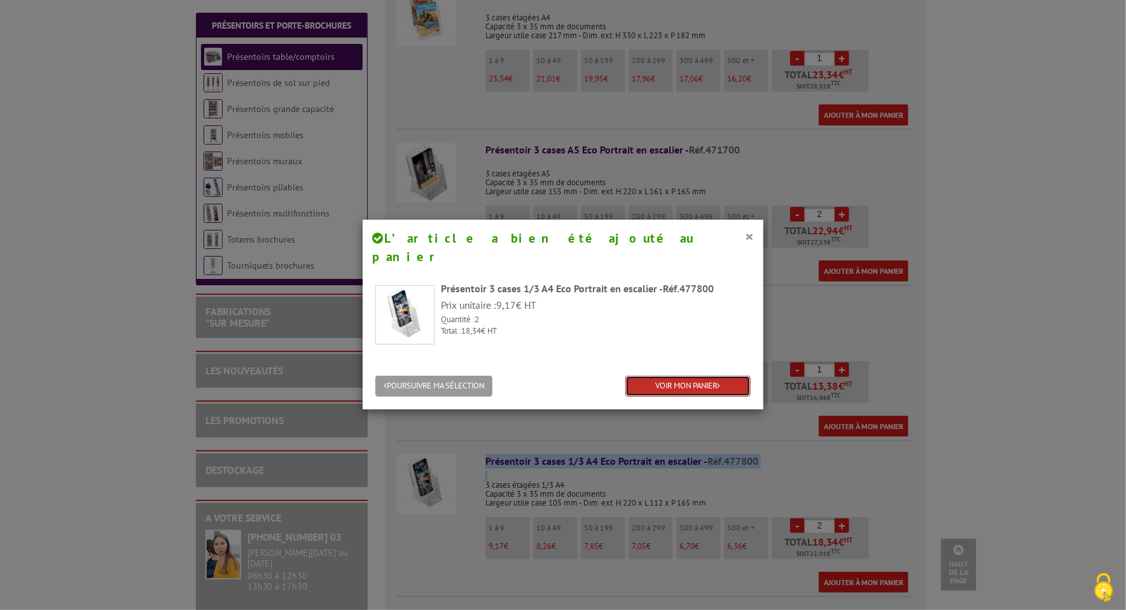
click at [668, 375] on link "VOIR MON PANIER" at bounding box center [688, 385] width 125 height 21
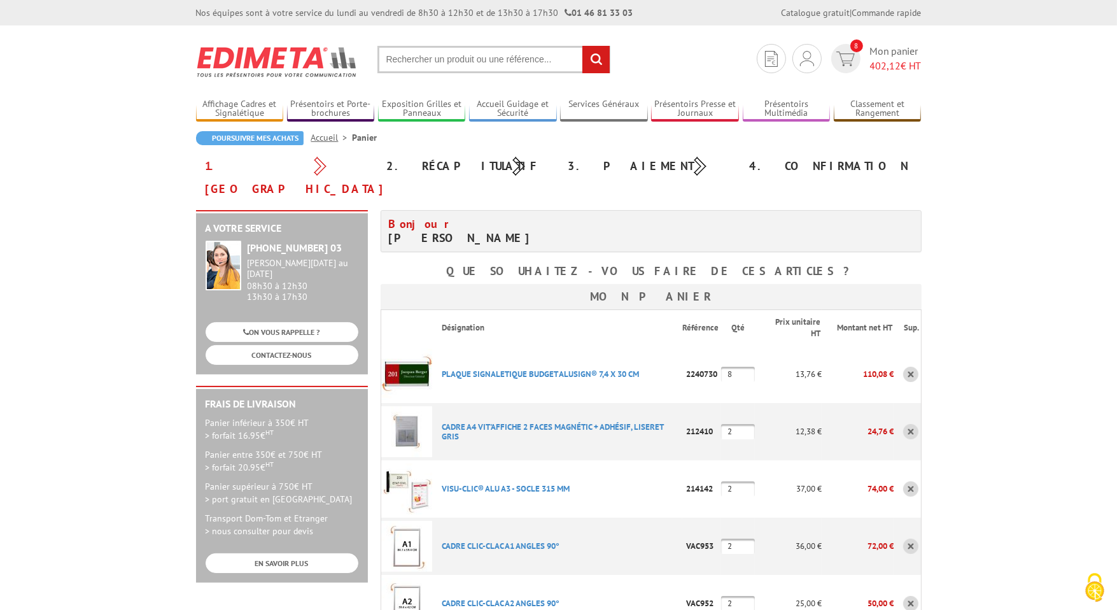
click at [484, 62] on input "text" at bounding box center [493, 59] width 233 height 27
paste input "214221"
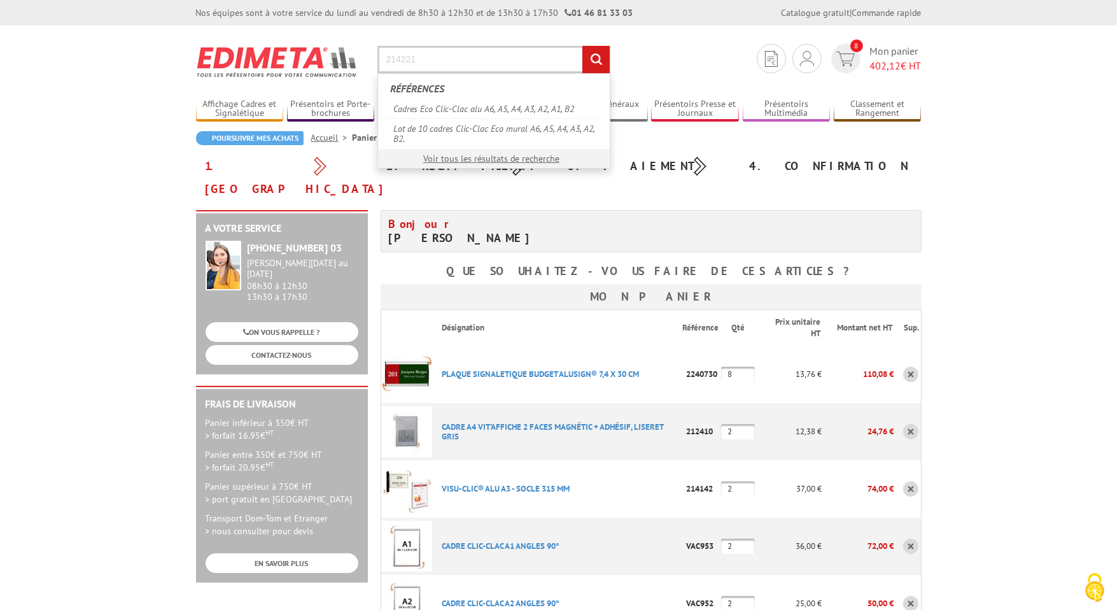
type input "214221"
click at [582, 46] on input "rechercher" at bounding box center [595, 59] width 27 height 27
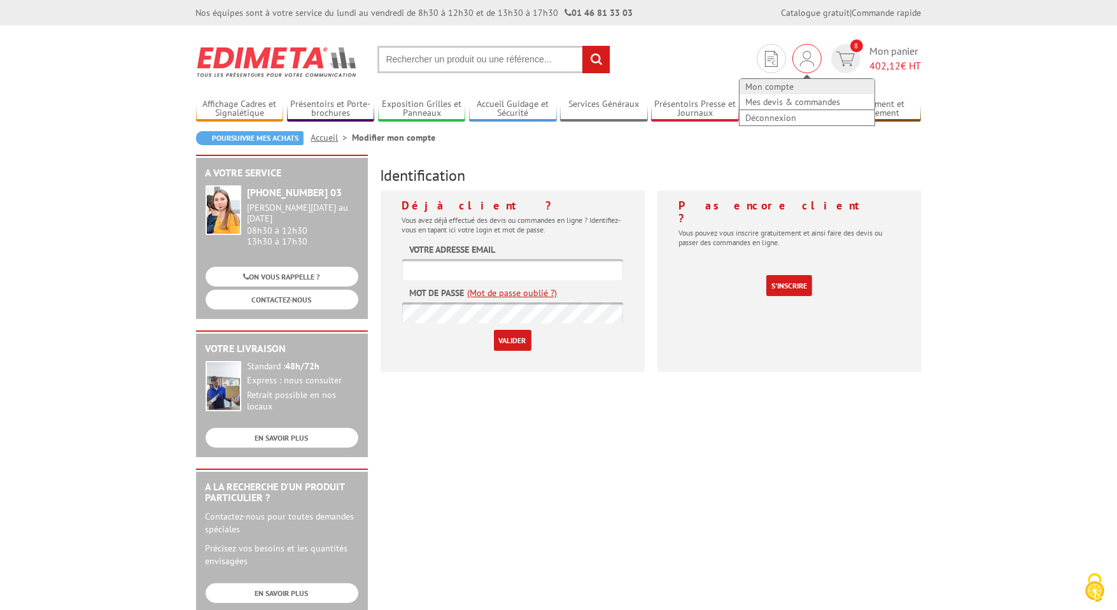
click at [764, 85] on link "Mon compte" at bounding box center [807, 86] width 135 height 15
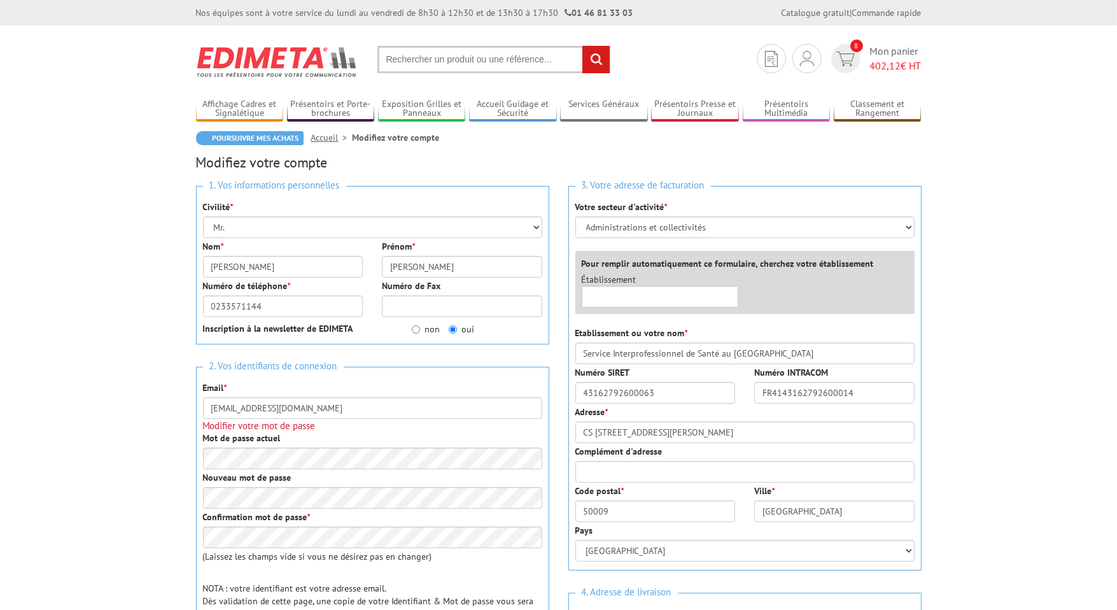
click at [787, 72] on div "Mon compte Mes devis & commandes Déconnexion 8 Mon panier 402,12 € HT" at bounding box center [839, 58] width 171 height 29
click at [793, 62] on div "Mon compte Mes devis & commandes Déconnexion" at bounding box center [806, 58] width 29 height 29
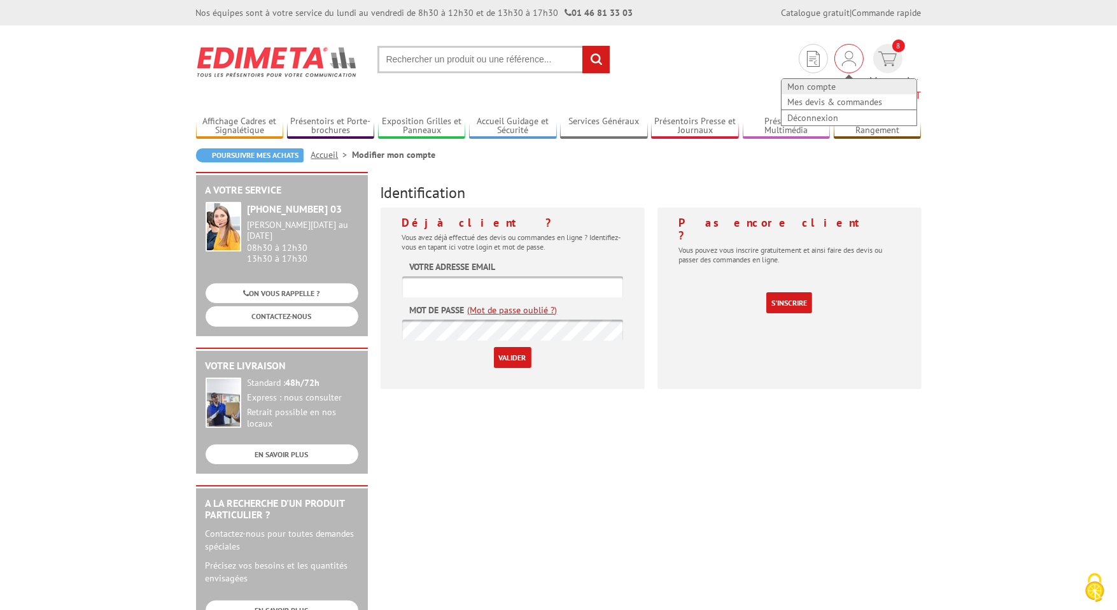
click at [783, 86] on link "Mon compte" at bounding box center [849, 86] width 135 height 15
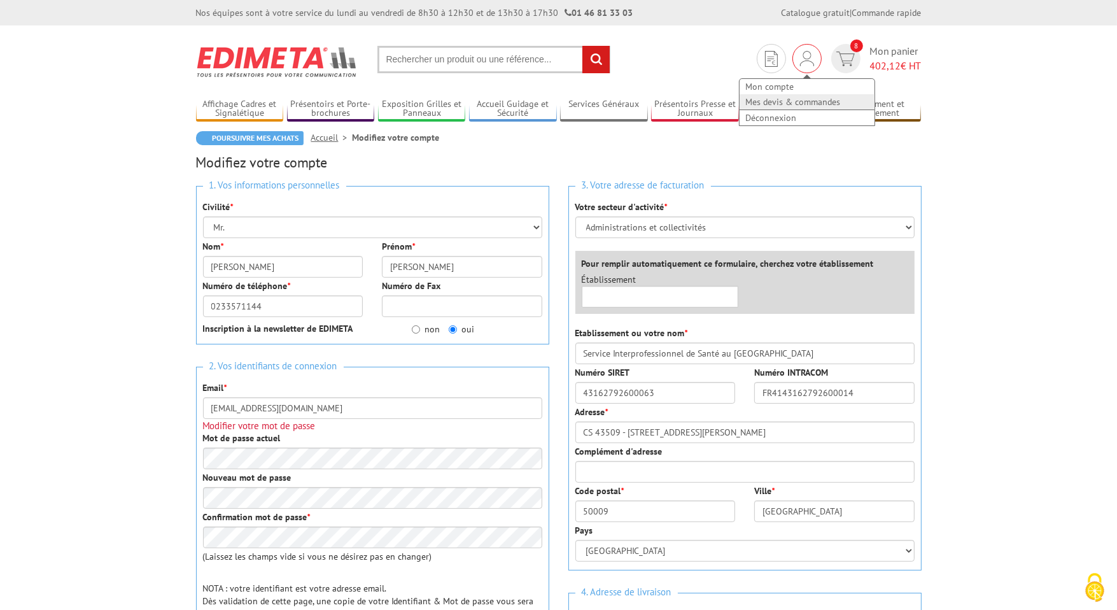
click at [784, 100] on link "Mes devis & commandes" at bounding box center [807, 101] width 135 height 15
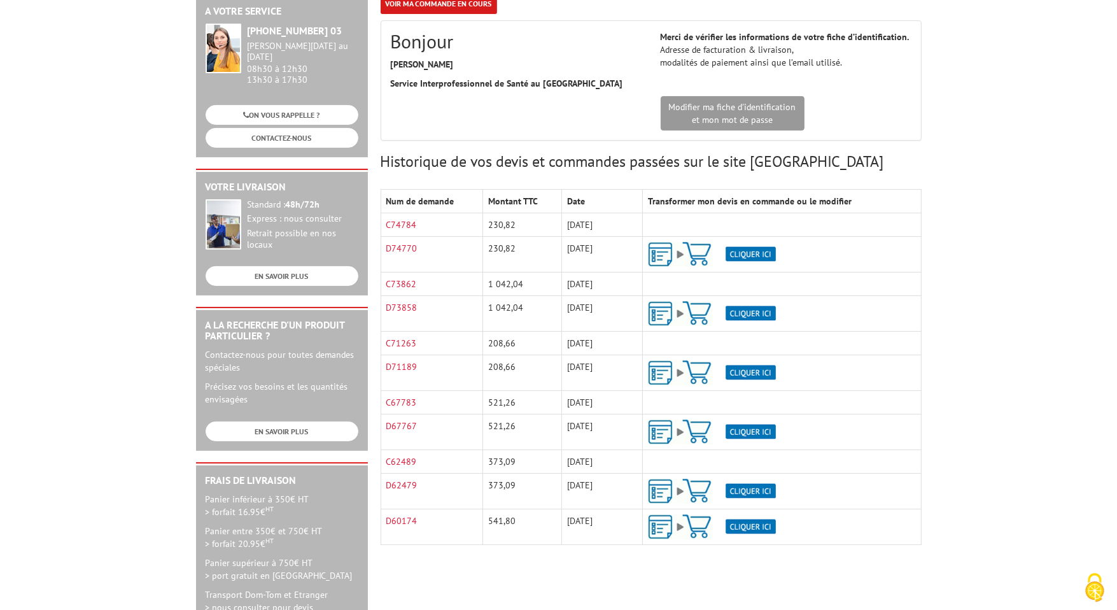
scroll to position [191, 0]
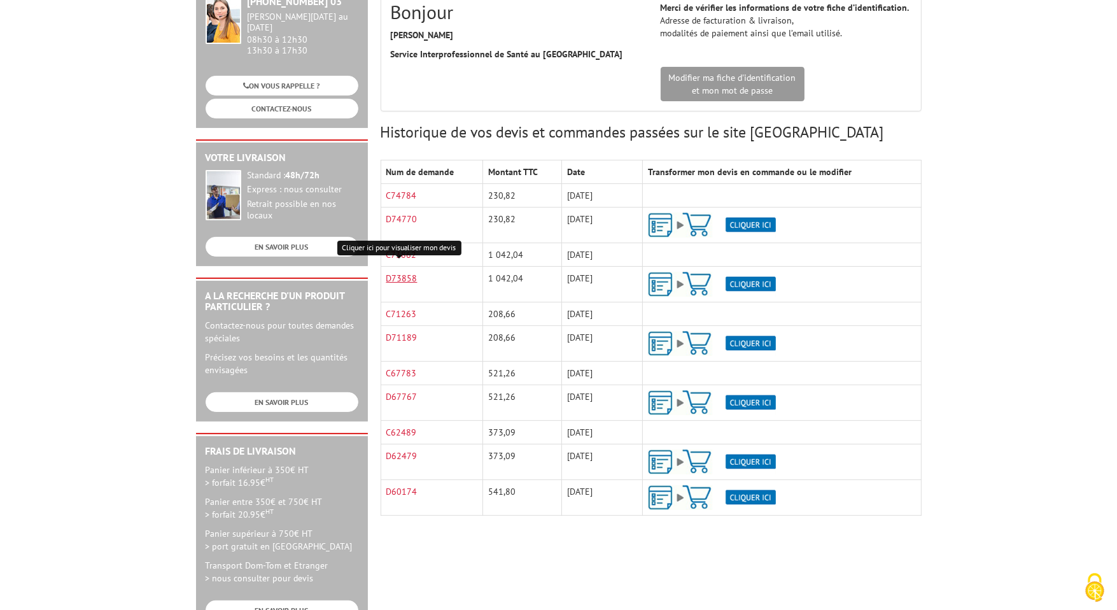
click at [410, 278] on link "D73858" at bounding box center [401, 277] width 31 height 11
click at [414, 214] on link "D74770" at bounding box center [401, 218] width 31 height 11
click at [477, 197] on td "C74784" at bounding box center [432, 196] width 102 height 24
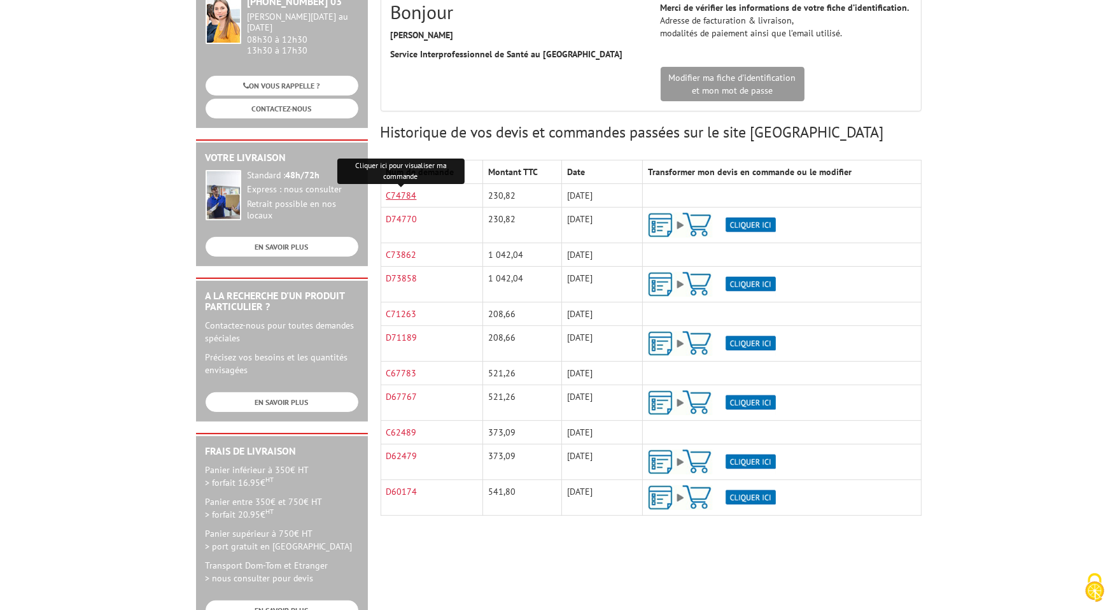
click at [410, 193] on link "C74784" at bounding box center [401, 195] width 31 height 11
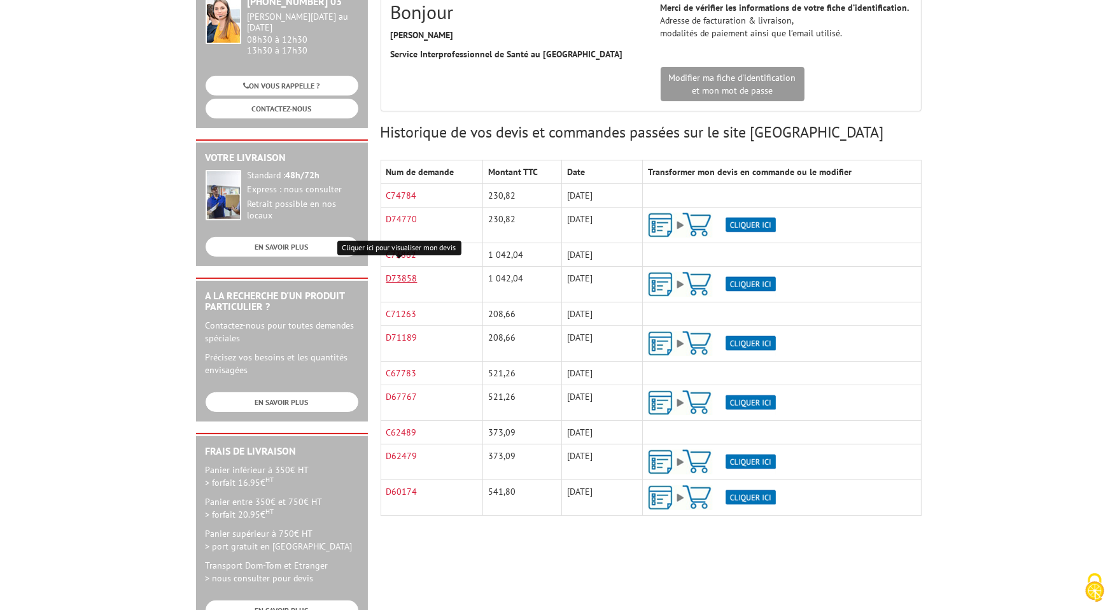
click at [410, 280] on link "D73858" at bounding box center [401, 277] width 31 height 11
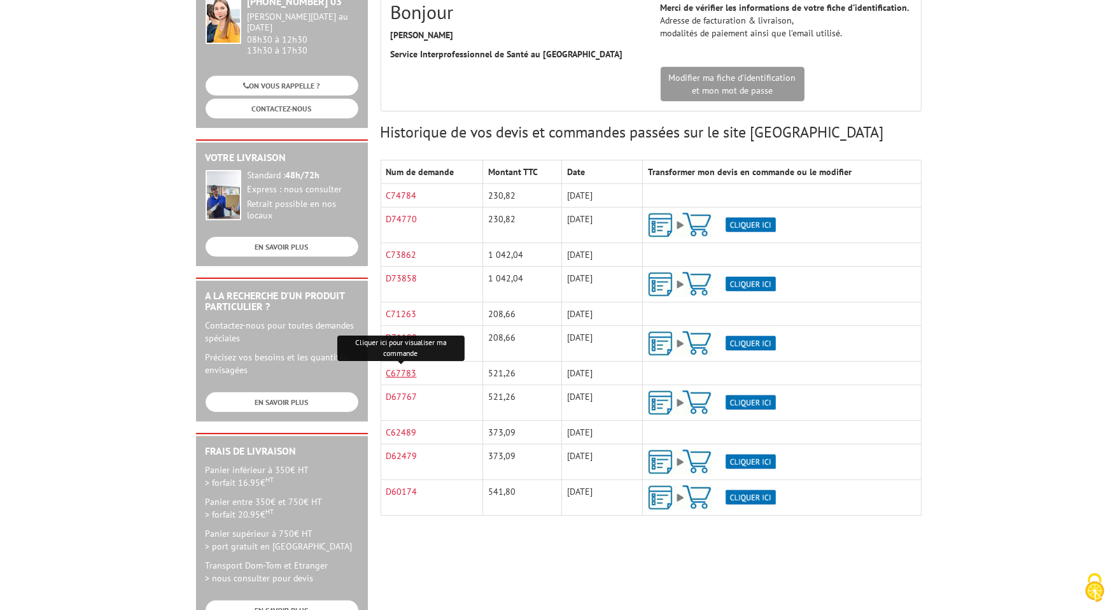
click at [406, 372] on link "C67783" at bounding box center [401, 372] width 31 height 11
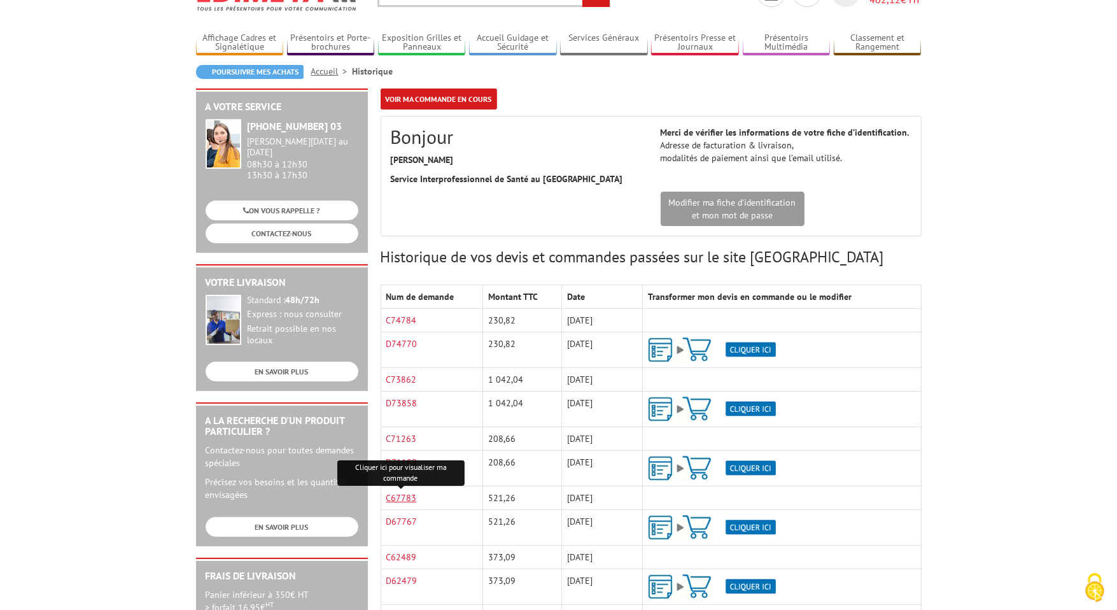
scroll to position [0, 0]
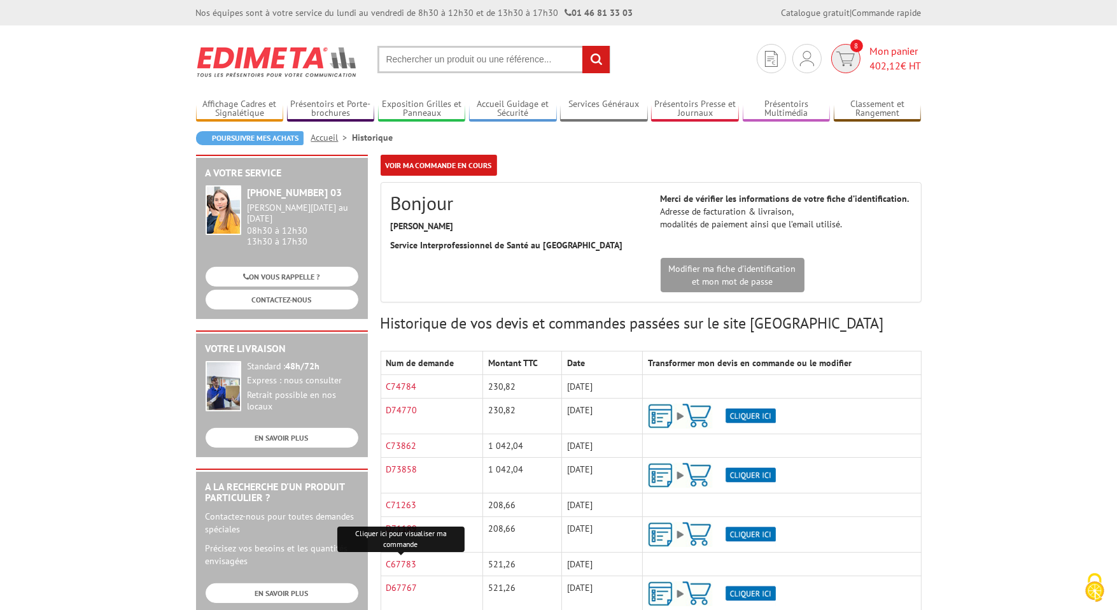
click at [890, 65] on span "402,12" at bounding box center [885, 65] width 31 height 13
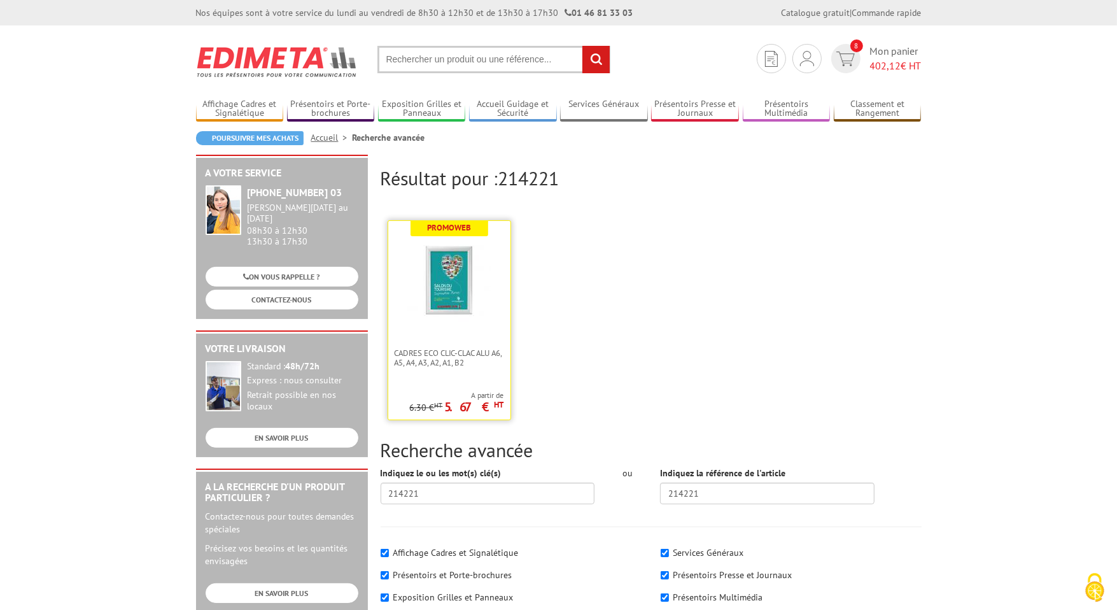
click at [442, 248] on img at bounding box center [449, 281] width 83 height 83
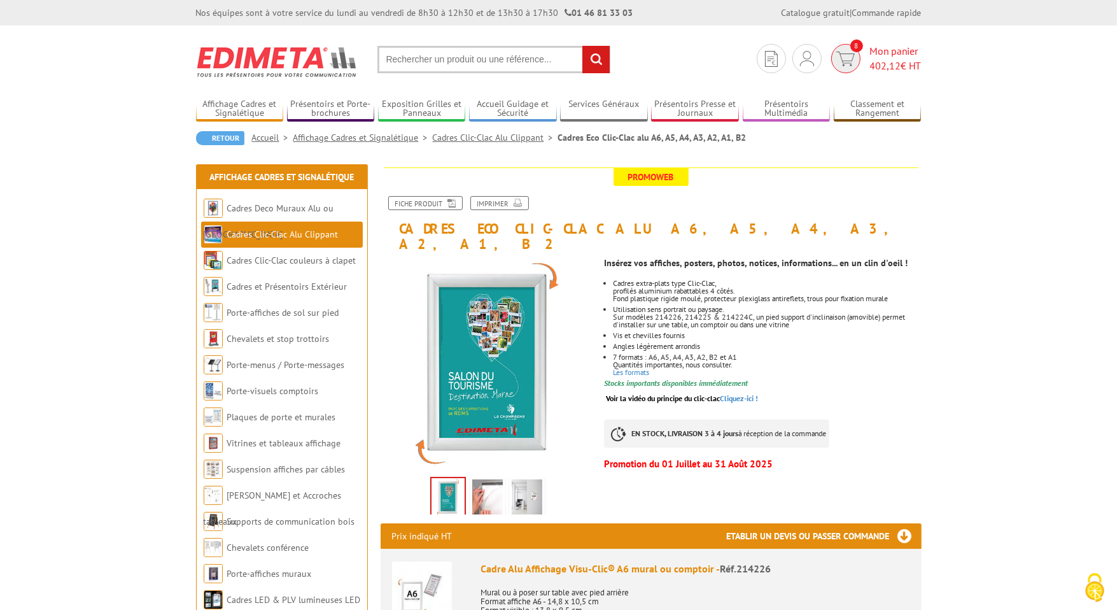
click at [897, 57] on span "Mon panier 402,12 € HT" at bounding box center [896, 58] width 52 height 29
